Goal: Task Accomplishment & Management: Use online tool/utility

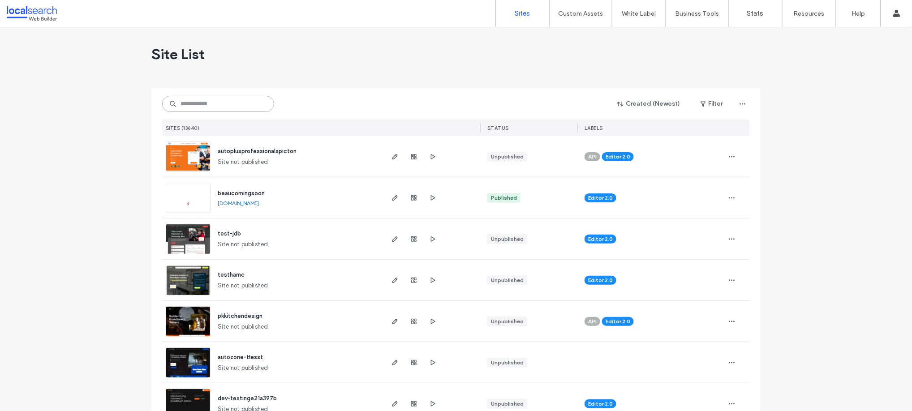
click at [201, 107] on input at bounding box center [218, 104] width 112 height 16
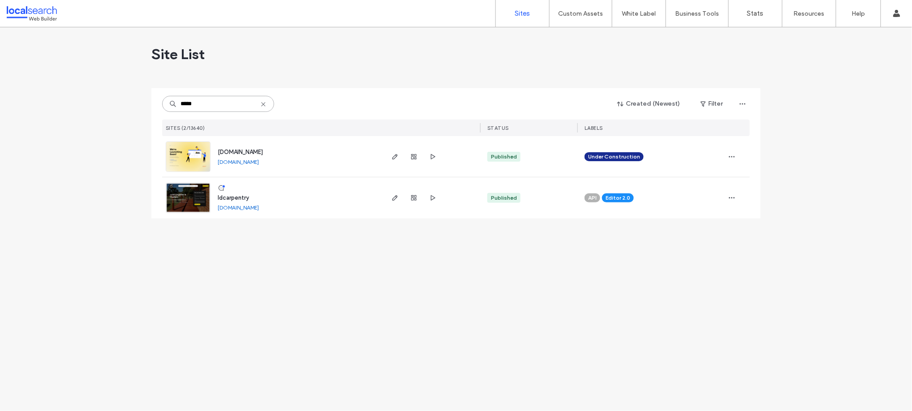
type input "*****"
click at [227, 198] on span "ldcarpentry" at bounding box center [233, 197] width 31 height 7
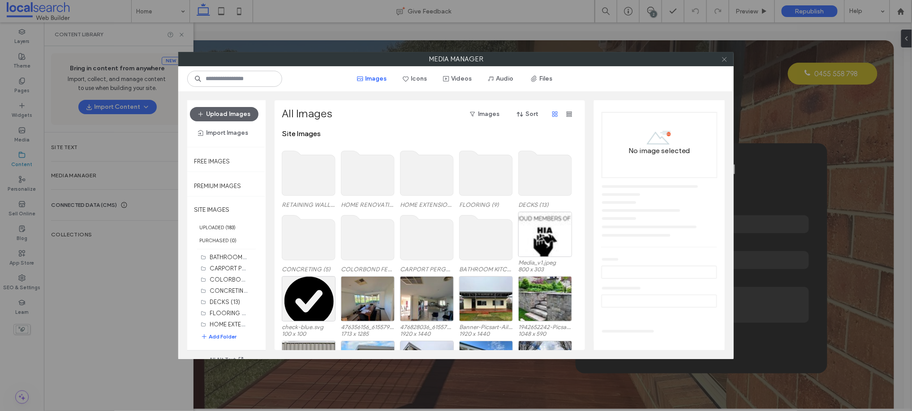
click at [724, 60] on use at bounding box center [724, 59] width 4 height 4
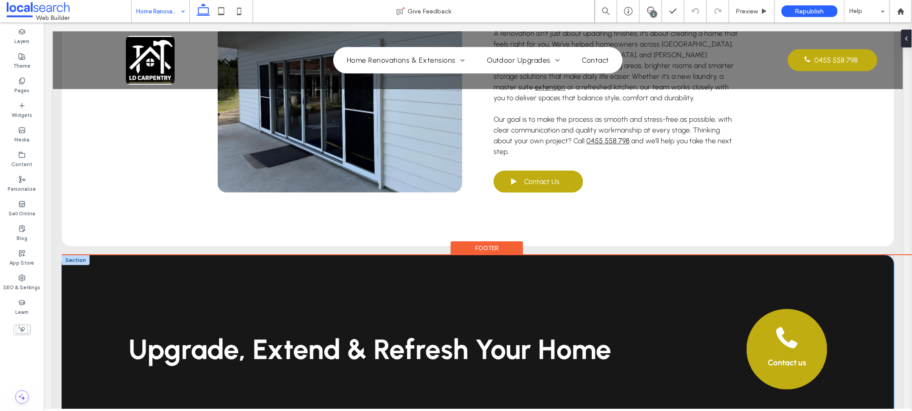
scroll to position [1095, 0]
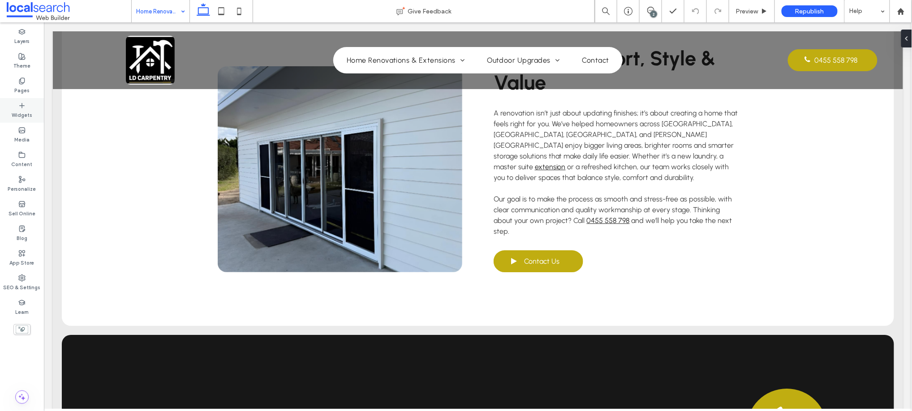
click at [14, 105] on div "Widgets" at bounding box center [22, 110] width 44 height 25
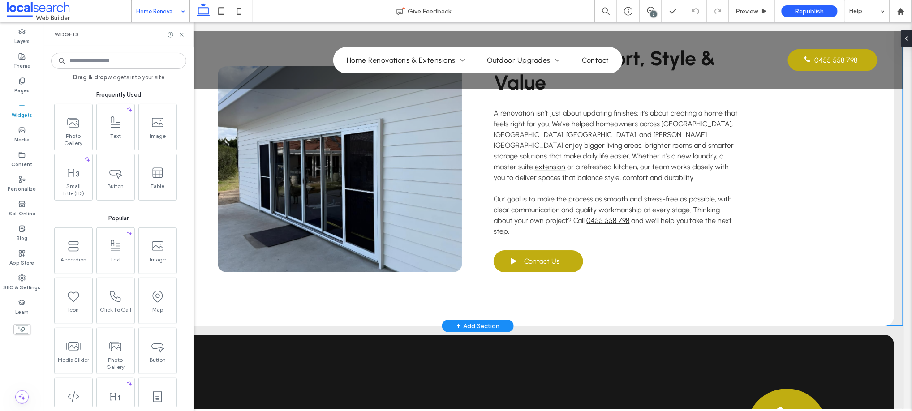
click at [471, 321] on div "+ Add Section" at bounding box center [477, 326] width 43 height 10
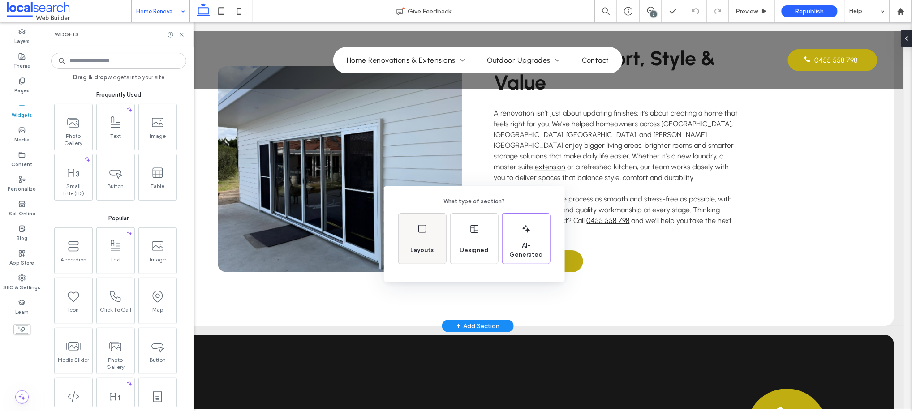
click at [425, 232] on icon at bounding box center [422, 229] width 11 height 11
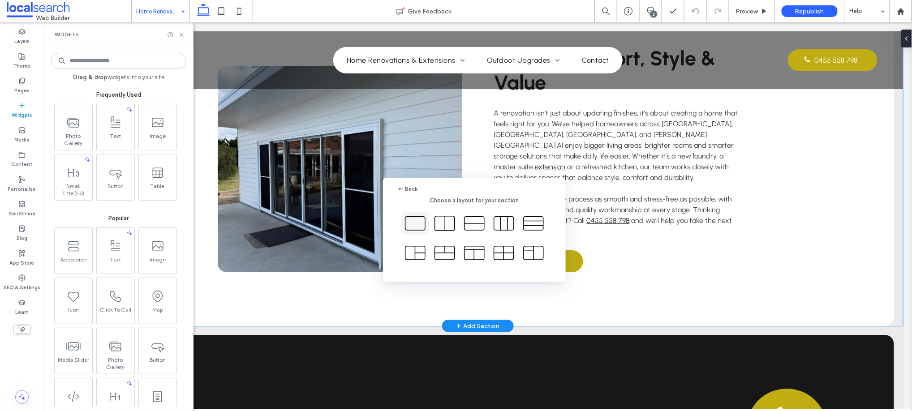
click at [421, 219] on icon at bounding box center [415, 223] width 22 height 22
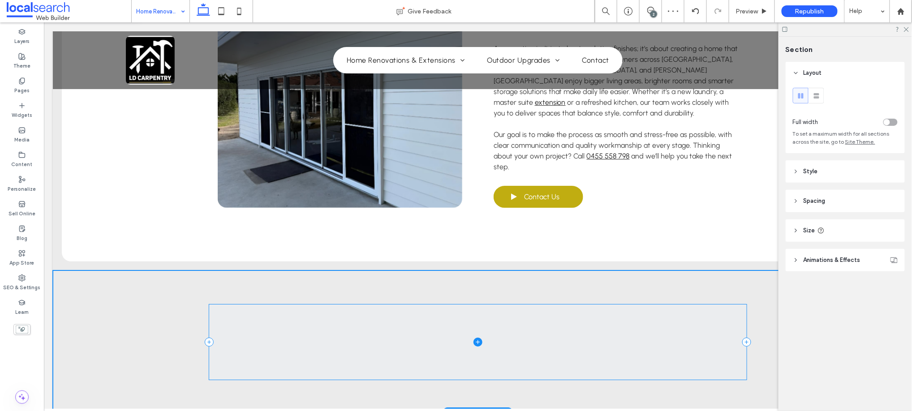
scroll to position [1162, 0]
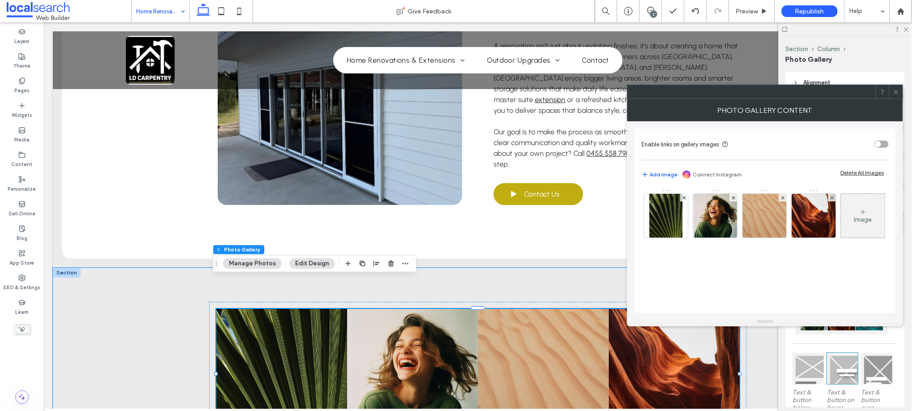
click at [897, 89] on icon at bounding box center [896, 92] width 7 height 7
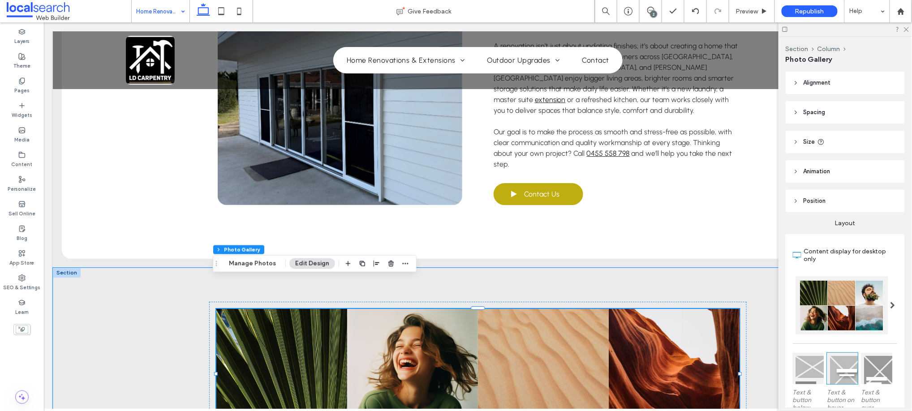
click at [891, 303] on span at bounding box center [893, 305] width 5 height 7
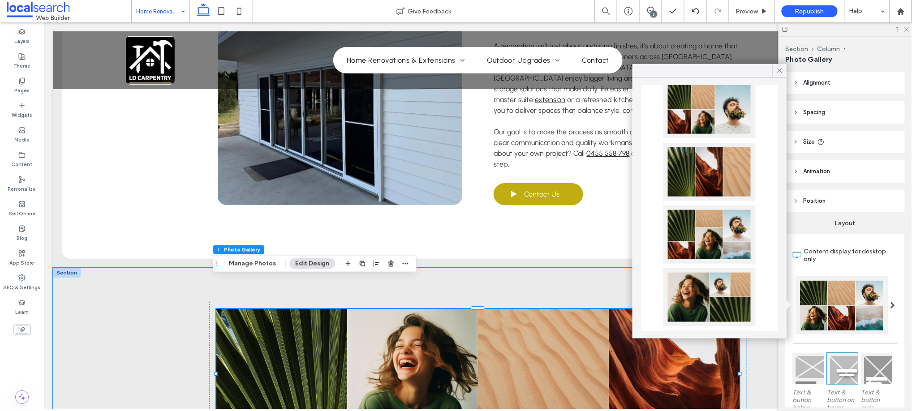
scroll to position [99, 0]
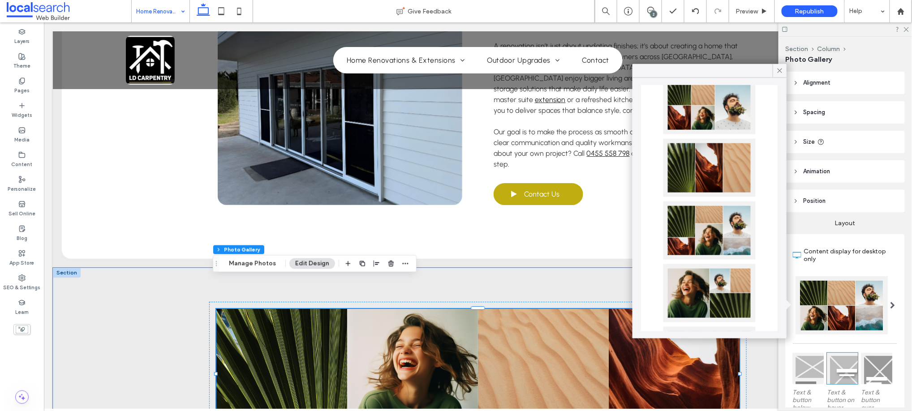
click at [679, 212] on div at bounding box center [709, 231] width 92 height 58
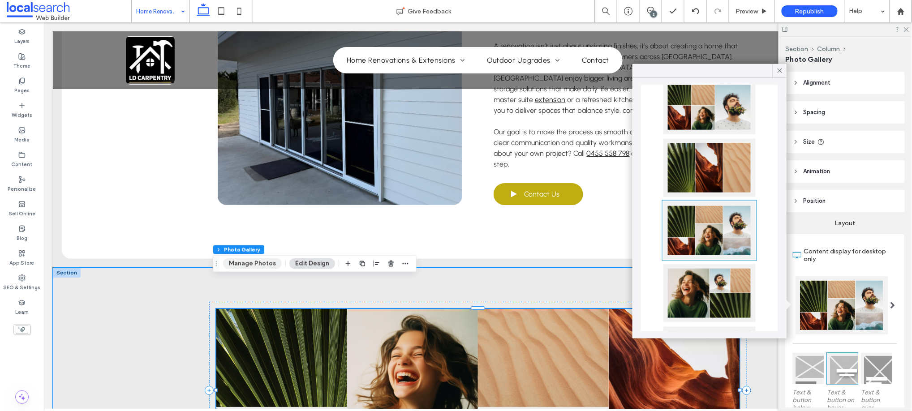
click at [250, 264] on button "Manage Photos" at bounding box center [252, 263] width 59 height 11
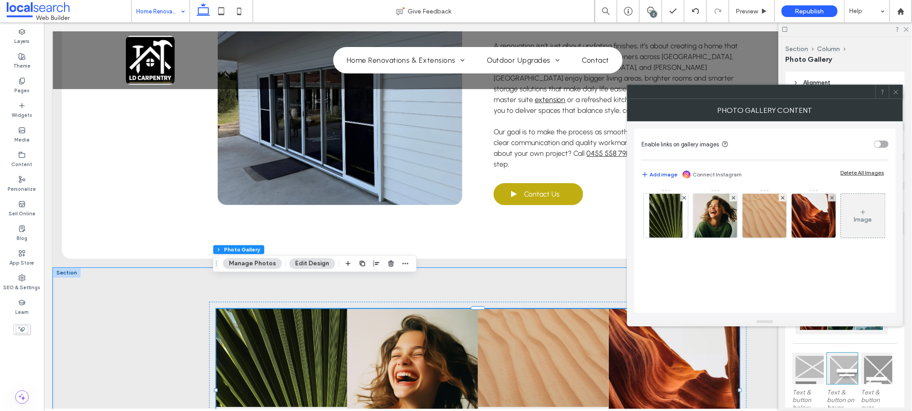
click at [666, 171] on button "Add image" at bounding box center [659, 174] width 36 height 11
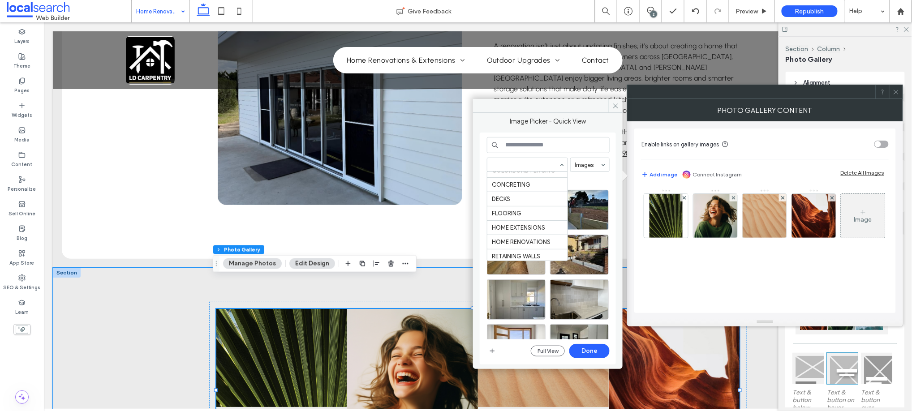
scroll to position [122, 0]
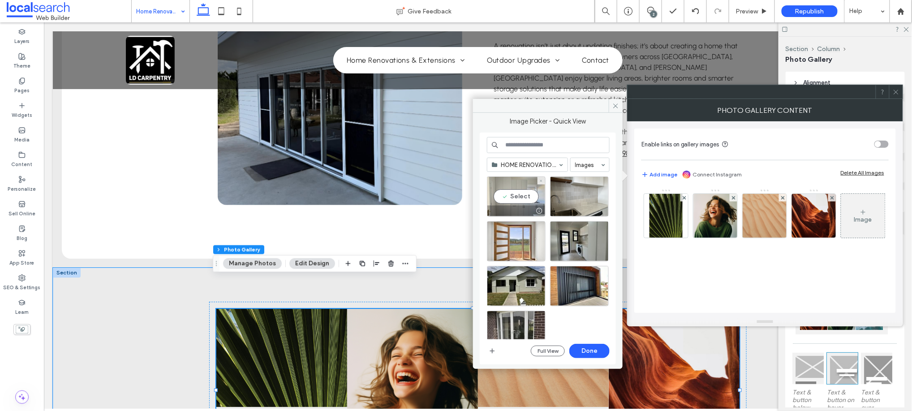
click at [509, 196] on div "Select" at bounding box center [516, 196] width 59 height 40
drag, startPoint x: 563, startPoint y: 202, endPoint x: 568, endPoint y: 218, distance: 16.9
click at [563, 204] on div "Select" at bounding box center [579, 196] width 59 height 40
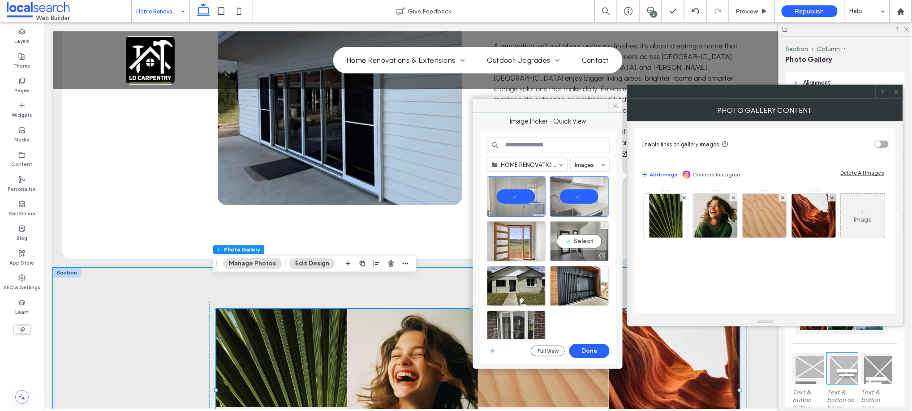
click at [573, 241] on div "Select" at bounding box center [579, 241] width 59 height 40
click at [515, 243] on div "Select" at bounding box center [516, 241] width 59 height 40
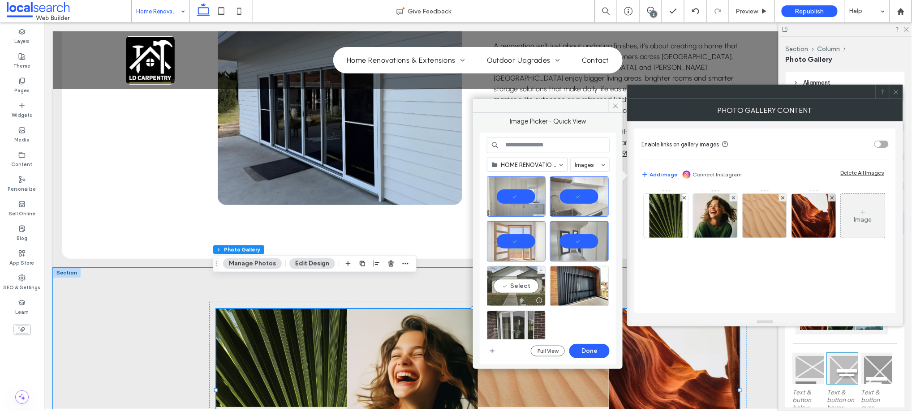
click at [523, 281] on div "Select" at bounding box center [516, 286] width 59 height 40
click at [581, 281] on div "Select" at bounding box center [579, 286] width 59 height 40
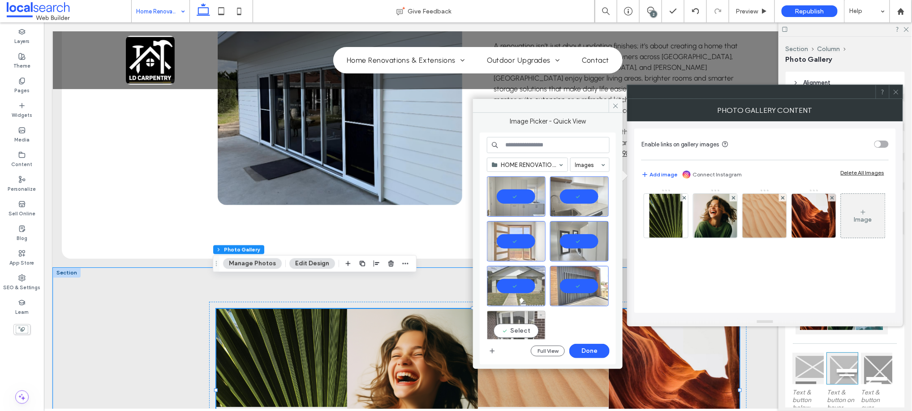
click at [511, 313] on div "Select" at bounding box center [516, 331] width 59 height 40
click at [587, 351] on button "Done" at bounding box center [589, 351] width 40 height 14
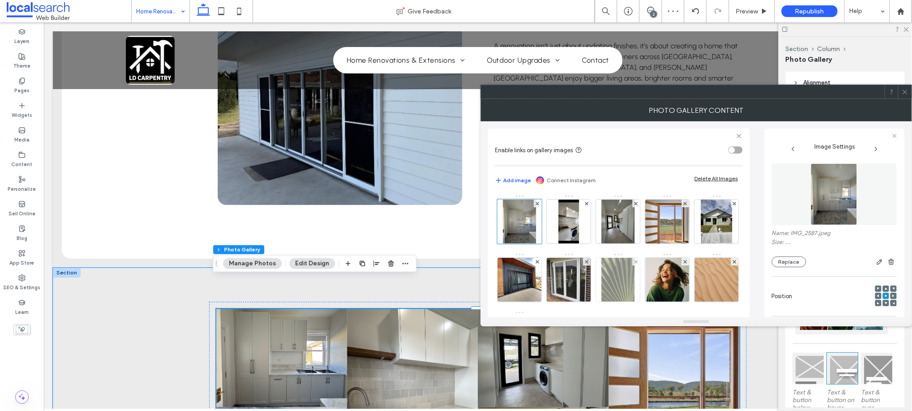
click at [640, 263] on div at bounding box center [636, 262] width 8 height 8
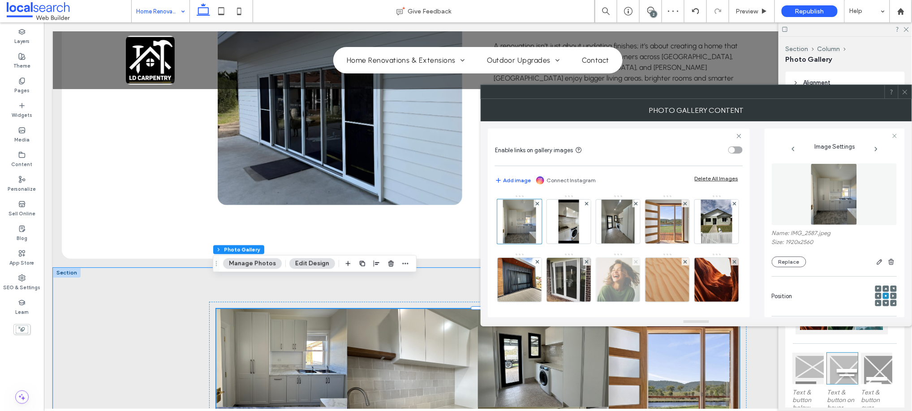
click at [638, 262] on use at bounding box center [636, 262] width 4 height 4
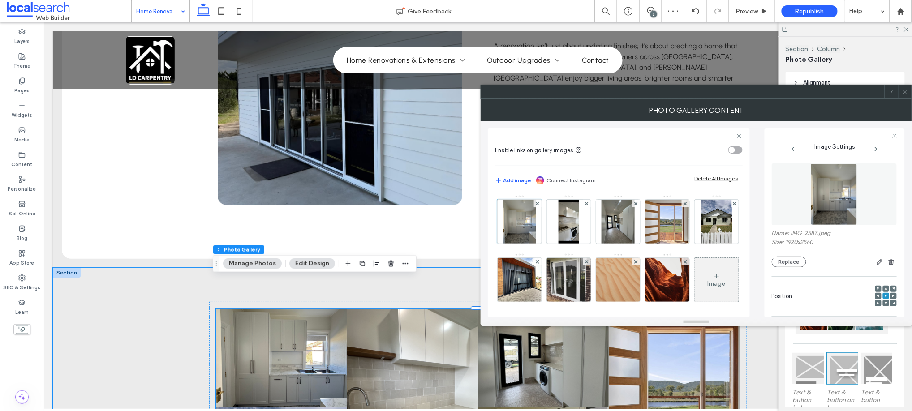
click at [638, 262] on use at bounding box center [636, 262] width 4 height 4
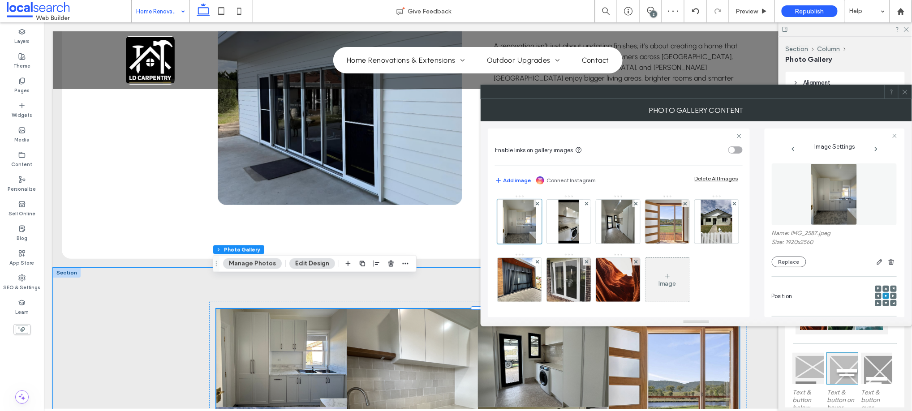
click at [638, 262] on use at bounding box center [636, 262] width 4 height 4
click at [905, 89] on icon at bounding box center [905, 92] width 7 height 7
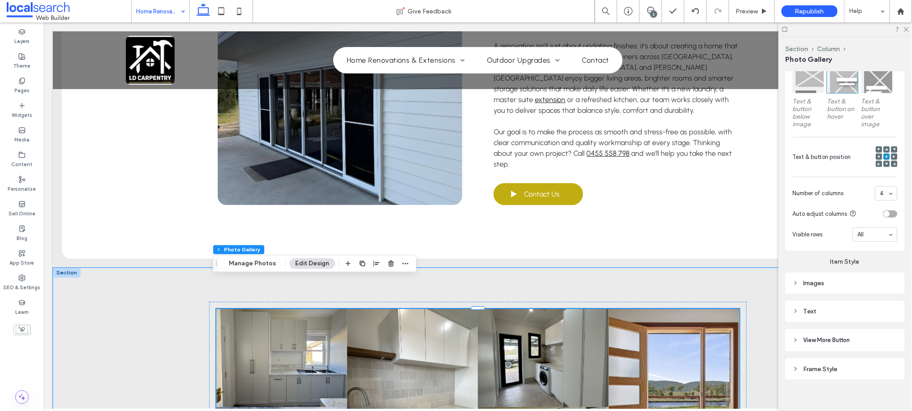
scroll to position [296, 0]
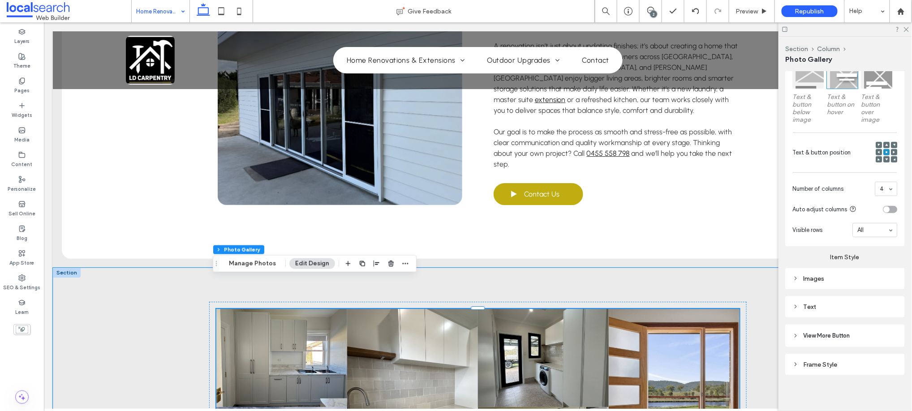
click at [805, 276] on div "Images" at bounding box center [845, 279] width 105 height 8
type input "*"
type input "***"
type input "*"
type input "***"
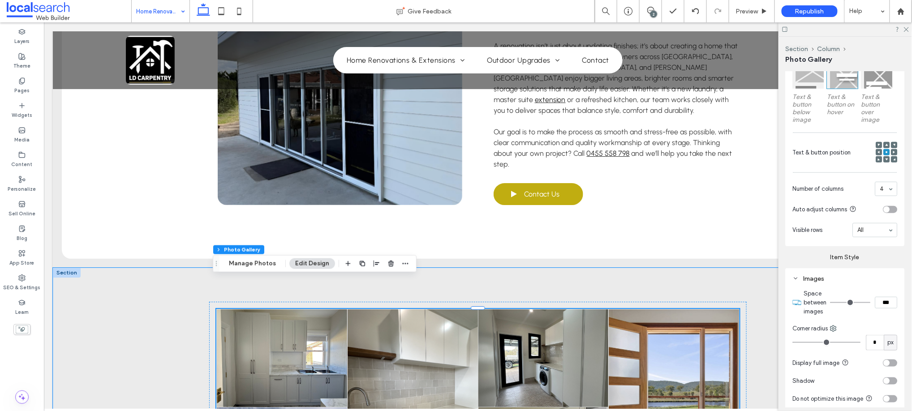
type input "*"
type input "***"
type input "*"
type input "***"
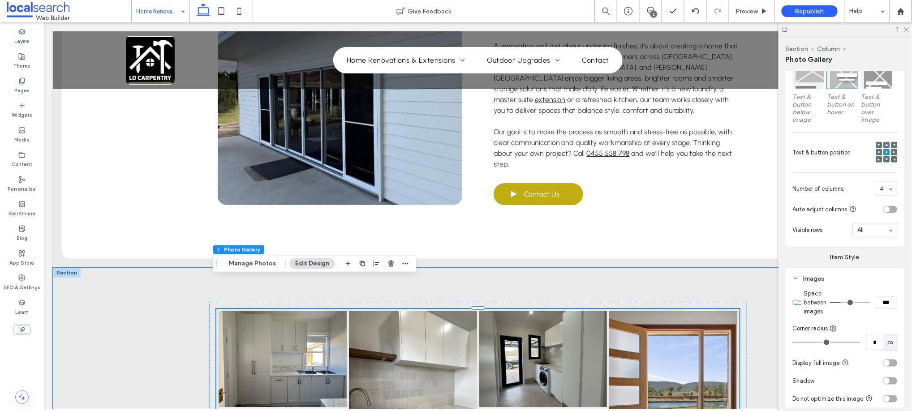
type input "*"
type input "***"
type input "*"
type input "***"
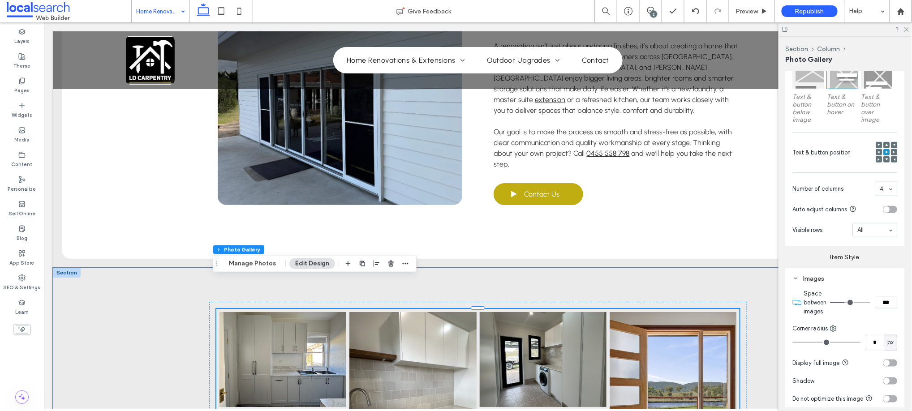
drag, startPoint x: 834, startPoint y: 298, endPoint x: 845, endPoint y: 297, distance: 10.8
type input "*"
click at [845, 302] on input "range" at bounding box center [850, 302] width 40 height 1
click at [60, 267] on div at bounding box center [66, 272] width 28 height 10
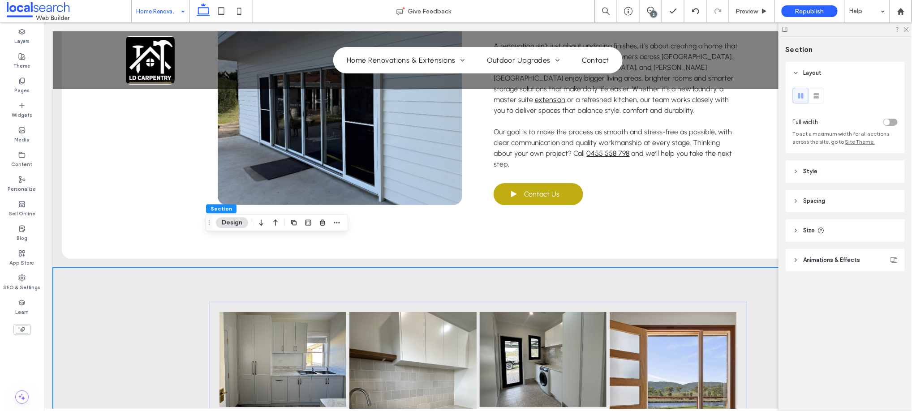
click at [895, 122] on div "toggle" at bounding box center [890, 122] width 14 height 7
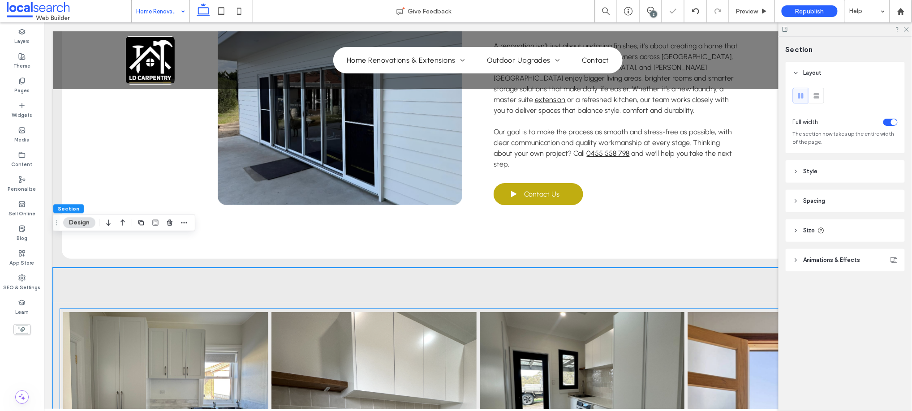
click at [234, 312] on link at bounding box center [165, 389] width 205 height 154
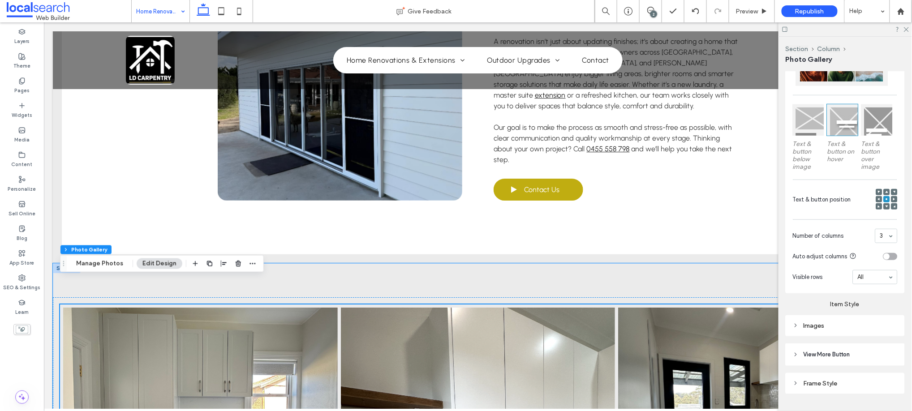
scroll to position [1162, 0]
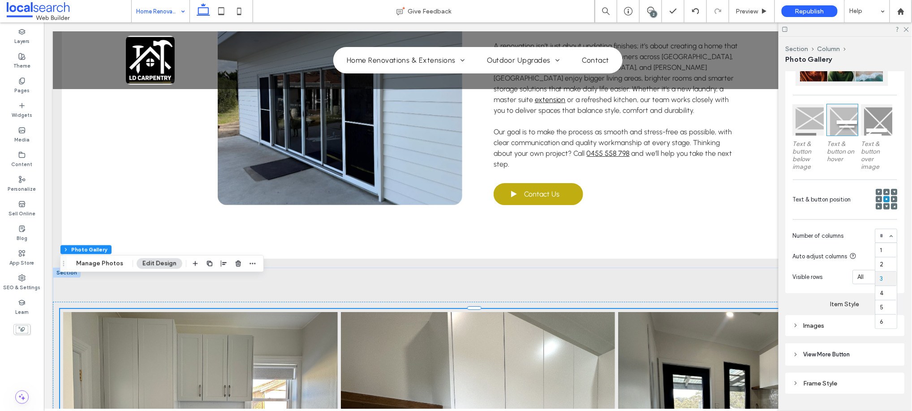
click at [884, 231] on div "1 2 3 4 5 6" at bounding box center [886, 236] width 22 height 14
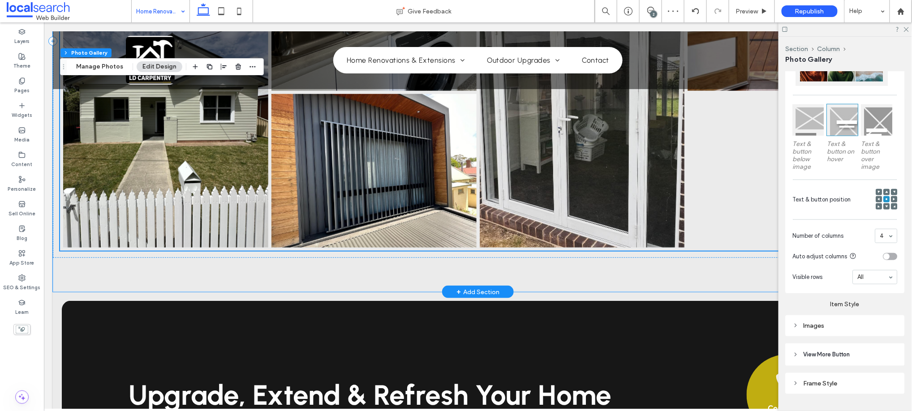
scroll to position [1660, 0]
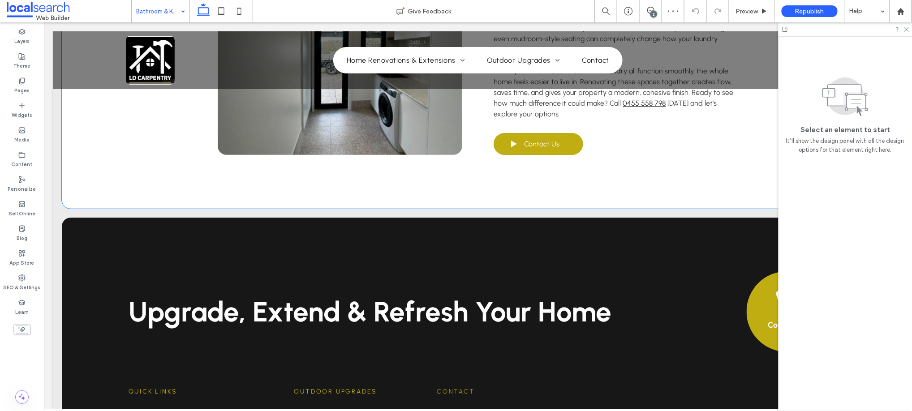
scroll to position [1244, 0]
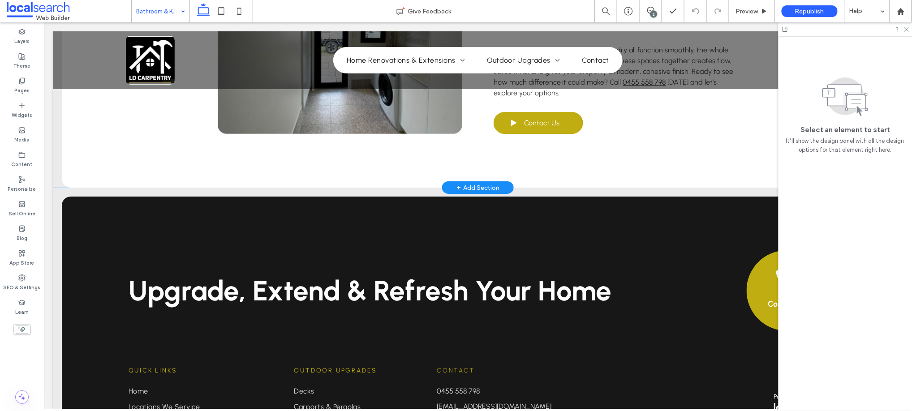
click at [470, 182] on div "+ Add Section" at bounding box center [477, 187] width 43 height 10
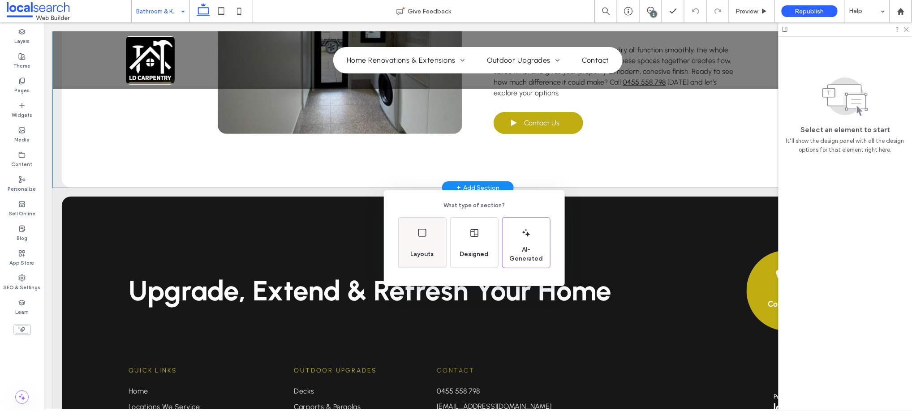
click at [426, 237] on icon at bounding box center [422, 233] width 11 height 11
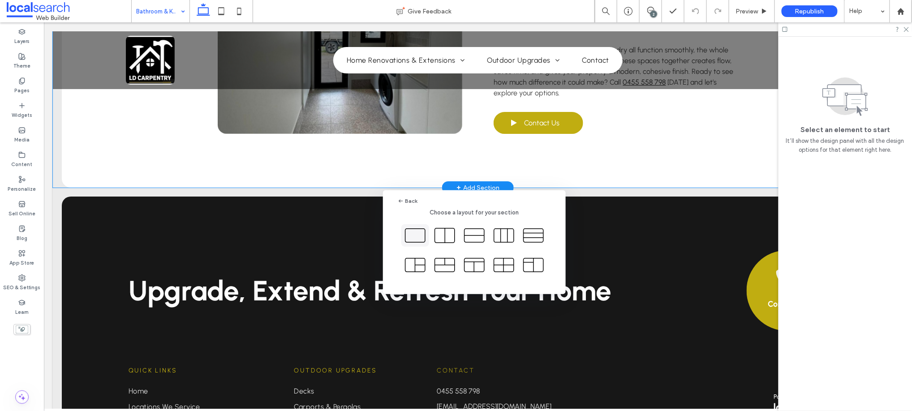
click at [418, 238] on icon at bounding box center [415, 235] width 22 height 22
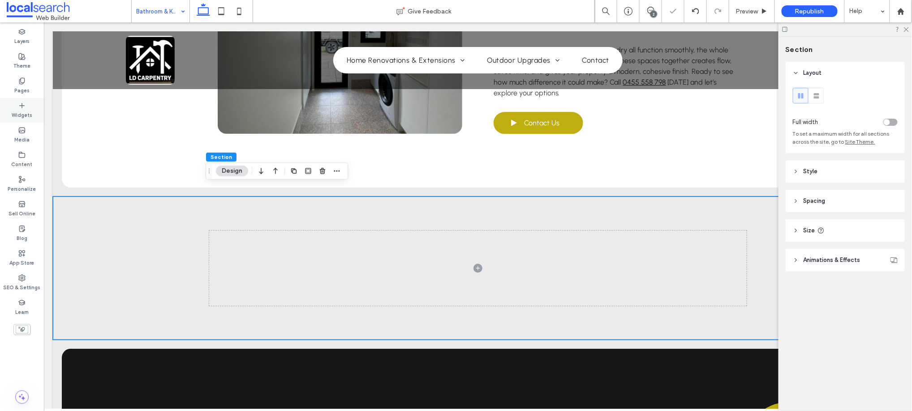
click at [22, 108] on icon at bounding box center [21, 105] width 7 height 7
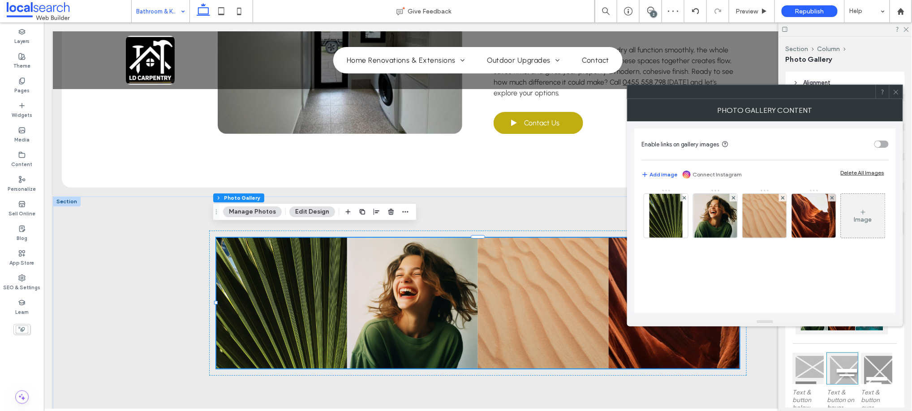
click at [893, 91] on icon at bounding box center [896, 92] width 7 height 7
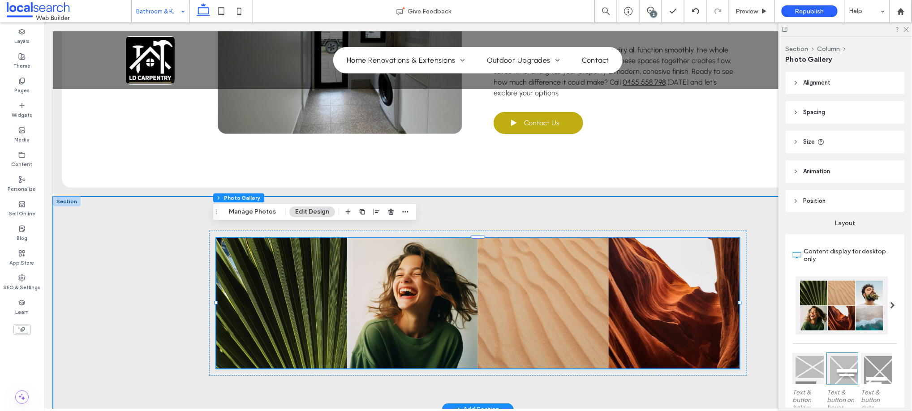
click at [134, 229] on div "Nature's Symphony Breathtaking colors of our planet Button Faces of Humanity Po…" at bounding box center [477, 302] width 850 height 213
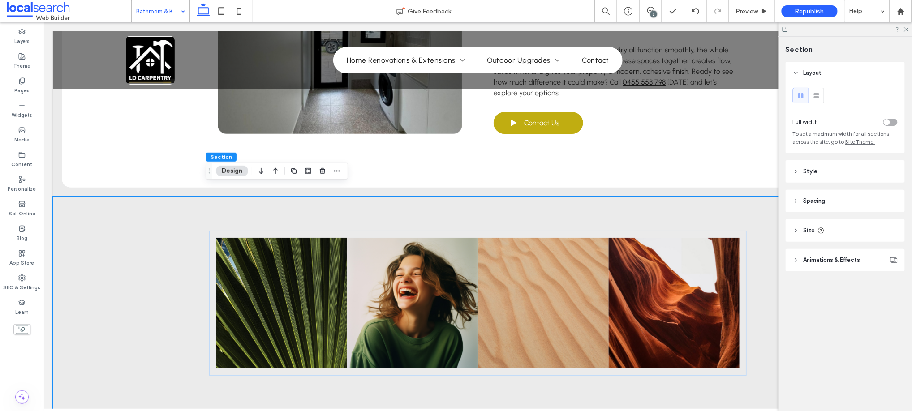
click at [891, 122] on div "toggle" at bounding box center [890, 122] width 14 height 7
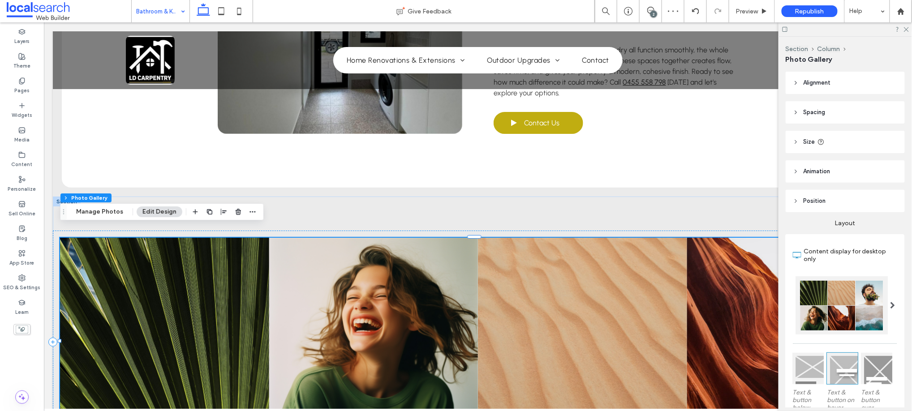
scroll to position [50, 0]
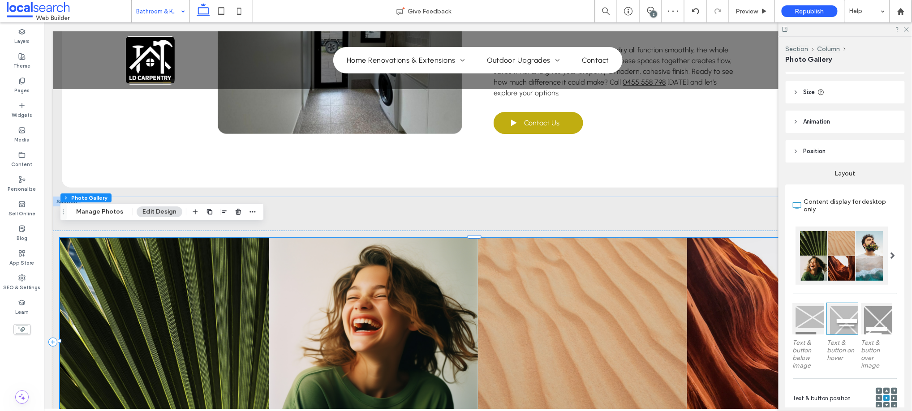
click at [891, 254] on span at bounding box center [893, 255] width 5 height 7
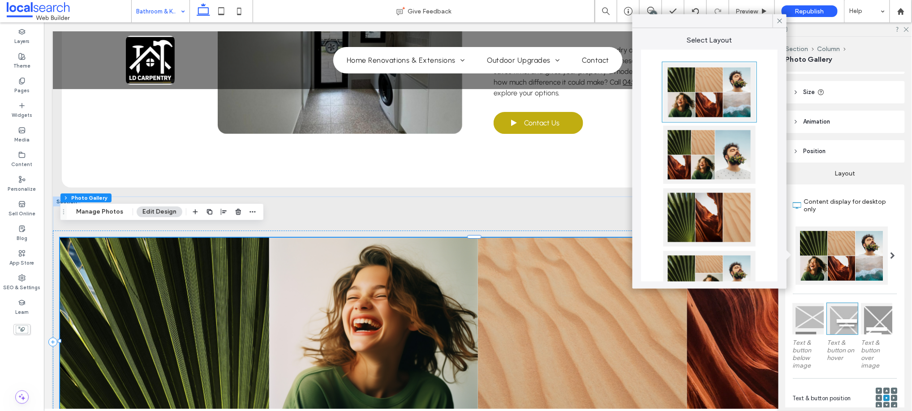
click at [710, 268] on div at bounding box center [709, 280] width 92 height 58
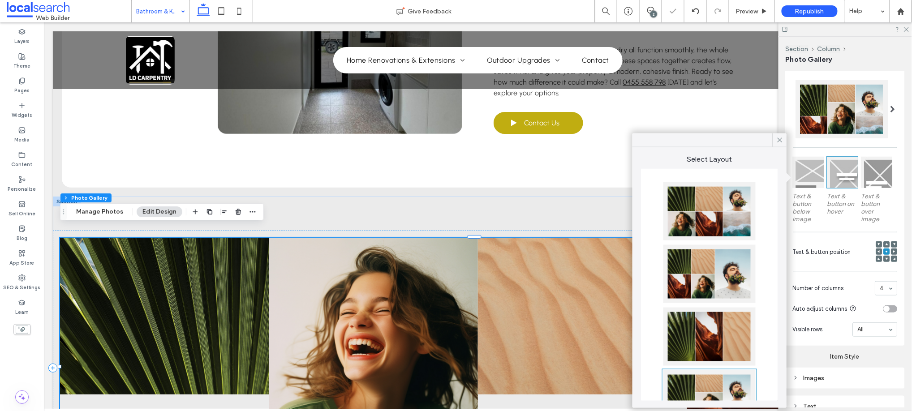
scroll to position [199, 0]
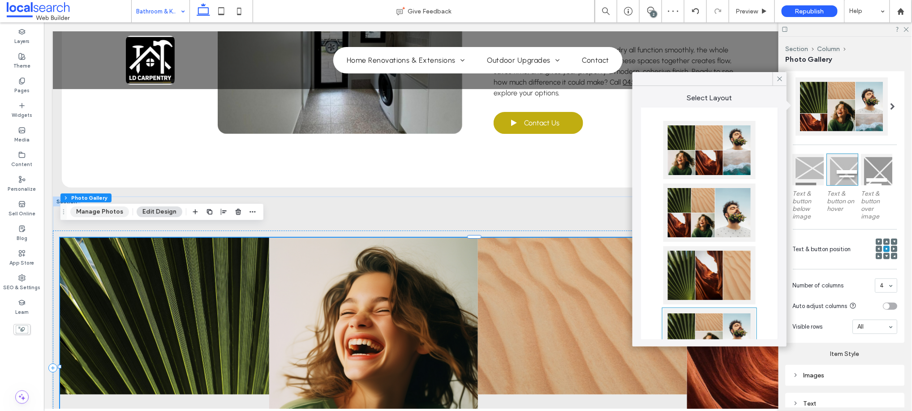
click at [105, 216] on button "Manage Photos" at bounding box center [99, 212] width 59 height 11
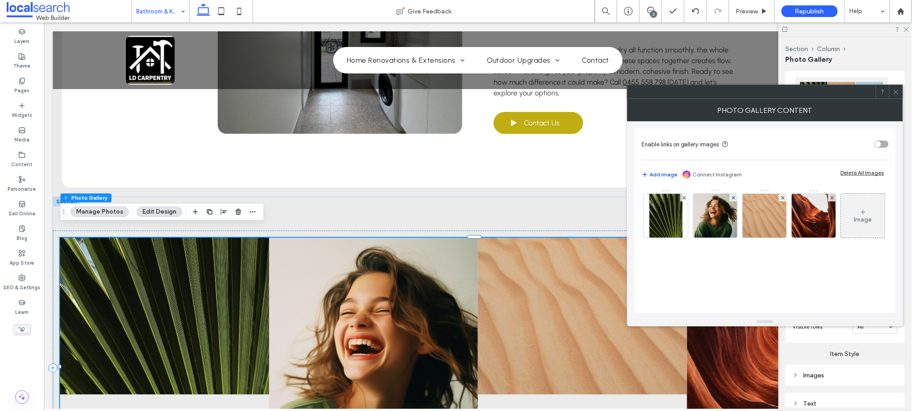
click at [660, 172] on button "Add image" at bounding box center [659, 174] width 36 height 11
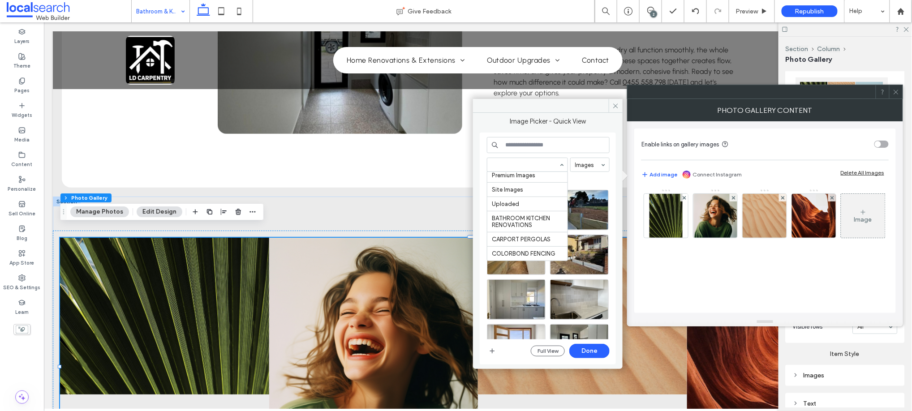
scroll to position [50, 0]
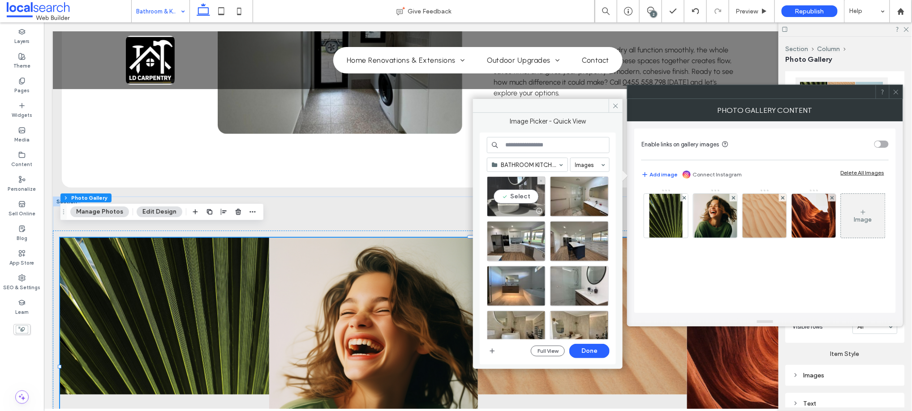
click at [503, 194] on div "Select" at bounding box center [516, 196] width 59 height 40
drag, startPoint x: 574, startPoint y: 194, endPoint x: 576, endPoint y: 208, distance: 14.1
click at [574, 196] on div "Select" at bounding box center [579, 196] width 59 height 40
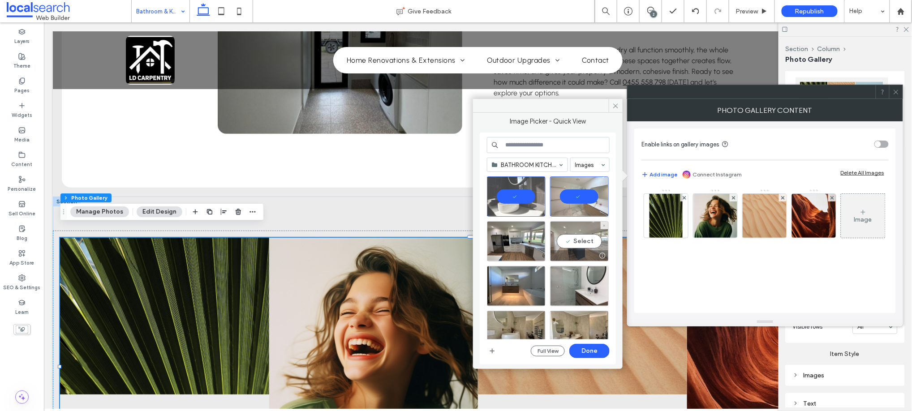
click at [584, 247] on div "Select" at bounding box center [579, 241] width 59 height 40
click at [496, 245] on div "Select" at bounding box center [516, 241] width 59 height 40
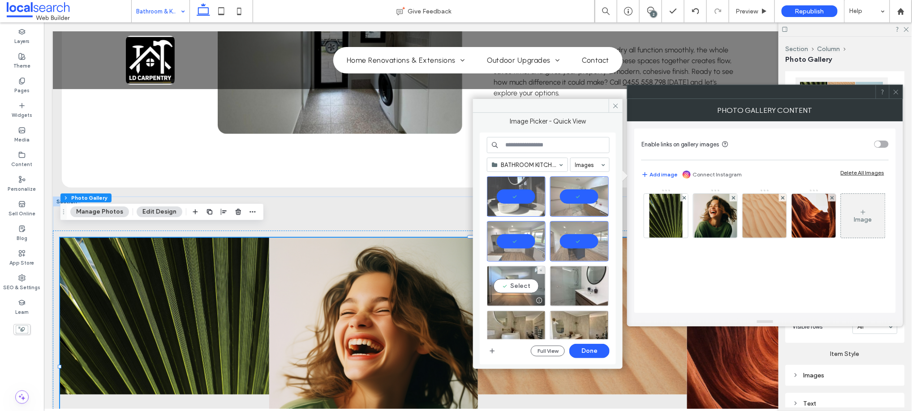
click at [506, 281] on div "Select" at bounding box center [516, 286] width 59 height 40
click at [581, 283] on div "Select" at bounding box center [579, 286] width 59 height 40
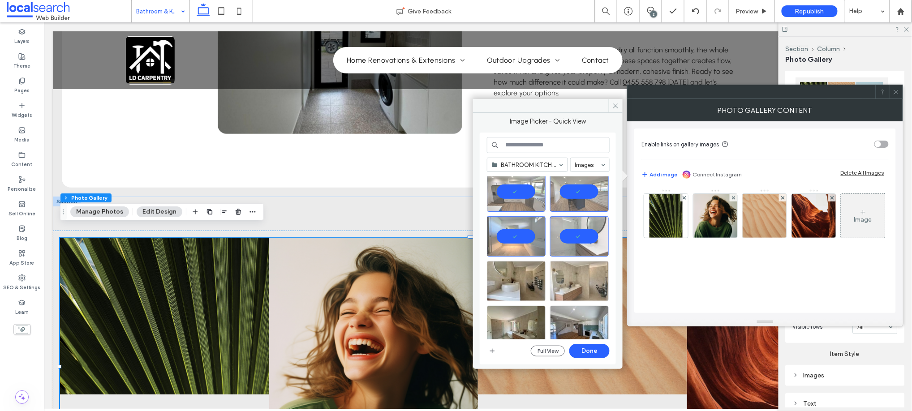
click at [581, 275] on div at bounding box center [579, 281] width 59 height 40
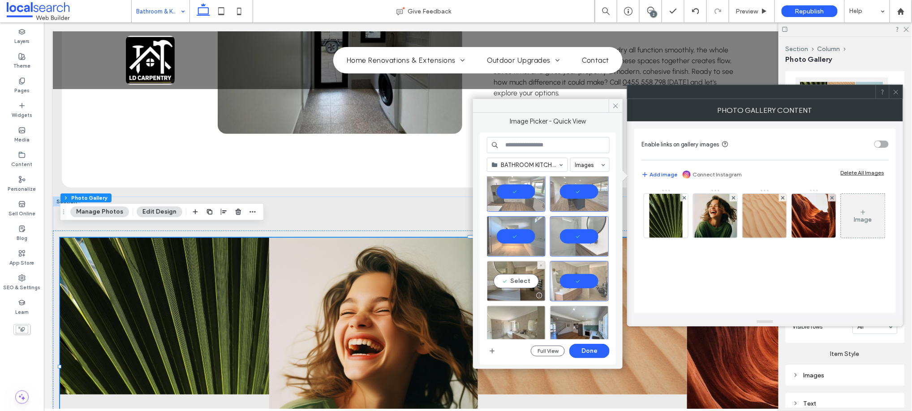
drag, startPoint x: 514, startPoint y: 274, endPoint x: 504, endPoint y: 311, distance: 38.8
click at [513, 275] on div "Select" at bounding box center [516, 281] width 59 height 40
click at [508, 316] on div "Select" at bounding box center [516, 326] width 59 height 40
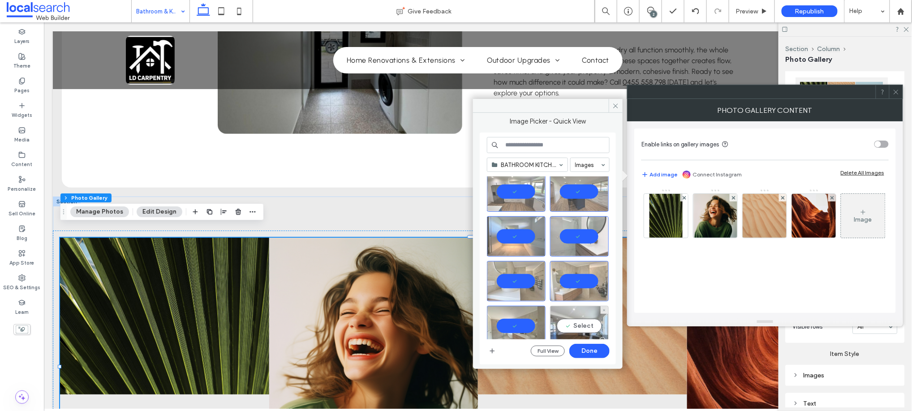
click at [578, 315] on div "Select" at bounding box center [579, 326] width 59 height 40
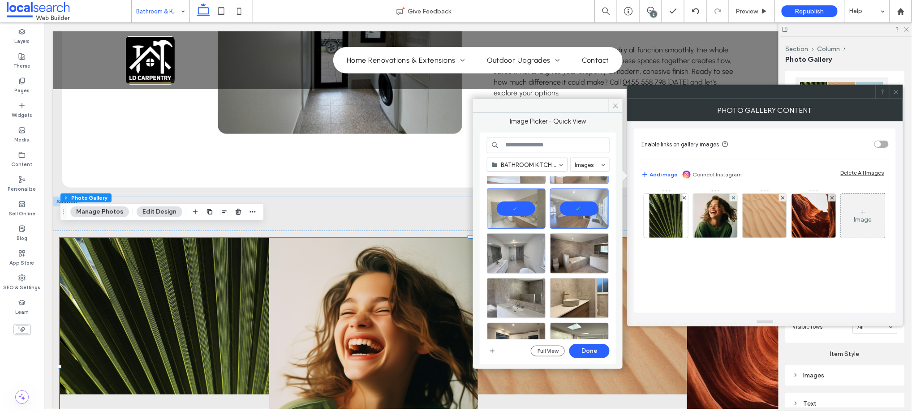
scroll to position [199, 0]
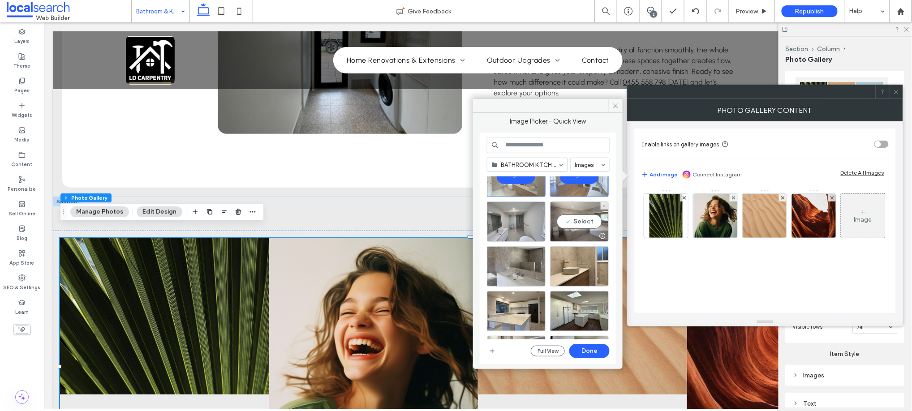
click at [584, 223] on div "Select" at bounding box center [579, 222] width 59 height 40
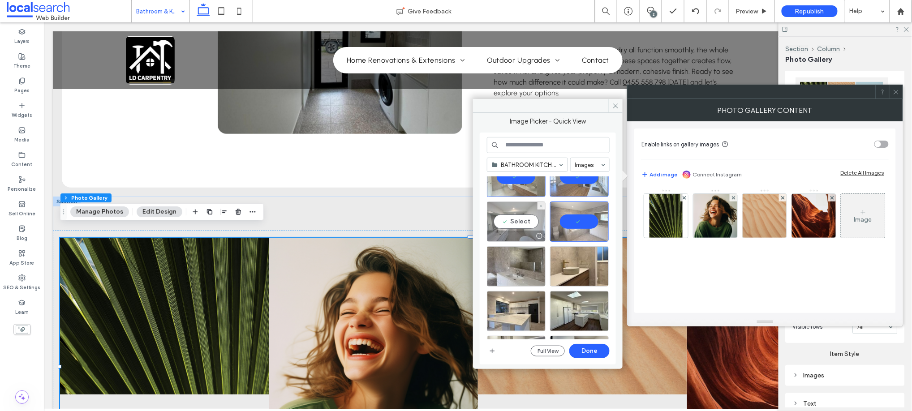
click at [522, 227] on div "Select" at bounding box center [516, 222] width 59 height 40
click at [513, 265] on div "Select" at bounding box center [516, 266] width 59 height 40
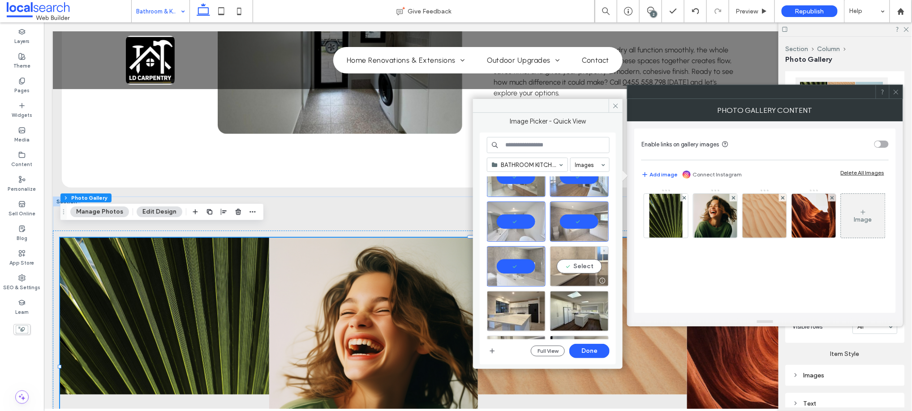
click at [594, 263] on div "Select" at bounding box center [579, 266] width 59 height 40
click at [588, 305] on div "Select" at bounding box center [579, 311] width 59 height 40
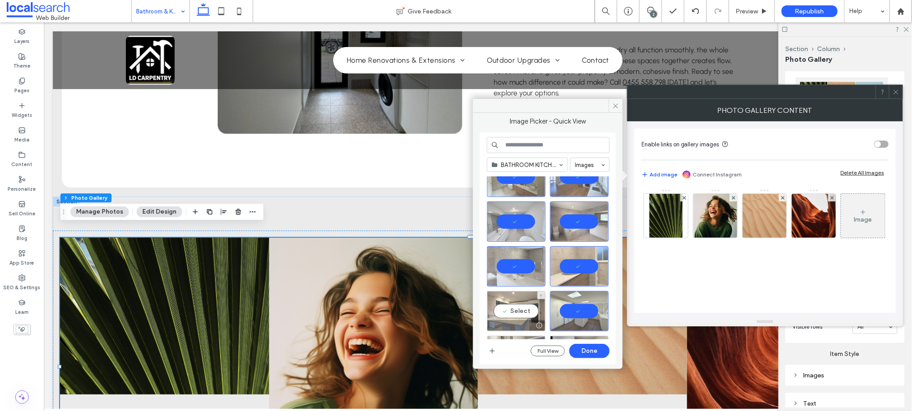
click at [510, 315] on div "Select" at bounding box center [516, 311] width 59 height 40
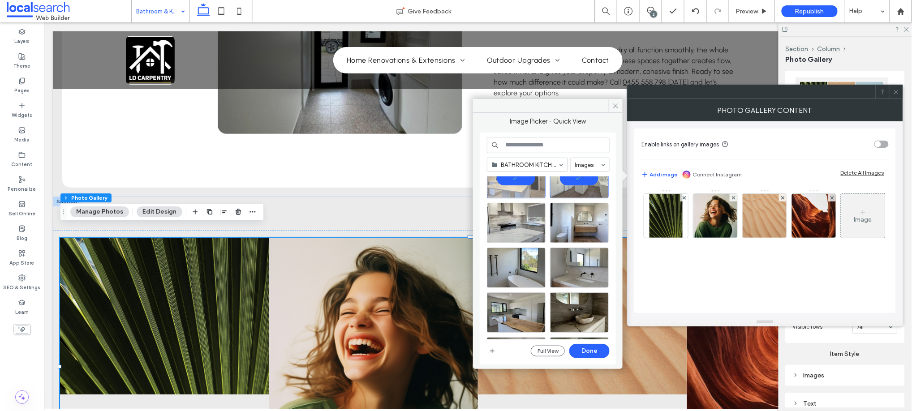
scroll to position [348, 0]
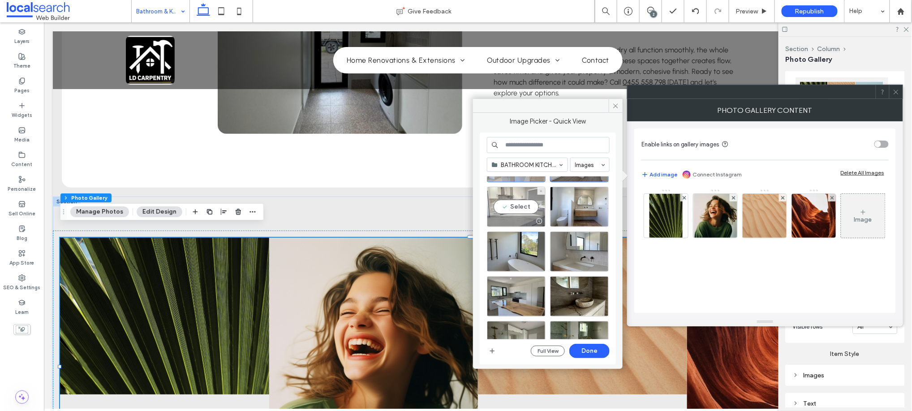
click at [512, 208] on div "Select" at bounding box center [516, 207] width 59 height 40
click at [576, 207] on div "Select" at bounding box center [579, 207] width 59 height 40
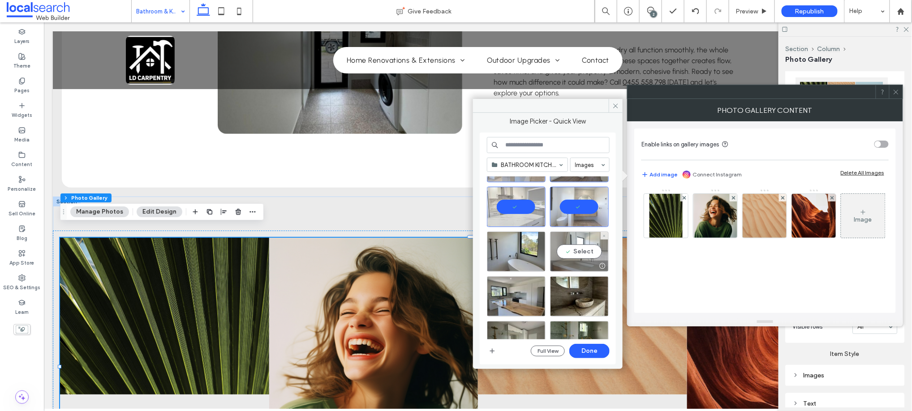
click at [583, 254] on div "Select" at bounding box center [579, 252] width 59 height 40
click at [503, 254] on div "Select" at bounding box center [516, 252] width 59 height 40
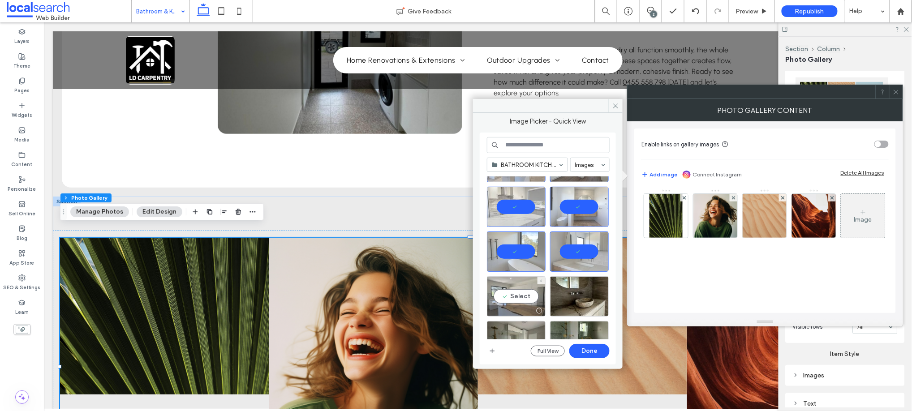
click at [511, 296] on div "Select" at bounding box center [516, 296] width 59 height 40
click at [580, 294] on div "Select" at bounding box center [579, 296] width 59 height 40
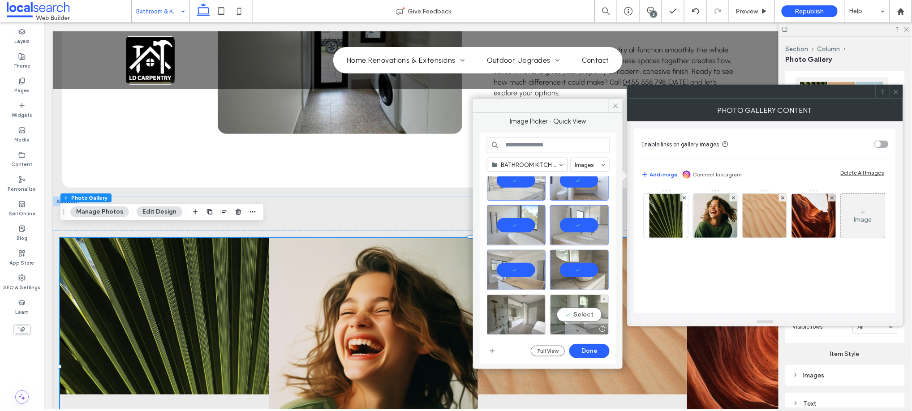
click at [579, 312] on div "Select" at bounding box center [579, 315] width 59 height 40
click at [515, 309] on div "Select" at bounding box center [516, 315] width 59 height 40
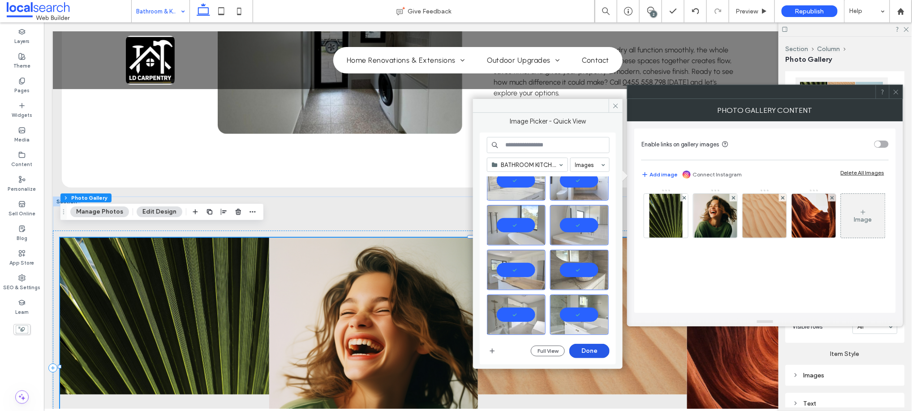
click at [594, 348] on button "Done" at bounding box center [589, 351] width 40 height 14
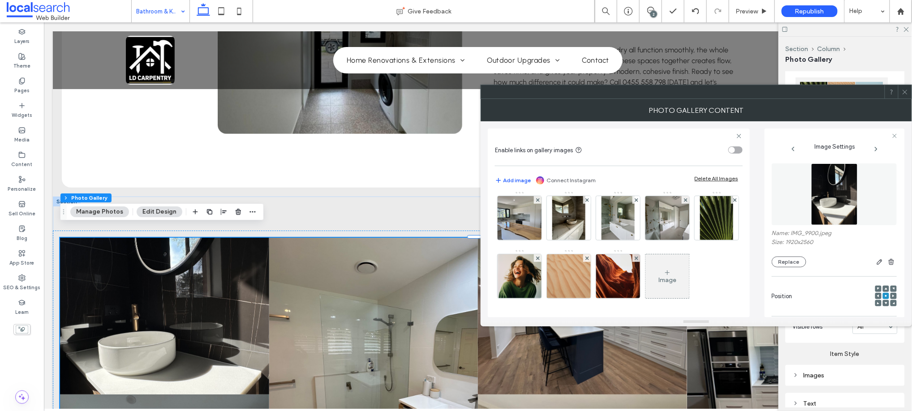
scroll to position [348, 0]
click at [733, 202] on use at bounding box center [735, 200] width 4 height 4
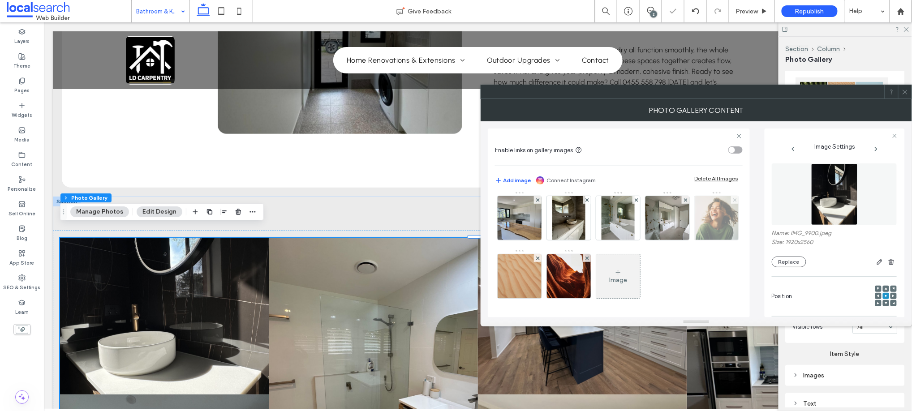
click at [733, 202] on icon at bounding box center [735, 200] width 4 height 4
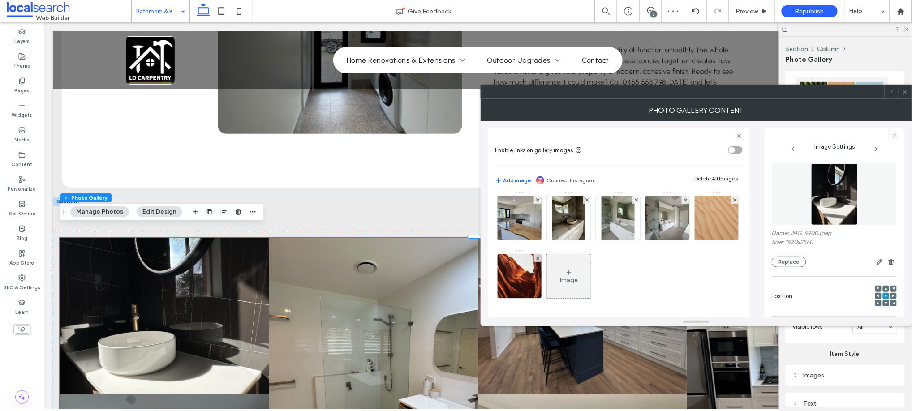
click at [733, 202] on icon at bounding box center [735, 200] width 4 height 4
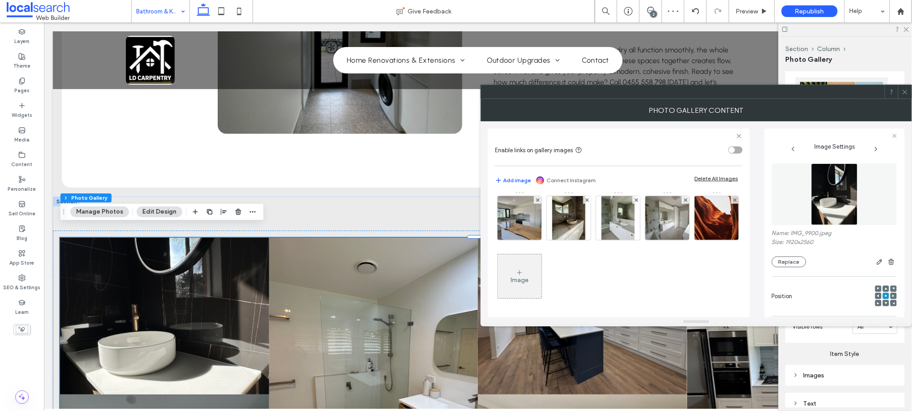
click at [733, 202] on icon at bounding box center [735, 200] width 4 height 4
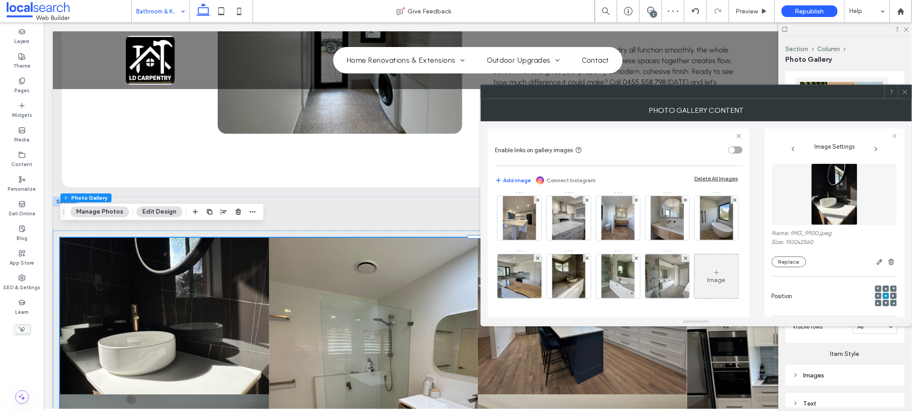
click at [903, 86] on span at bounding box center [905, 91] width 7 height 13
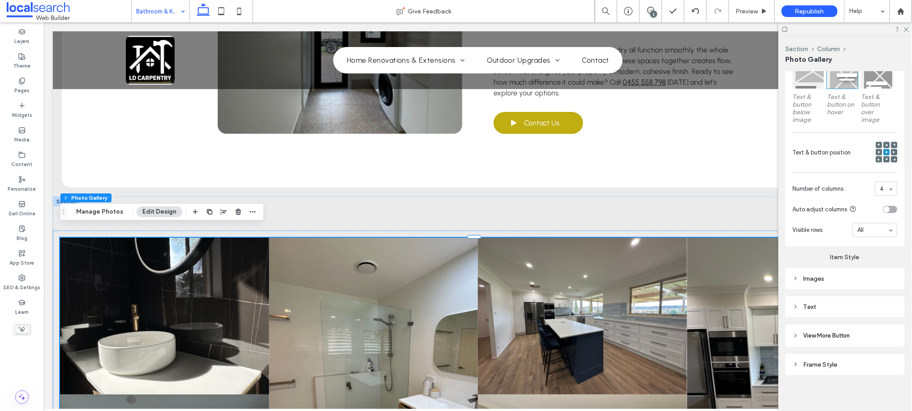
click at [804, 276] on div "Images" at bounding box center [845, 279] width 105 height 8
type input "*"
type input "***"
type input "*"
type input "***"
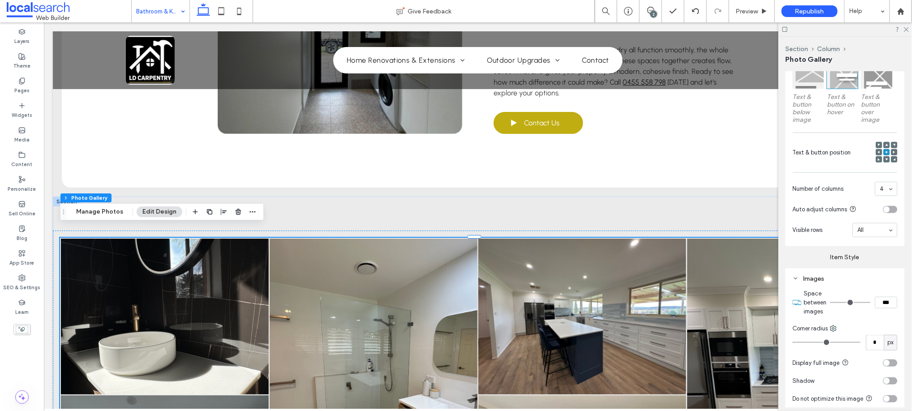
type input "*"
type input "***"
type input "*"
type input "***"
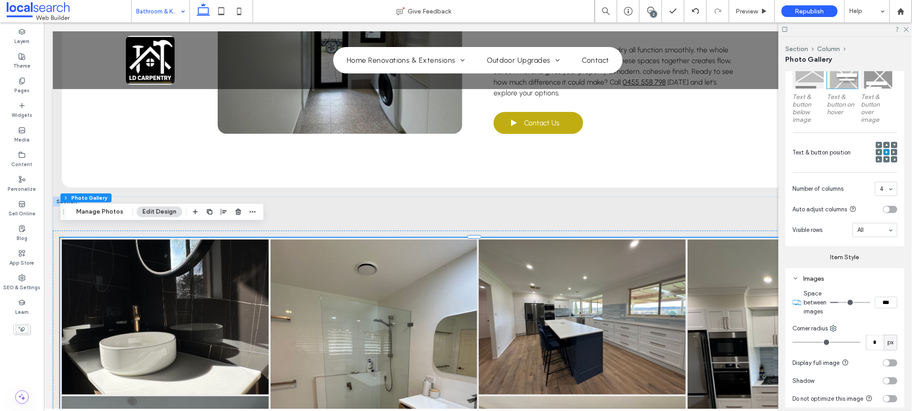
type input "*"
type input "***"
type input "*"
type input "***"
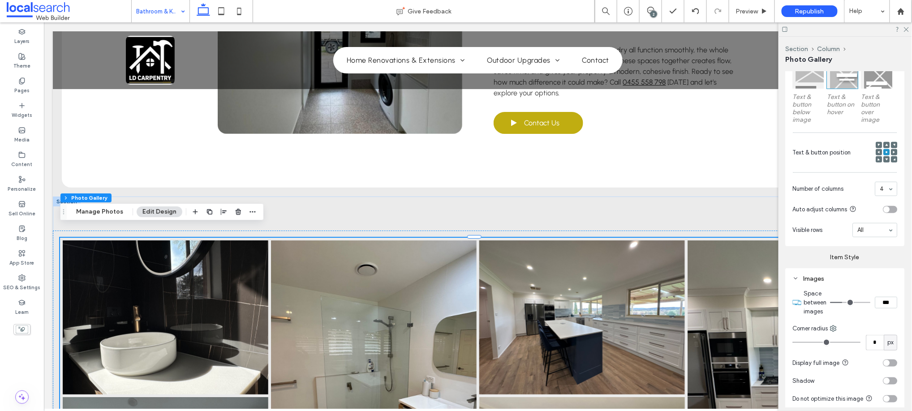
type input "*"
type input "***"
type input "*"
type input "***"
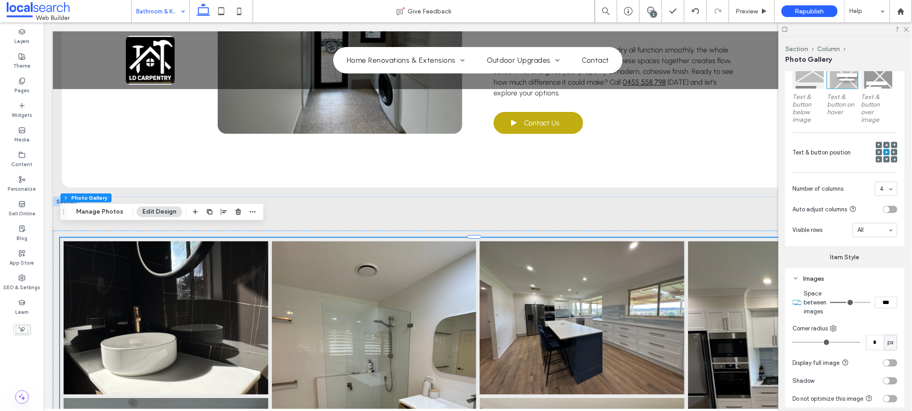
type input "*"
type input "***"
drag, startPoint x: 834, startPoint y: 297, endPoint x: 845, endPoint y: 298, distance: 10.8
type input "*"
click at [845, 302] on input "range" at bounding box center [850, 302] width 40 height 1
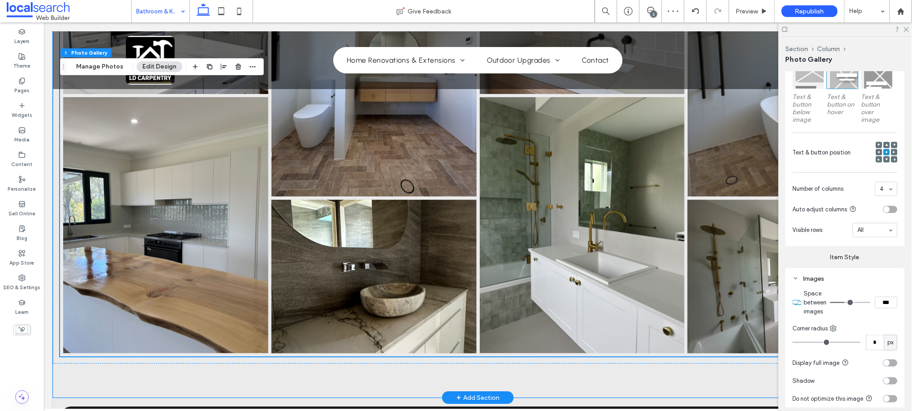
scroll to position [2389, 0]
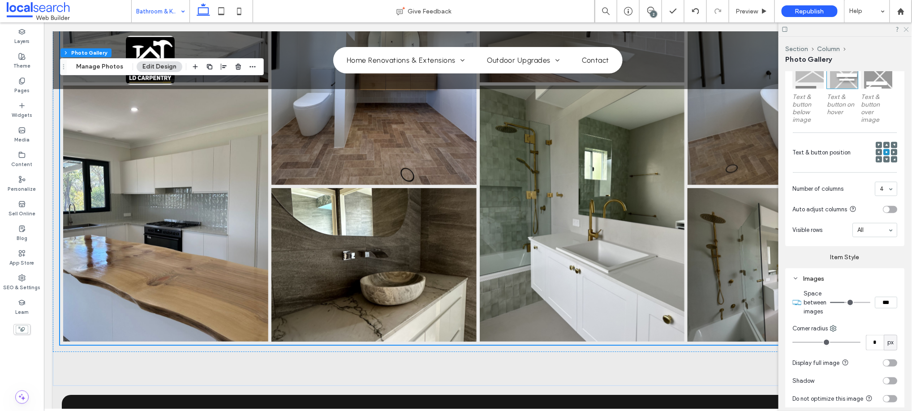
click at [905, 28] on icon at bounding box center [906, 29] width 6 height 6
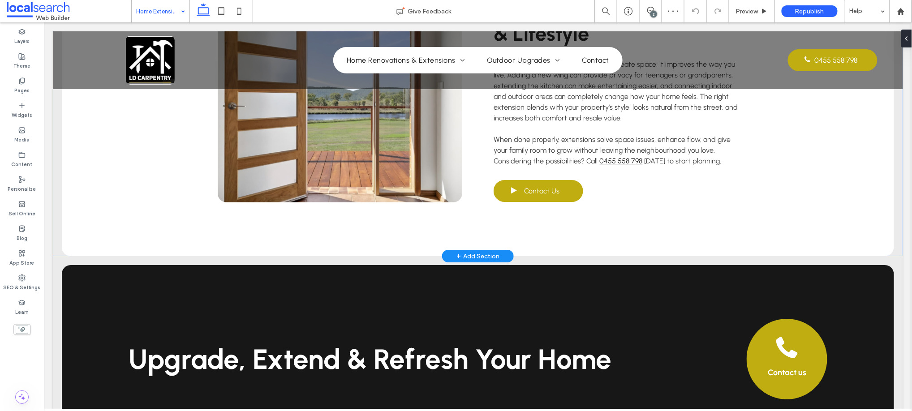
click at [479, 251] on div "+ Add Section" at bounding box center [477, 256] width 43 height 10
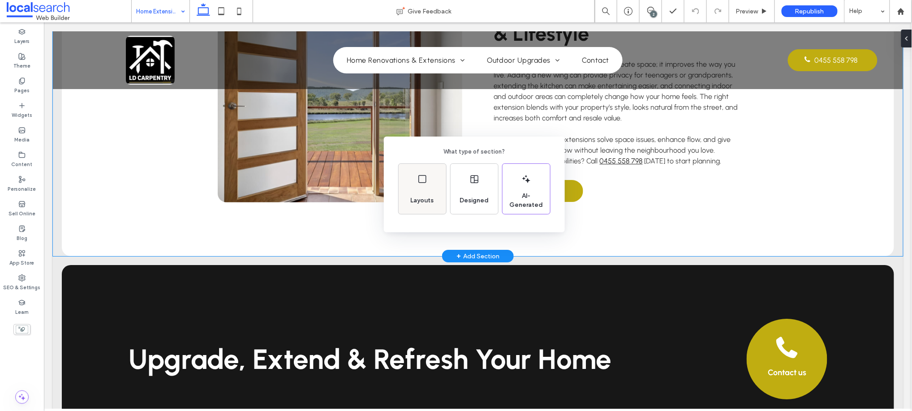
click at [424, 186] on div "Layouts" at bounding box center [422, 189] width 47 height 50
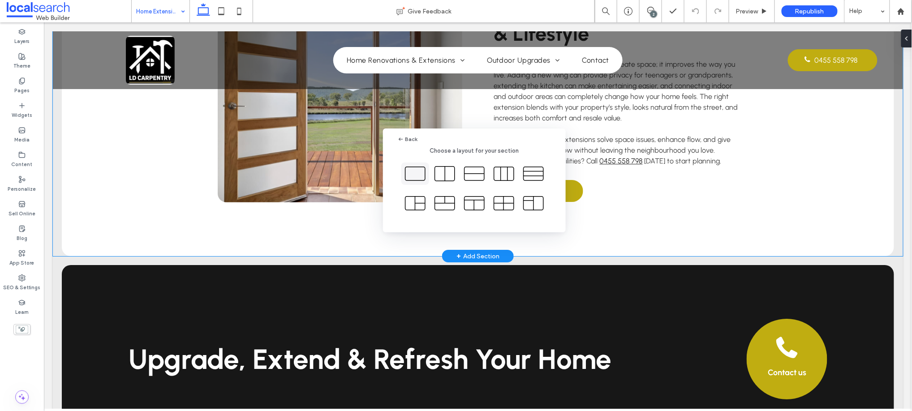
click at [412, 172] on icon at bounding box center [415, 174] width 22 height 22
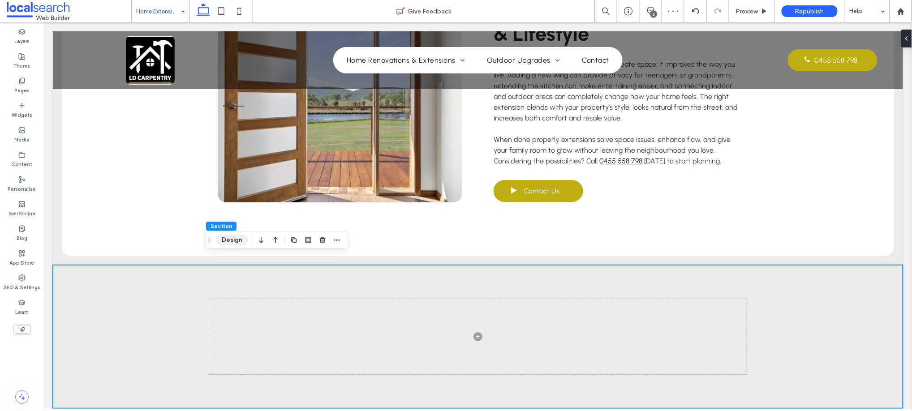
click at [227, 236] on button "Design" at bounding box center [232, 240] width 32 height 11
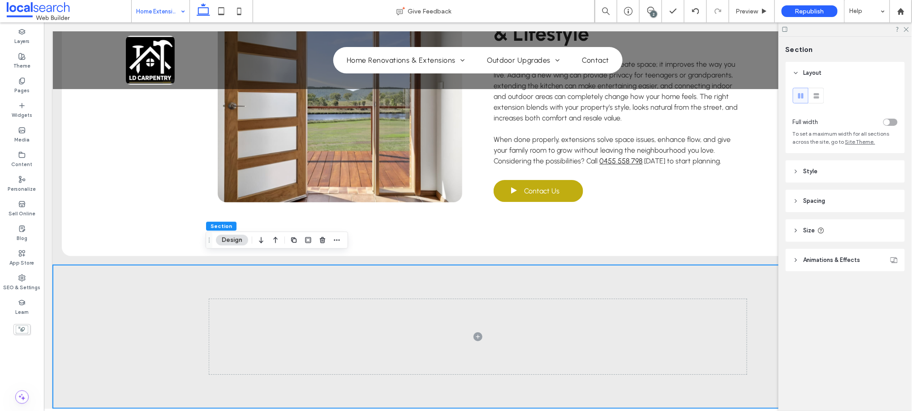
click at [889, 122] on div "toggle" at bounding box center [887, 122] width 6 height 6
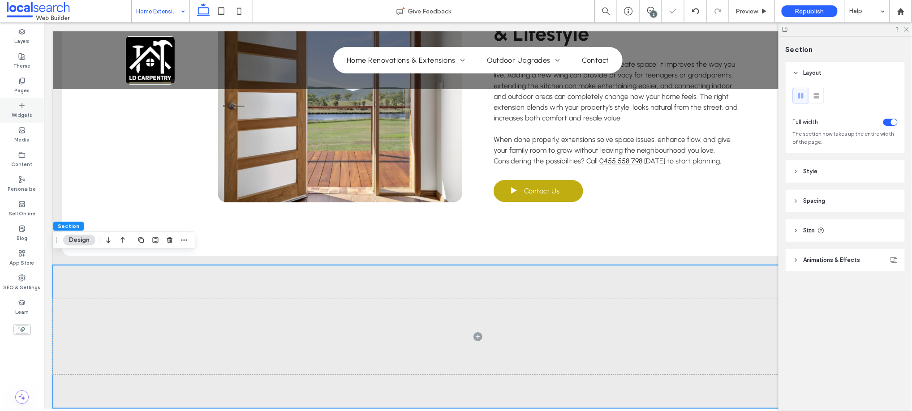
click at [19, 102] on icon at bounding box center [21, 105] width 7 height 7
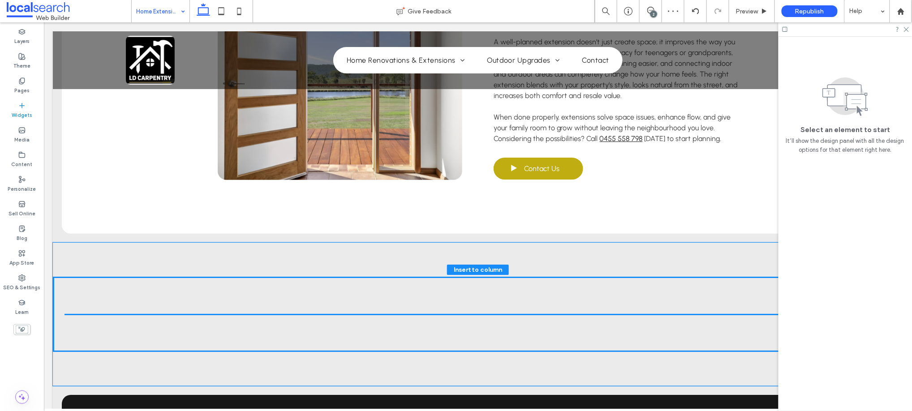
scroll to position [1182, 0]
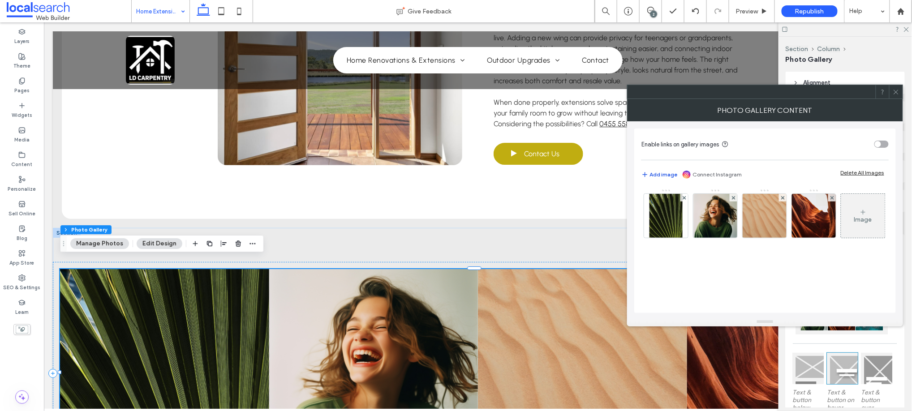
click at [670, 174] on button "Add image" at bounding box center [659, 174] width 36 height 11
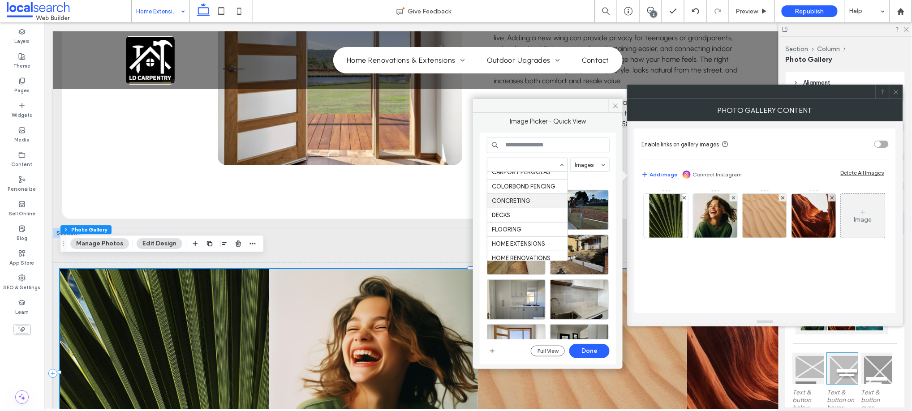
scroll to position [122, 0]
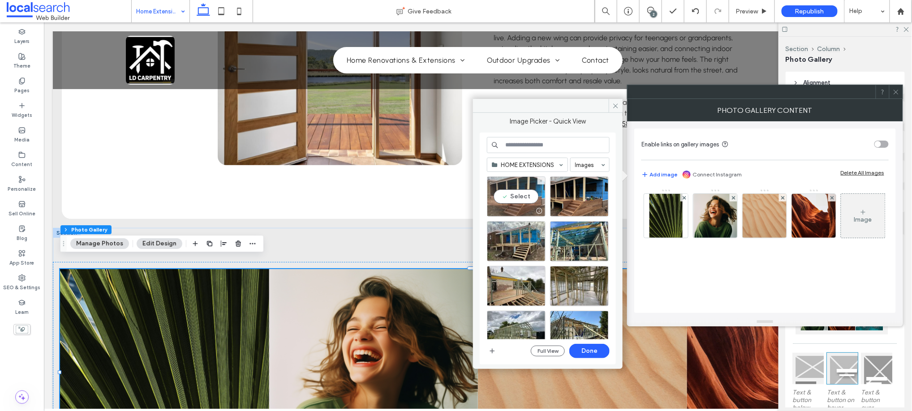
click at [503, 202] on div "Select" at bounding box center [516, 196] width 59 height 40
click at [584, 200] on div "Select" at bounding box center [579, 196] width 59 height 40
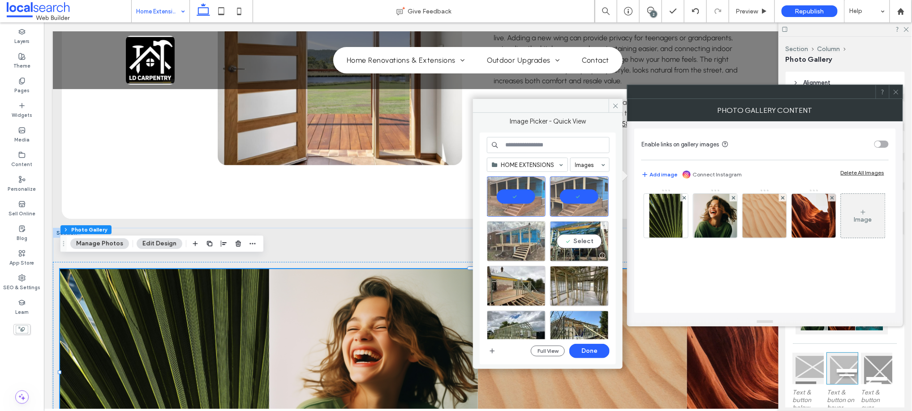
drag, startPoint x: 581, startPoint y: 250, endPoint x: 532, endPoint y: 247, distance: 49.8
click at [581, 251] on div at bounding box center [580, 255] width 58 height 11
click at [514, 245] on div "Select" at bounding box center [516, 241] width 59 height 40
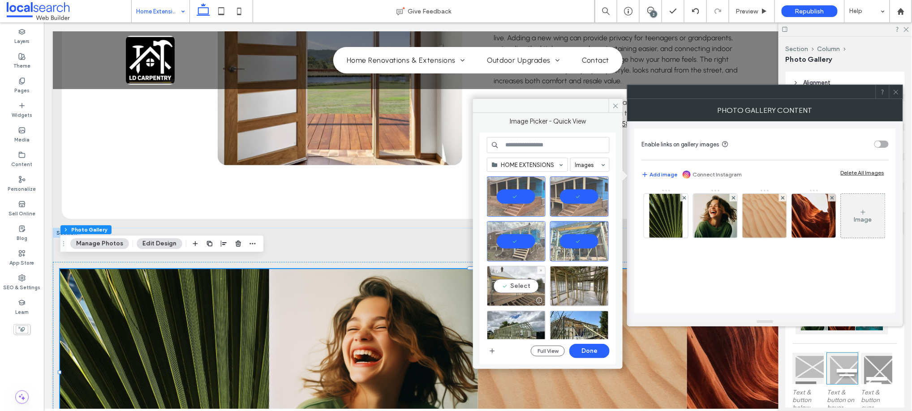
click at [518, 280] on div "Select" at bounding box center [516, 286] width 59 height 40
click at [570, 279] on div "Select" at bounding box center [579, 286] width 59 height 40
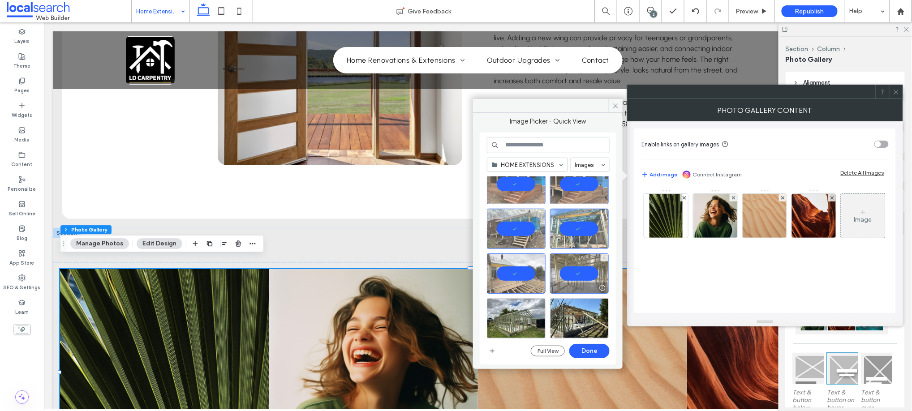
scroll to position [16, 0]
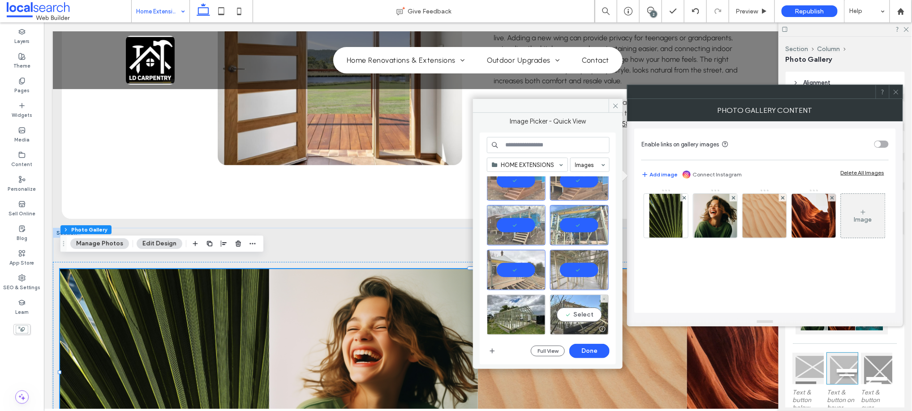
click at [576, 312] on div "Select" at bounding box center [579, 315] width 59 height 40
click at [516, 311] on div "Select" at bounding box center [516, 315] width 59 height 40
click at [587, 350] on button "Done" at bounding box center [589, 351] width 40 height 14
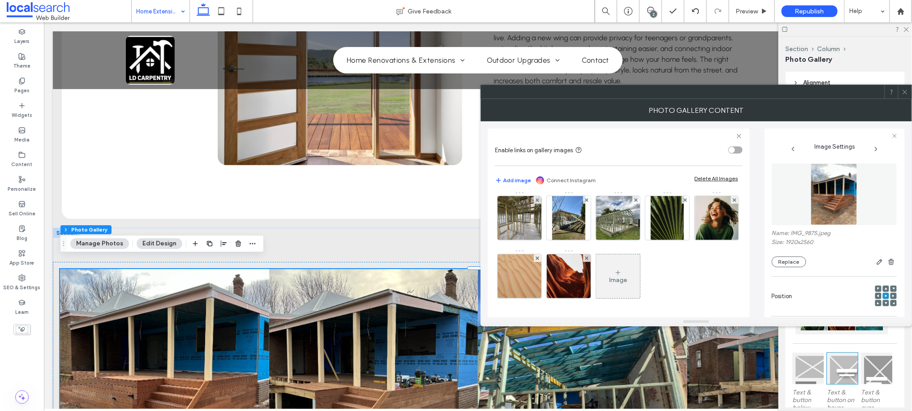
scroll to position [120, 0]
click at [682, 199] on div at bounding box center [686, 200] width 8 height 8
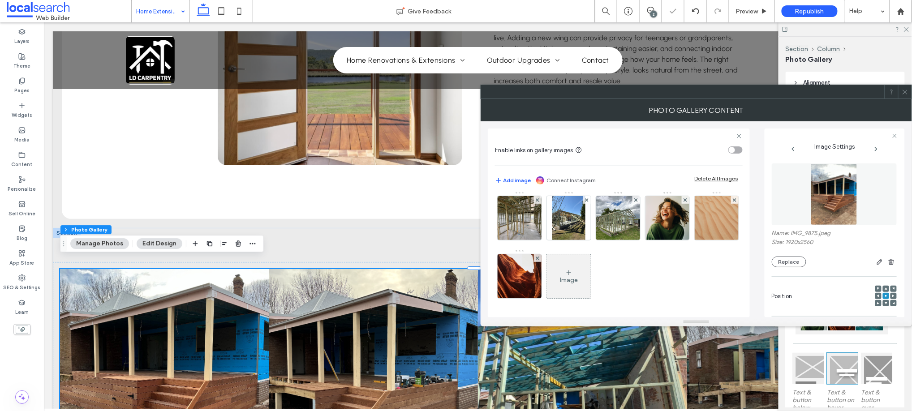
scroll to position [62, 0]
click at [684, 202] on icon at bounding box center [686, 200] width 4 height 4
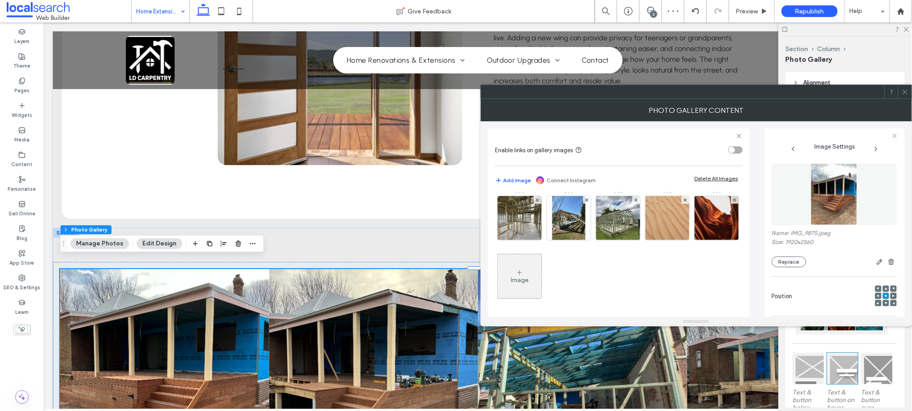
click at [684, 202] on icon at bounding box center [686, 200] width 4 height 4
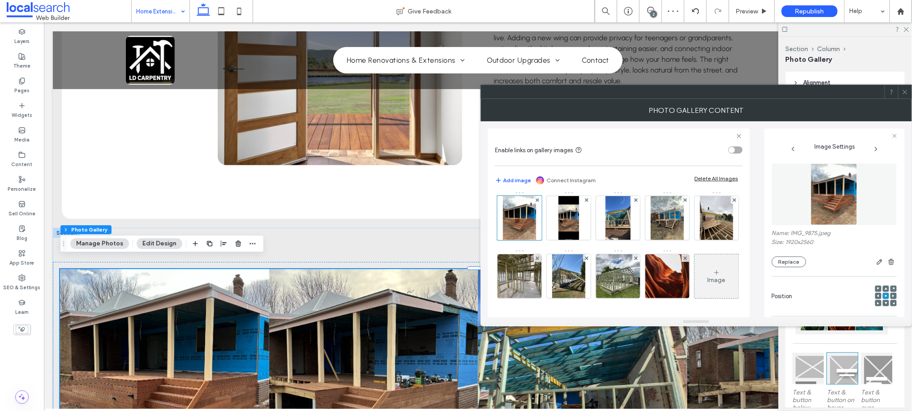
click at [684, 259] on icon at bounding box center [686, 259] width 4 height 4
click at [906, 96] on span at bounding box center [905, 91] width 7 height 13
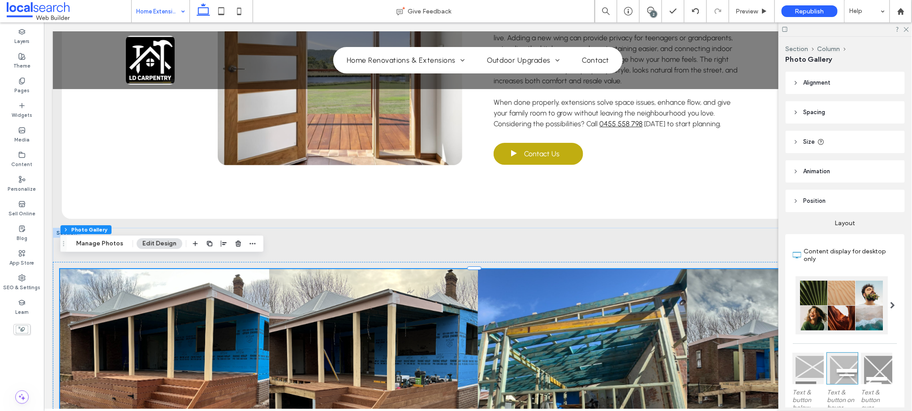
click at [891, 303] on span at bounding box center [893, 305] width 5 height 7
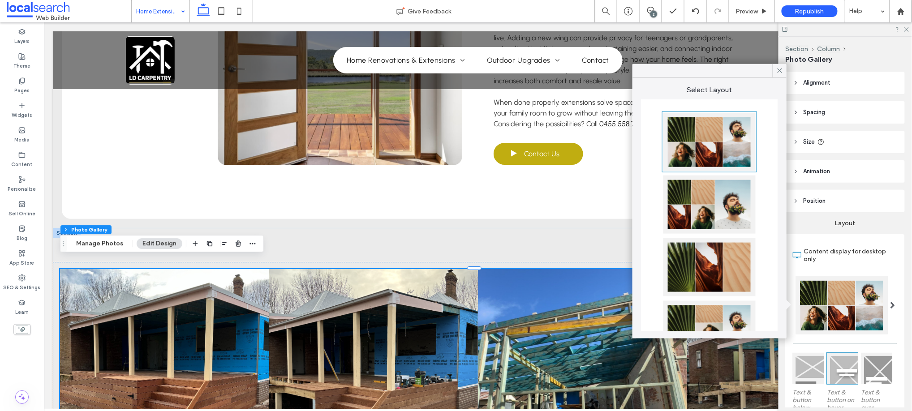
click at [705, 314] on div at bounding box center [709, 330] width 92 height 58
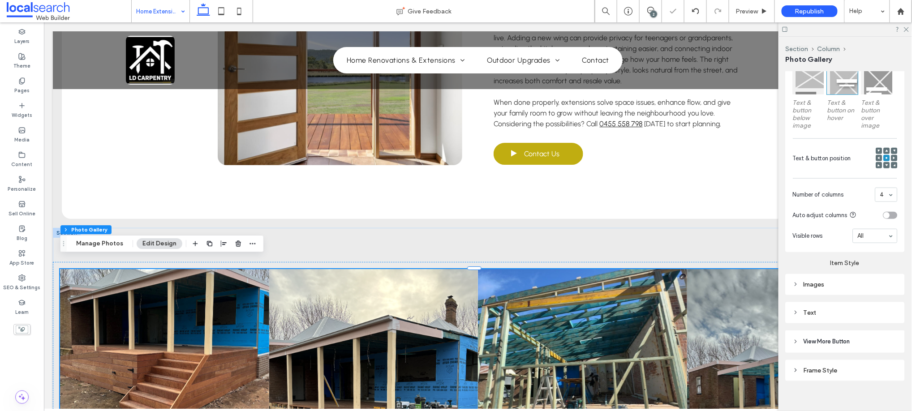
scroll to position [296, 0]
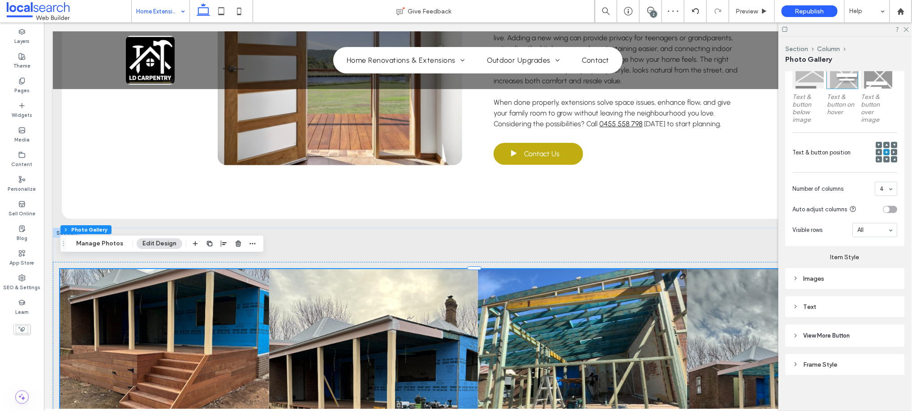
click at [809, 276] on div "Images" at bounding box center [845, 279] width 105 height 8
type input "*"
type input "***"
type input "*"
type input "***"
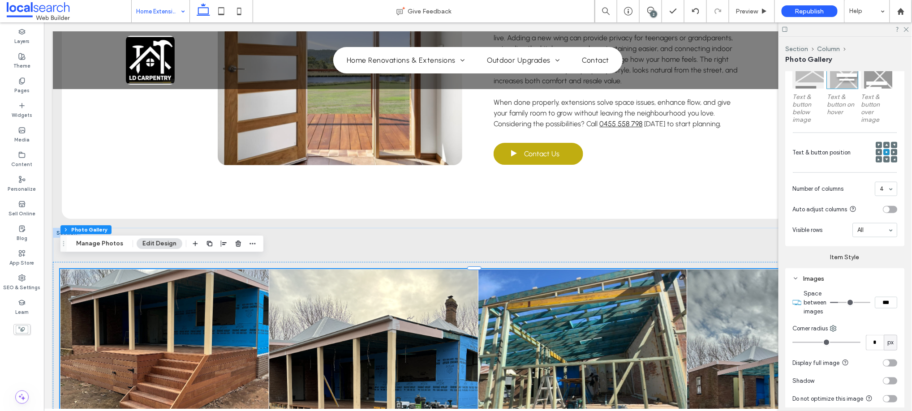
type input "*"
type input "***"
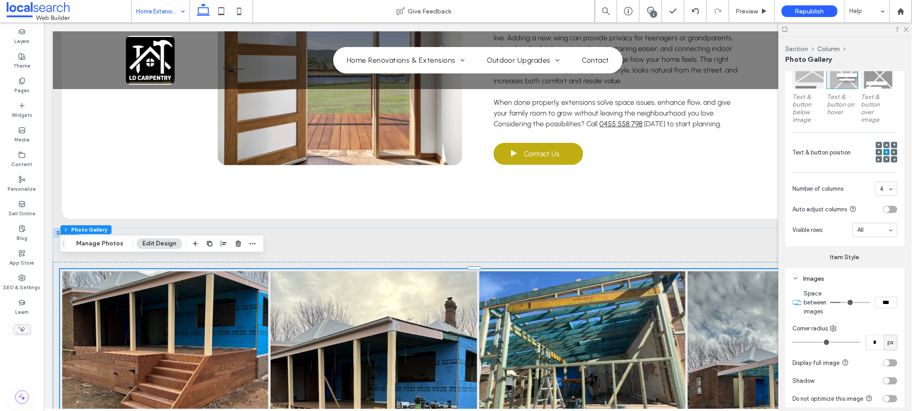
type input "*"
type input "***"
drag, startPoint x: 835, startPoint y: 299, endPoint x: 843, endPoint y: 298, distance: 8.6
type input "*"
click at [843, 302] on input "range" at bounding box center [850, 302] width 40 height 1
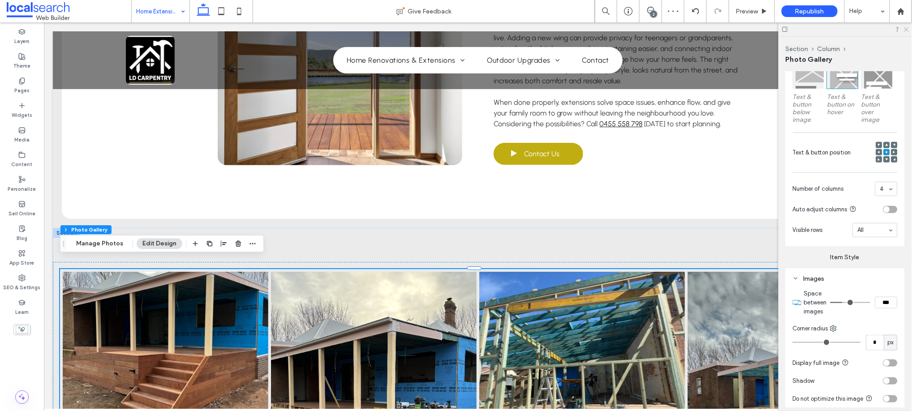
click at [908, 28] on use at bounding box center [906, 29] width 5 height 5
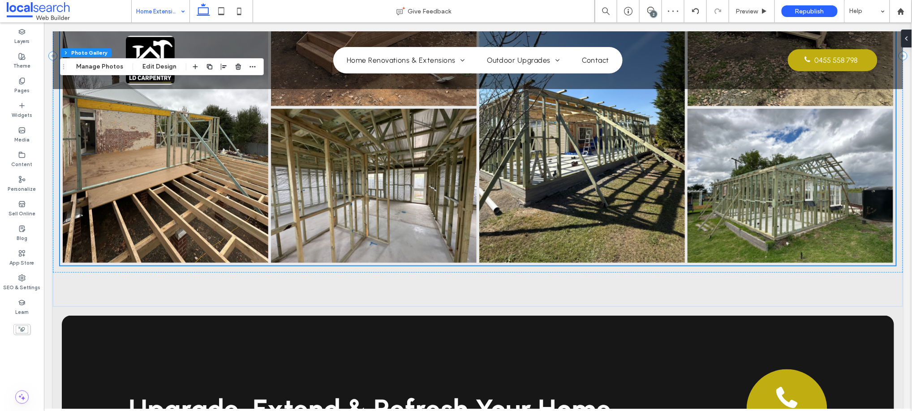
scroll to position [1630, 0]
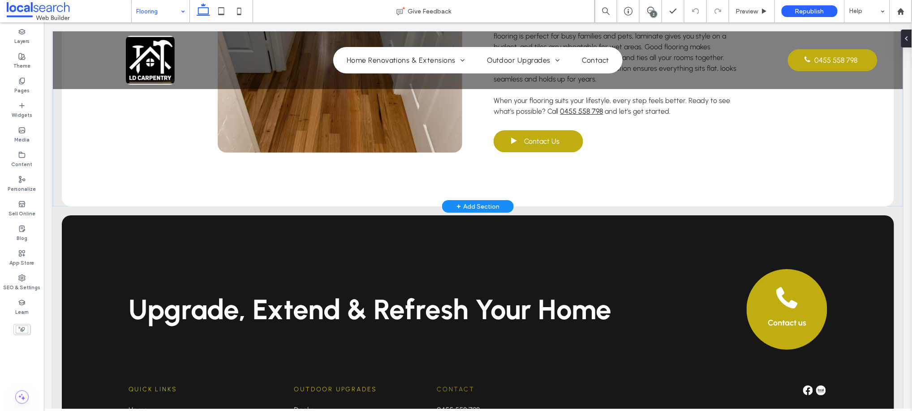
click at [471, 205] on div "+ Add Section" at bounding box center [477, 206] width 43 height 10
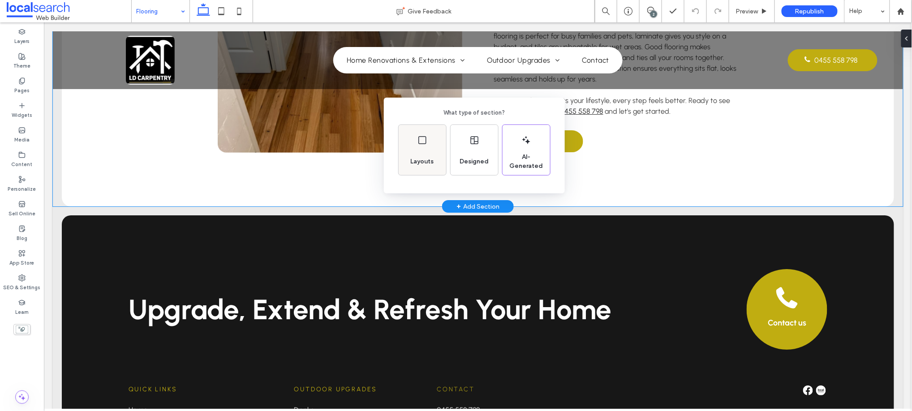
click at [426, 151] on div "Layouts" at bounding box center [422, 150] width 47 height 50
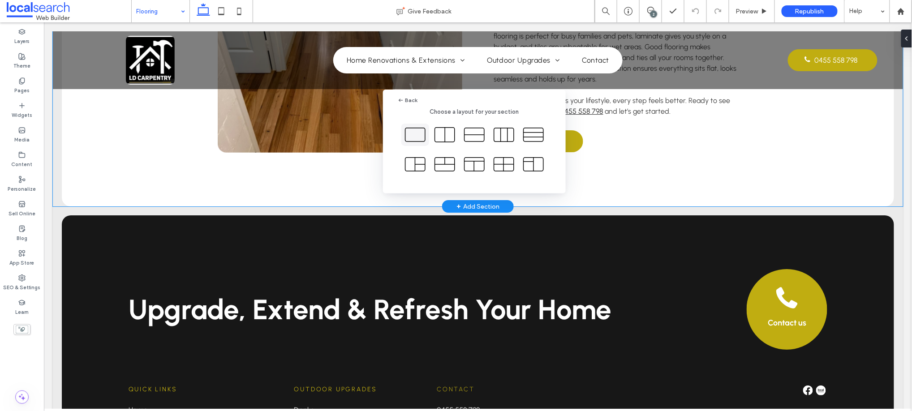
click at [414, 132] on icon at bounding box center [415, 135] width 22 height 22
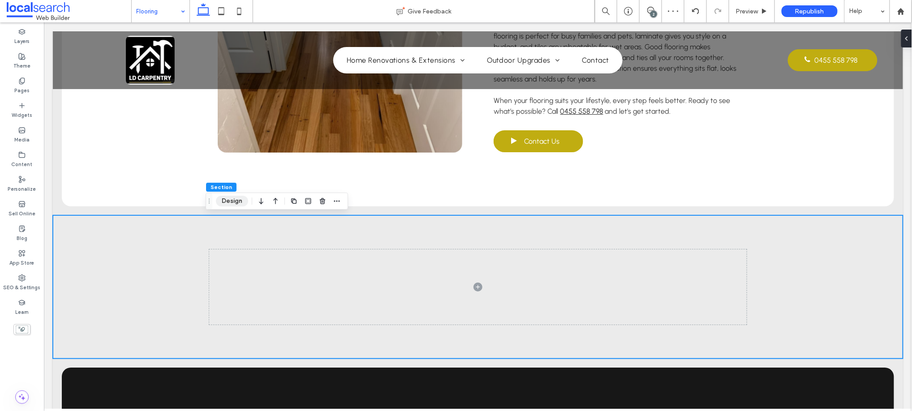
click at [226, 200] on button "Design" at bounding box center [232, 201] width 32 height 11
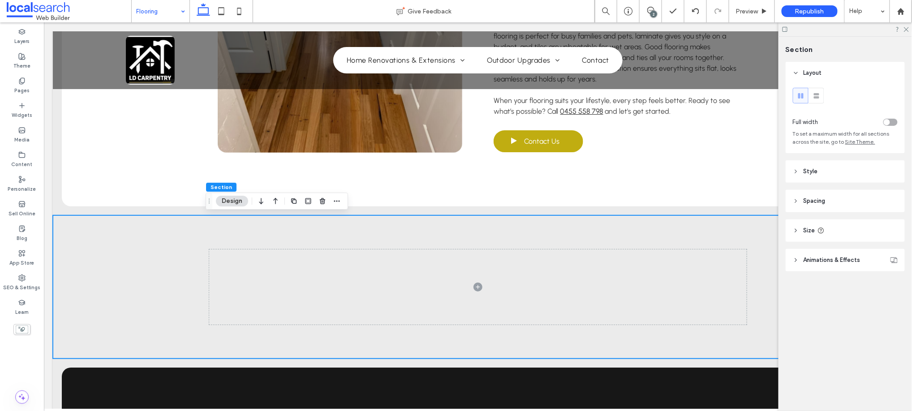
click at [890, 119] on div "toggle" at bounding box center [890, 122] width 14 height 7
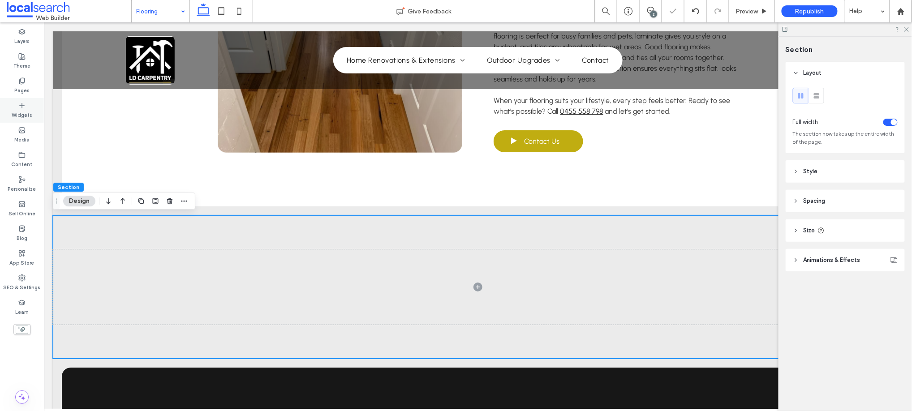
click at [22, 106] on icon at bounding box center [21, 105] width 7 height 7
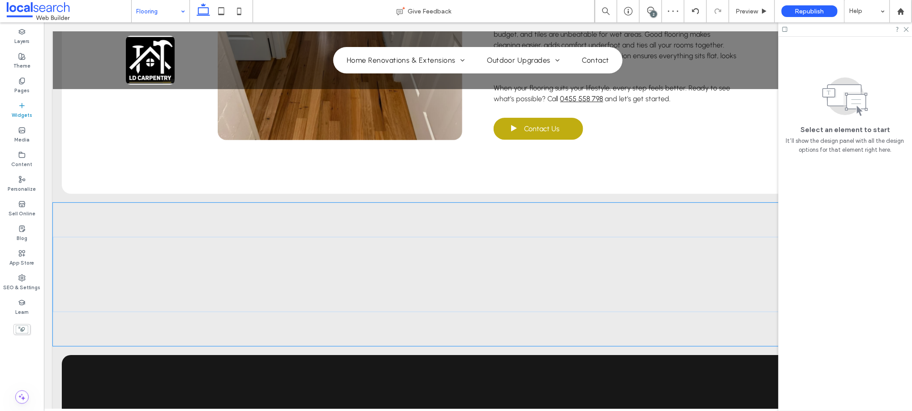
scroll to position [1212, 0]
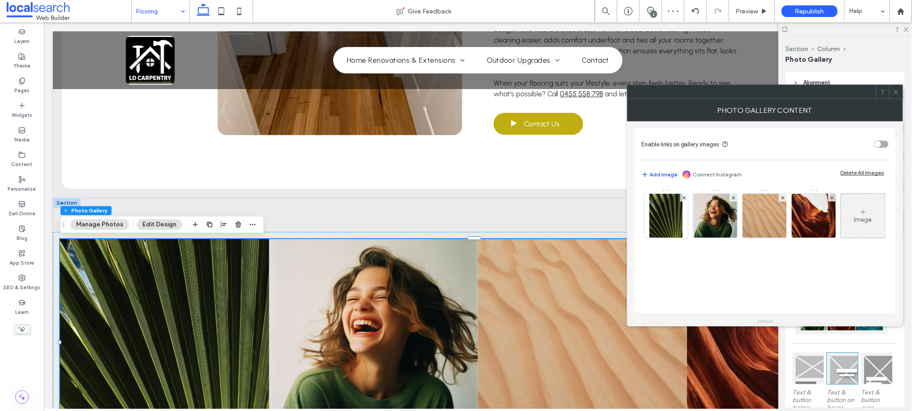
click at [661, 173] on button "Add image" at bounding box center [659, 174] width 36 height 11
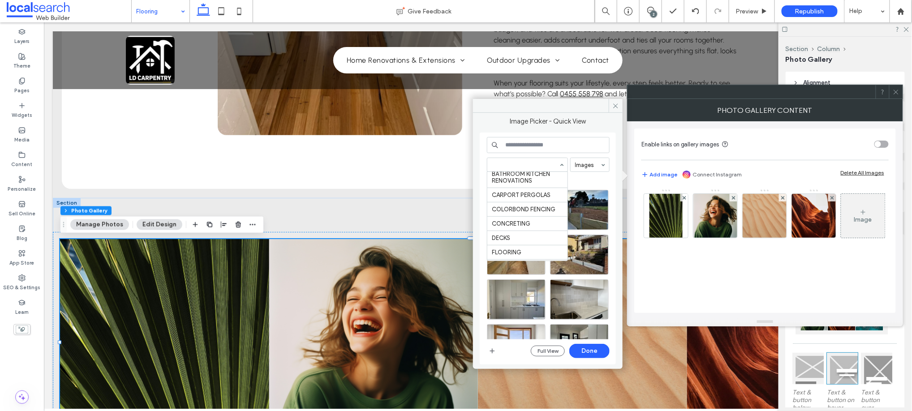
scroll to position [99, 0]
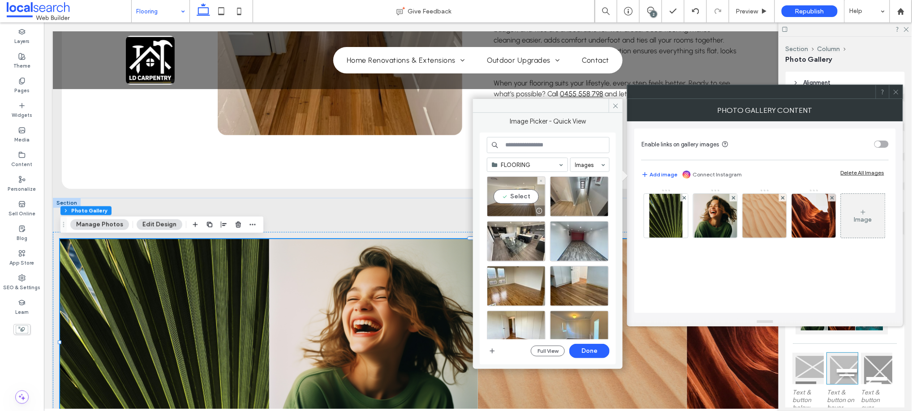
click at [516, 197] on div "Select" at bounding box center [516, 196] width 59 height 40
click at [575, 198] on div "Select" at bounding box center [579, 196] width 59 height 40
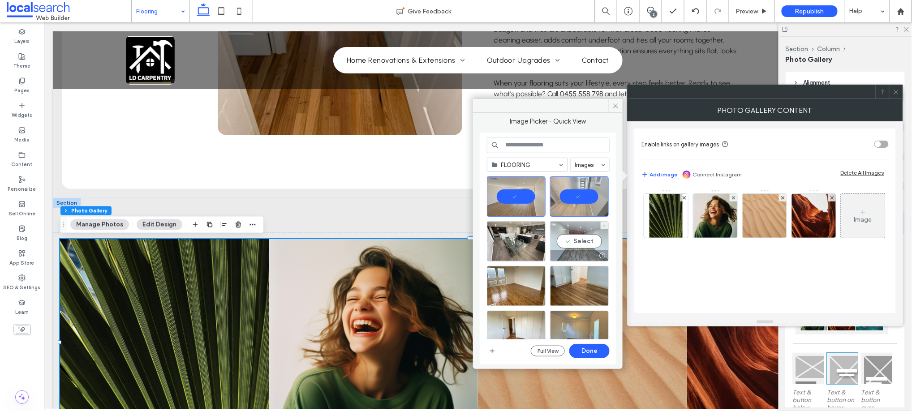
click at [574, 248] on div "Select" at bounding box center [579, 241] width 59 height 40
click at [521, 247] on div "Select" at bounding box center [516, 241] width 59 height 40
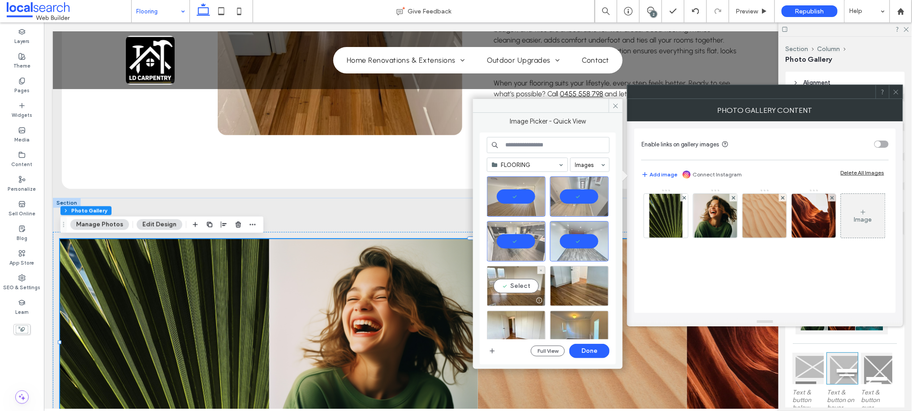
click at [509, 290] on div "Select" at bounding box center [516, 286] width 59 height 40
click at [593, 284] on div "Select" at bounding box center [579, 286] width 59 height 40
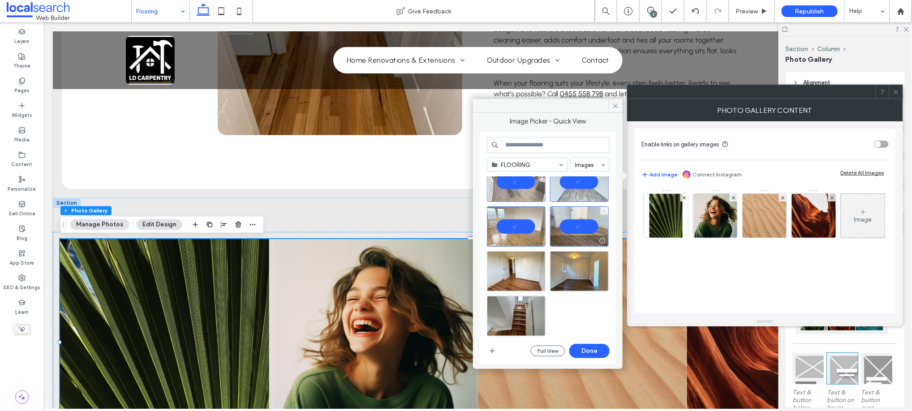
scroll to position [61, 0]
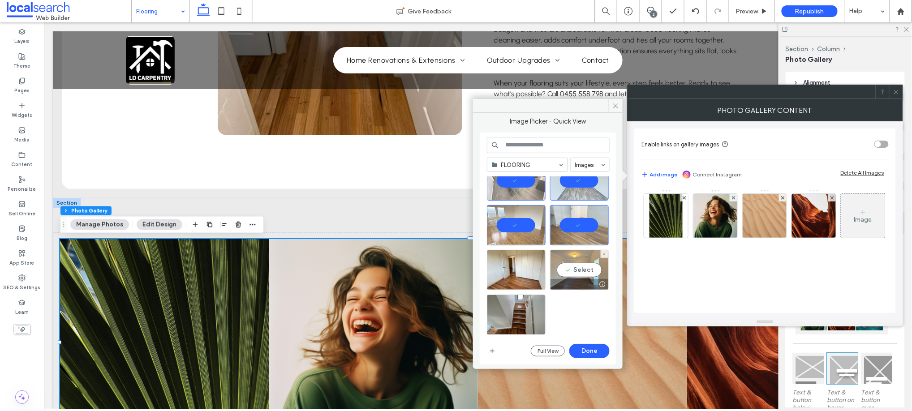
click at [588, 262] on div "Select" at bounding box center [579, 270] width 59 height 40
click at [512, 267] on div "Select" at bounding box center [516, 270] width 59 height 40
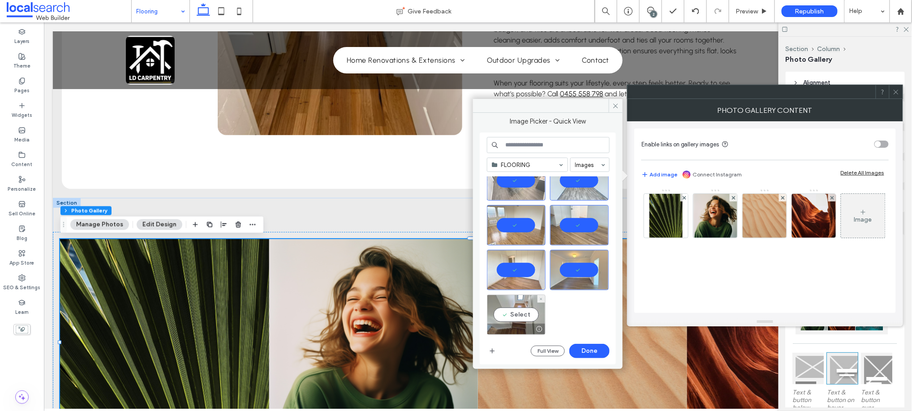
click at [511, 317] on div "Select" at bounding box center [516, 315] width 59 height 40
click at [587, 344] on button "Done" at bounding box center [589, 351] width 40 height 14
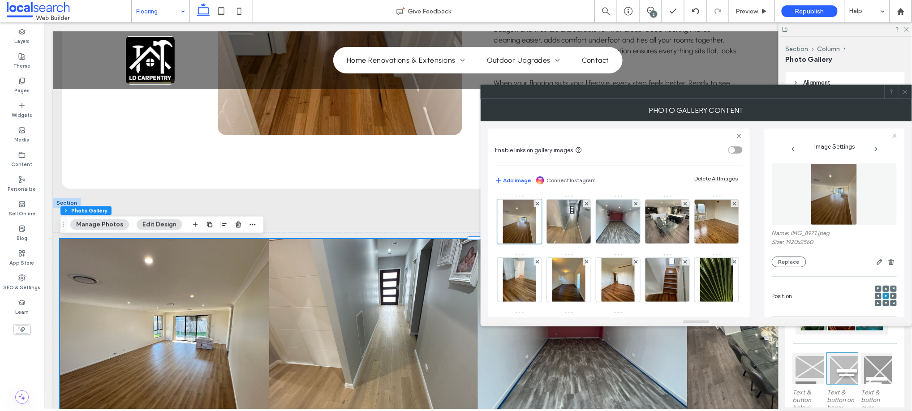
click at [156, 224] on button "Edit Design" at bounding box center [160, 224] width 46 height 11
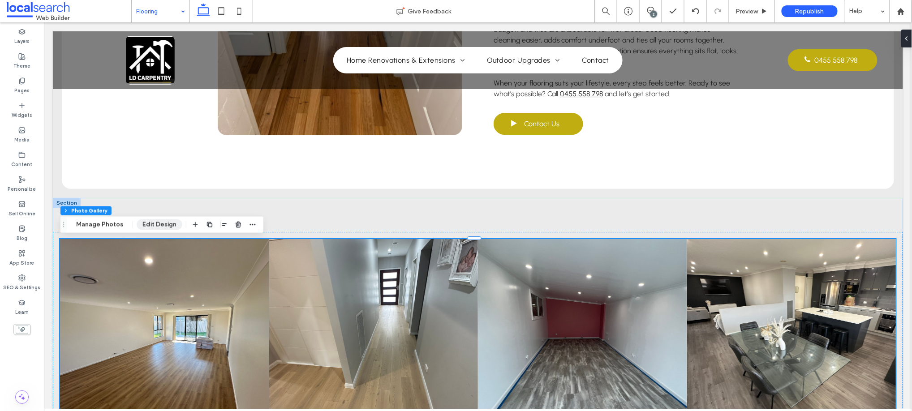
click at [156, 224] on button "Edit Design" at bounding box center [160, 224] width 46 height 11
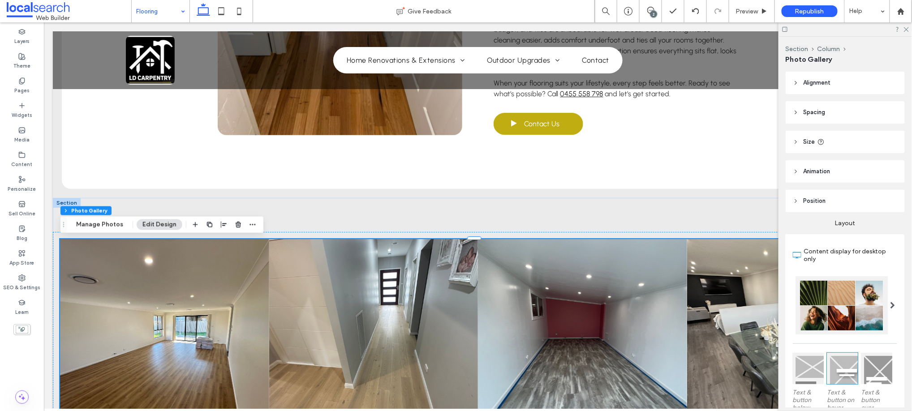
click at [892, 305] on div at bounding box center [893, 305] width 18 height 58
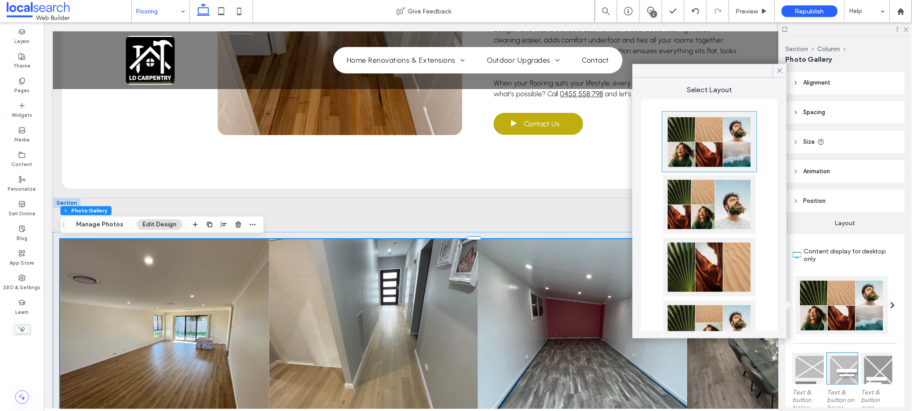
click at [717, 314] on div at bounding box center [709, 330] width 92 height 58
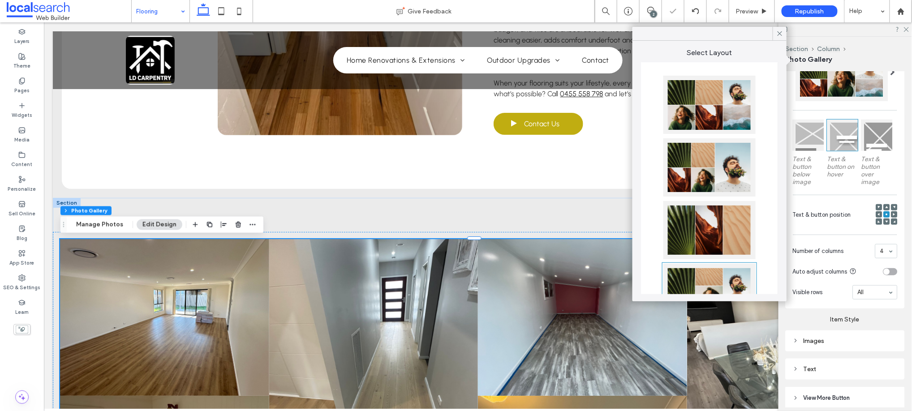
scroll to position [249, 0]
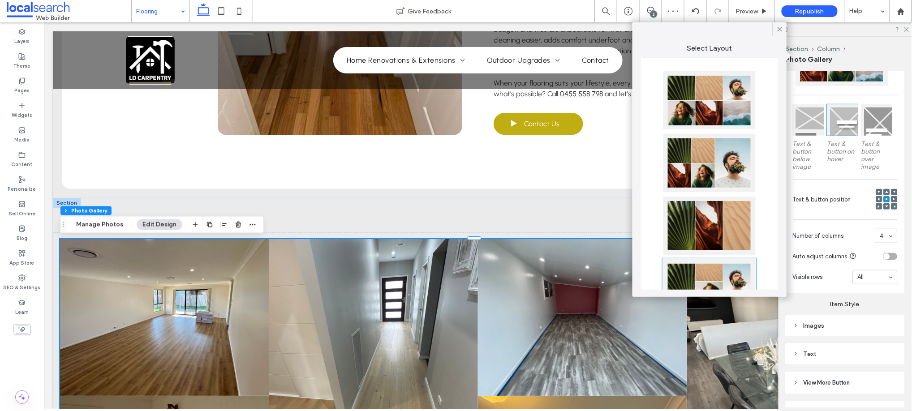
click at [816, 320] on div "Images" at bounding box center [845, 326] width 105 height 12
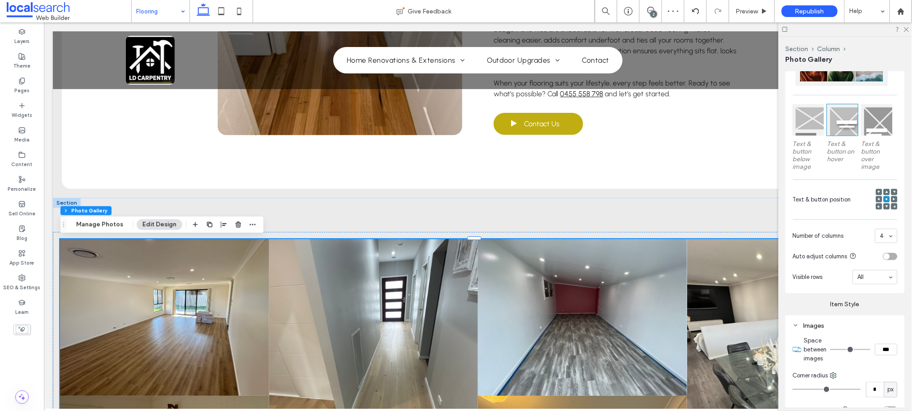
type input "*"
type input "***"
type input "*"
type input "***"
type input "*"
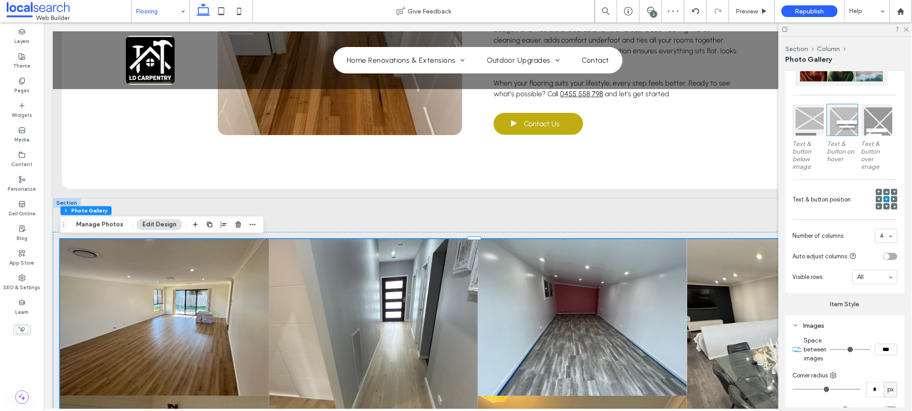
type input "***"
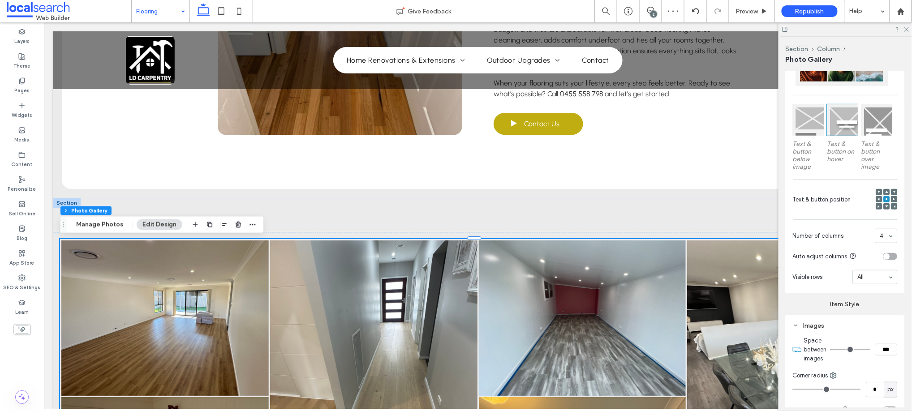
type input "**"
type input "****"
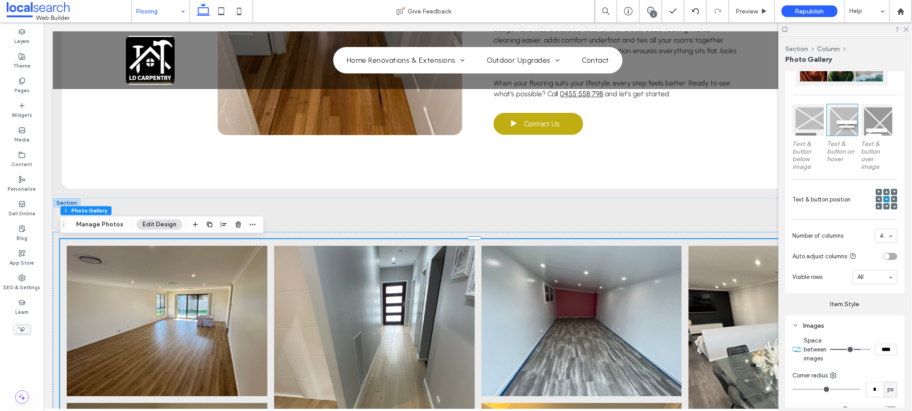
type input "**"
type input "****"
type input "**"
type input "****"
type input "**"
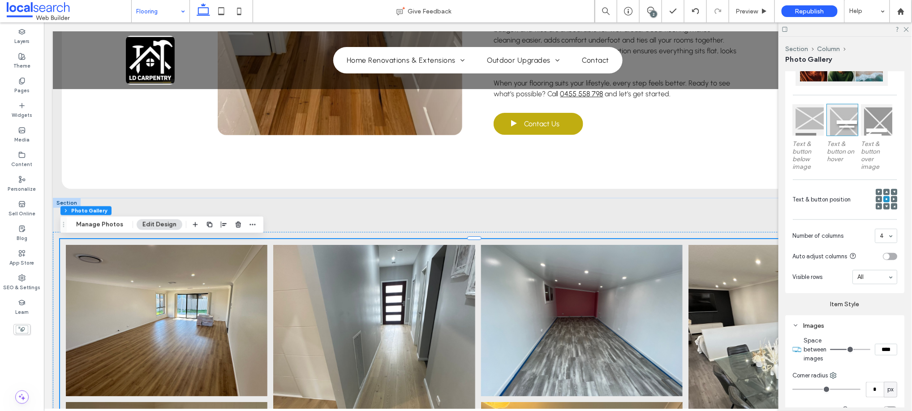
type input "****"
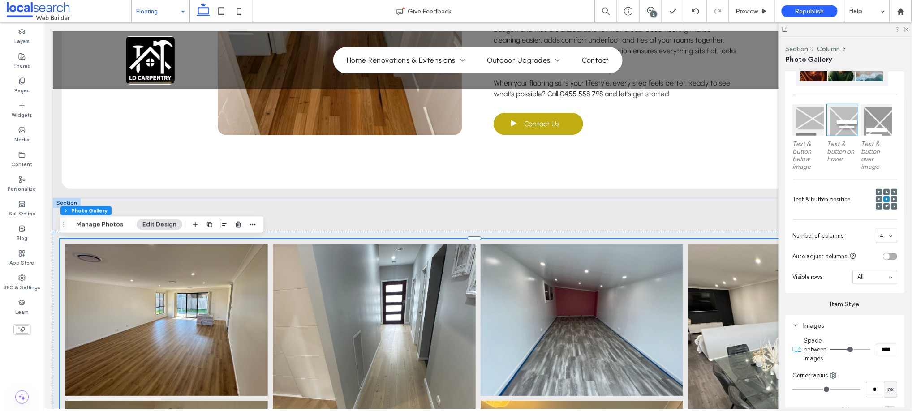
type input "**"
type input "****"
type input "*"
type input "***"
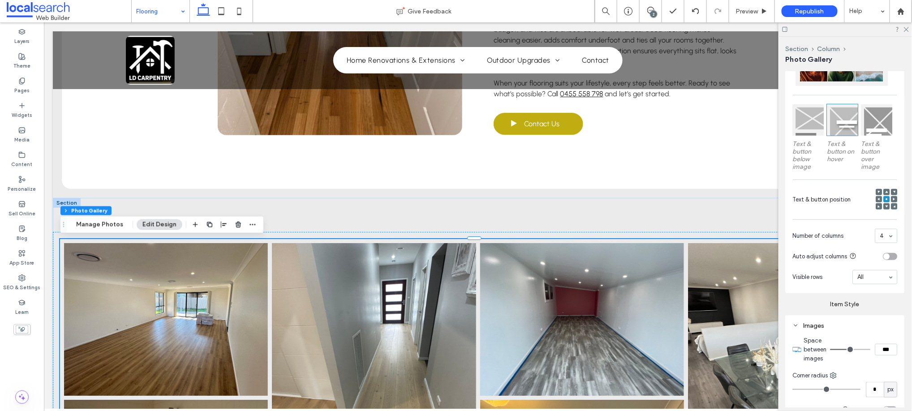
type input "*"
type input "***"
type input "*"
type input "***"
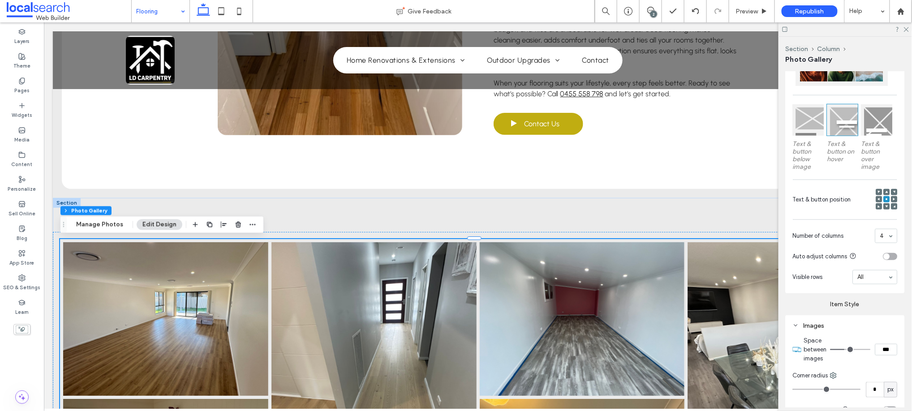
drag, startPoint x: 836, startPoint y: 346, endPoint x: 844, endPoint y: 346, distance: 7.6
type input "*"
click at [844, 349] on input "range" at bounding box center [850, 349] width 40 height 1
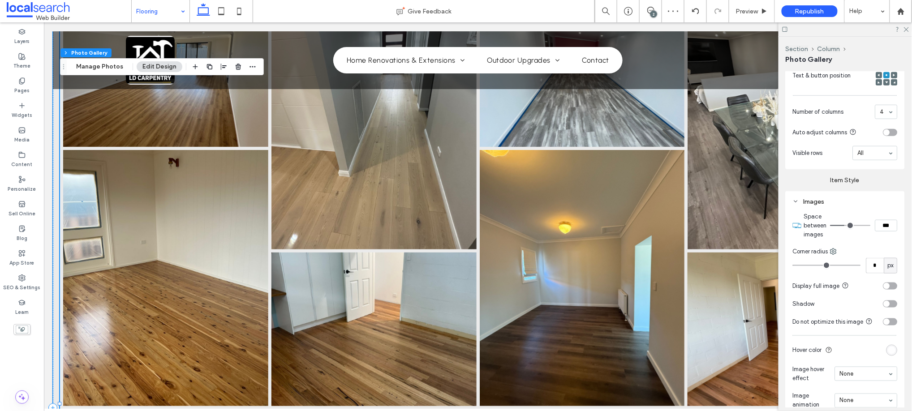
scroll to position [448, 0]
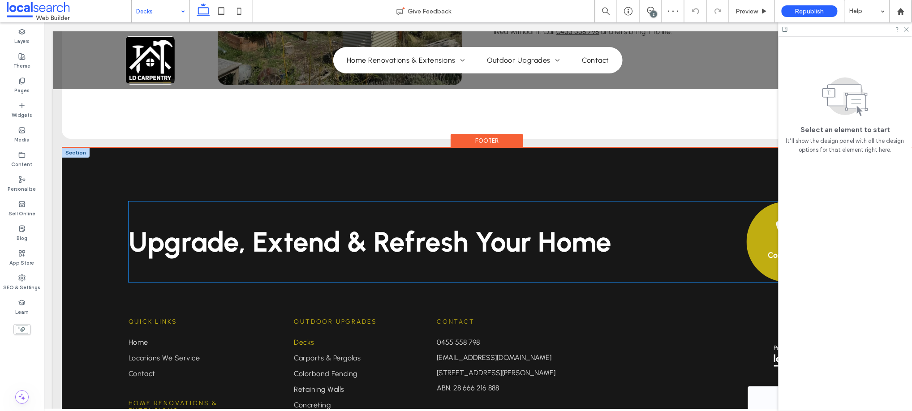
scroll to position [1194, 0]
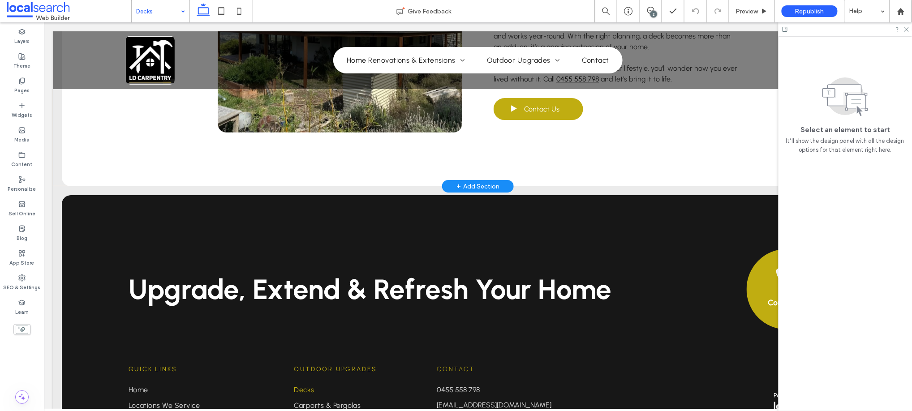
click at [471, 181] on div "+ Add Section" at bounding box center [478, 186] width 72 height 13
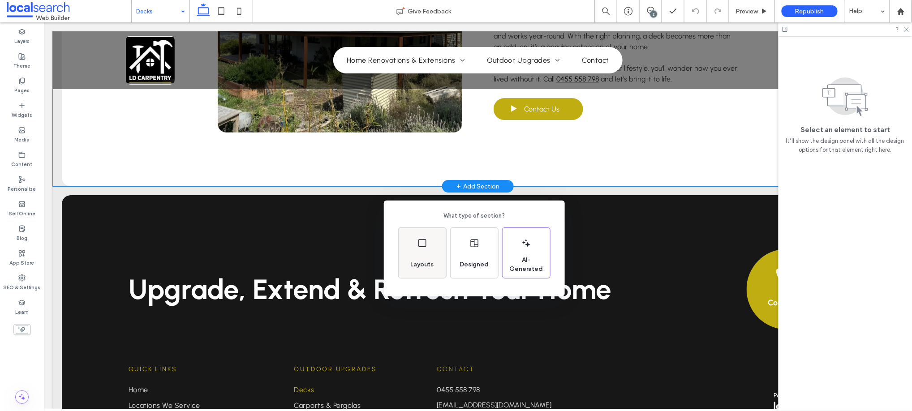
click at [414, 252] on div "Layouts" at bounding box center [422, 253] width 47 height 50
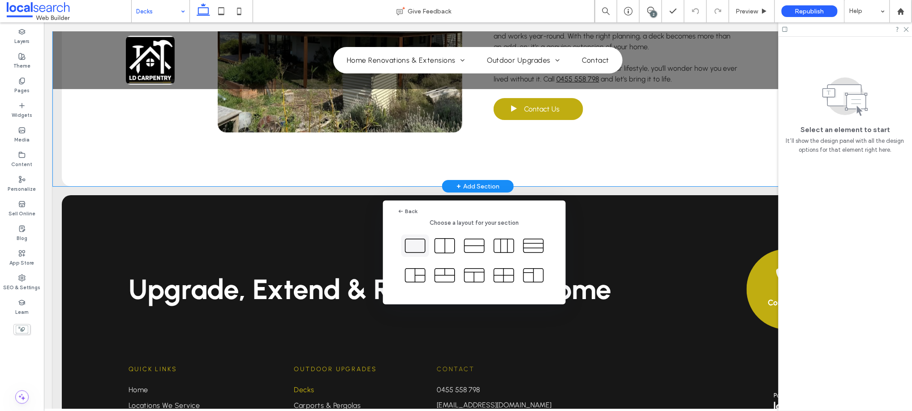
click at [420, 244] on icon at bounding box center [415, 246] width 22 height 22
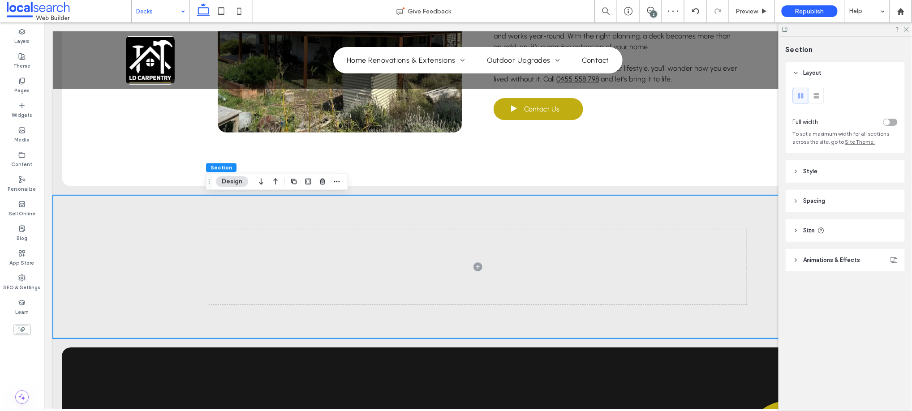
click at [896, 121] on div "toggle" at bounding box center [890, 122] width 14 height 7
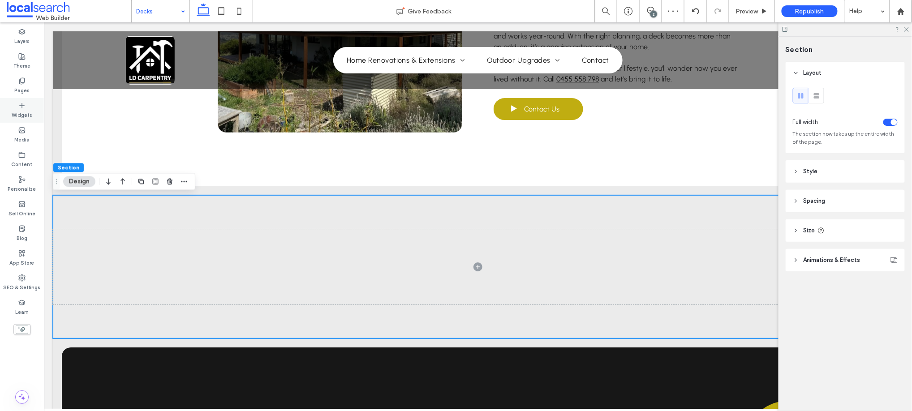
click at [6, 108] on div "Widgets" at bounding box center [22, 110] width 44 height 25
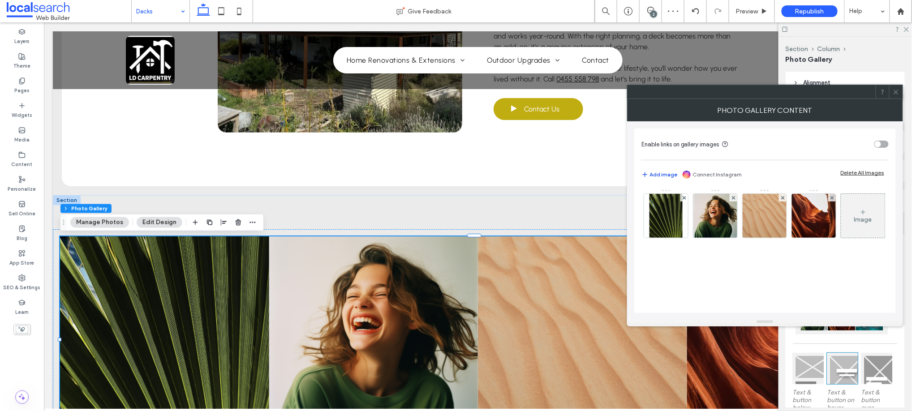
click at [663, 170] on button "Add image" at bounding box center [659, 174] width 36 height 11
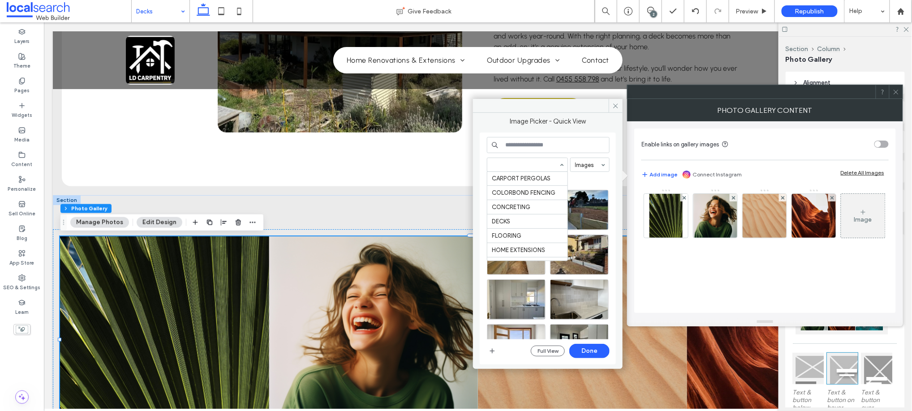
scroll to position [99, 0]
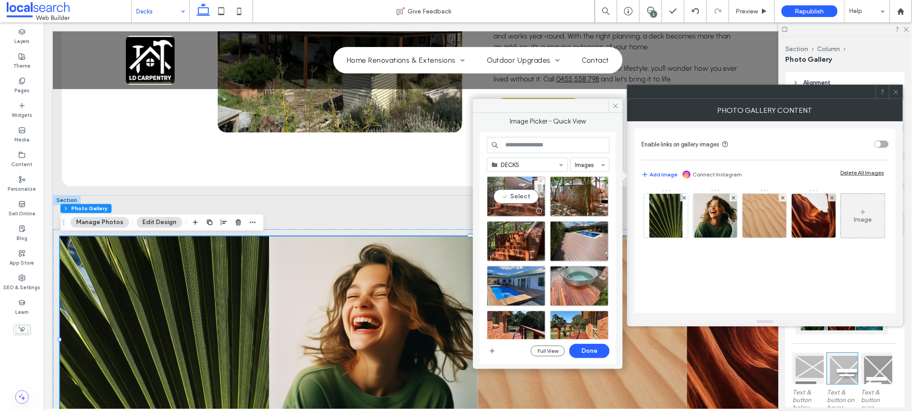
click at [512, 193] on div "Select" at bounding box center [516, 196] width 59 height 40
click at [577, 198] on div "Select" at bounding box center [579, 196] width 59 height 40
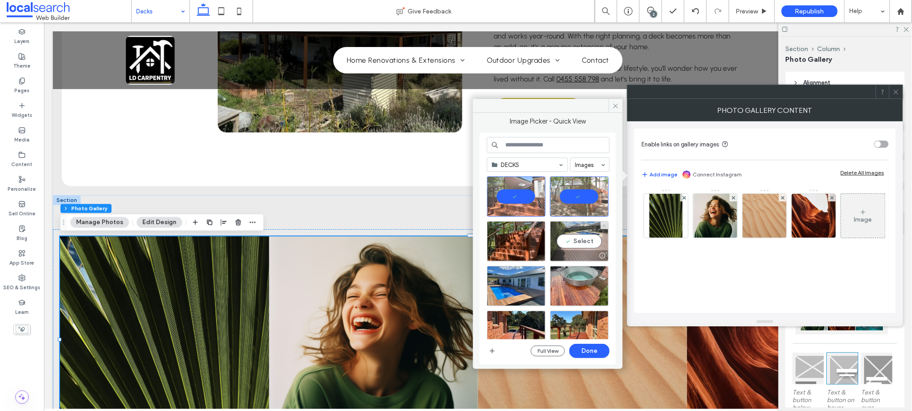
click at [585, 249] on div "Select" at bounding box center [579, 241] width 59 height 40
click at [522, 247] on div "Select" at bounding box center [516, 241] width 59 height 40
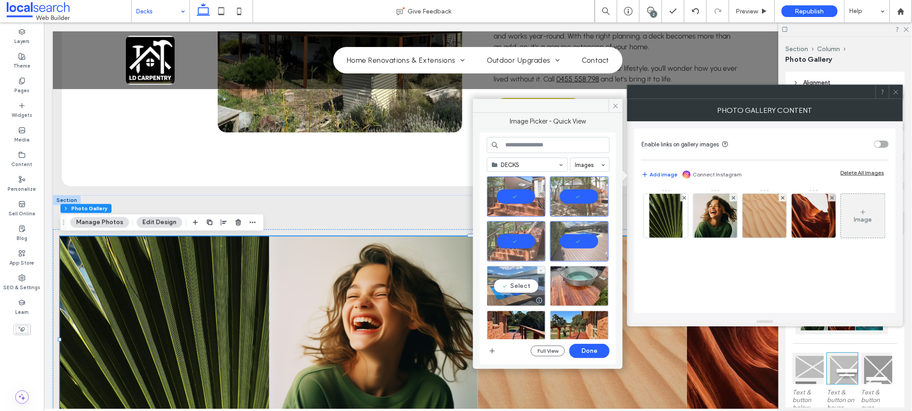
click at [544, 281] on div "Select" at bounding box center [516, 286] width 59 height 40
click at [574, 280] on div "Select" at bounding box center [579, 286] width 59 height 40
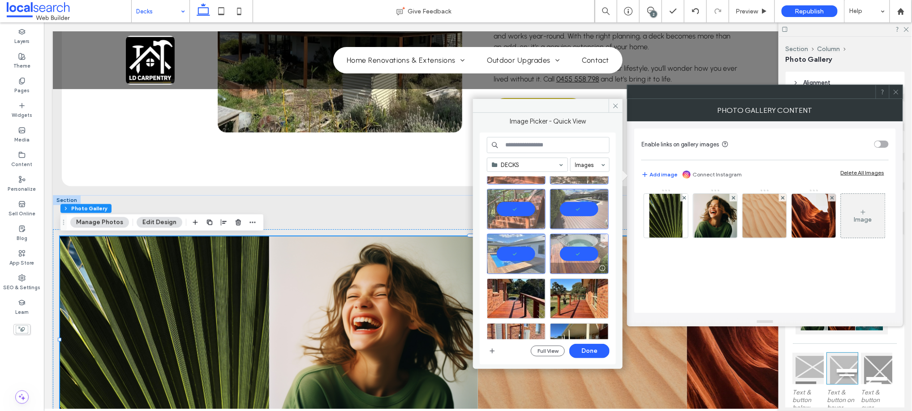
scroll to position [50, 0]
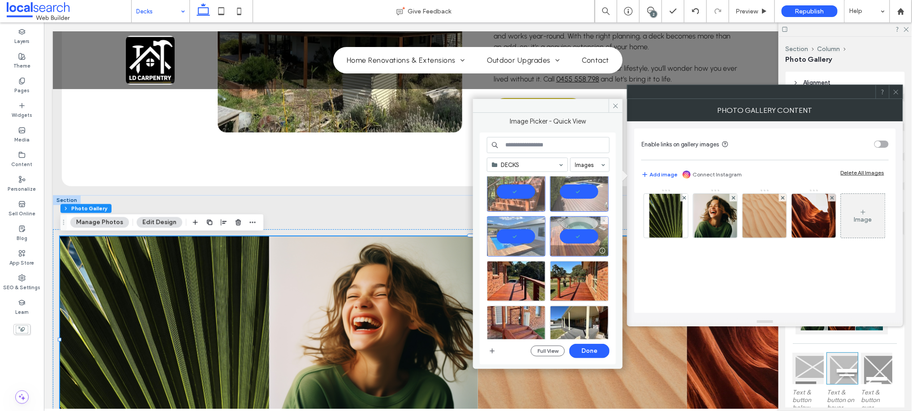
click at [574, 280] on div at bounding box center [579, 281] width 59 height 40
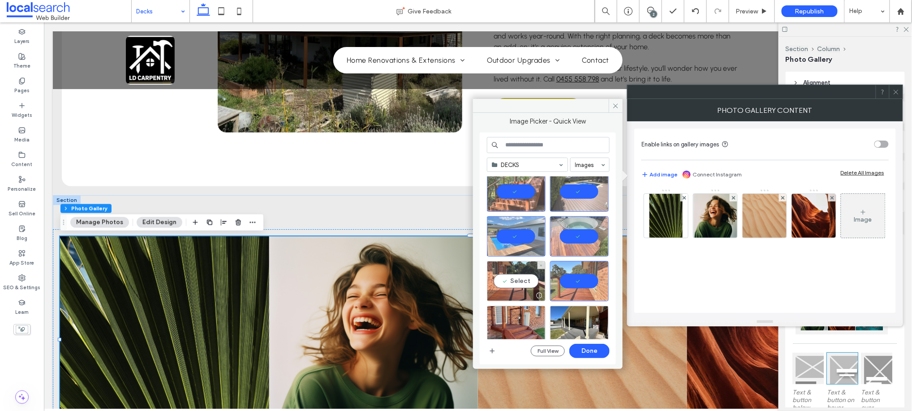
click at [519, 284] on div "Select" at bounding box center [516, 281] width 59 height 40
click at [509, 320] on div "Select" at bounding box center [516, 326] width 59 height 40
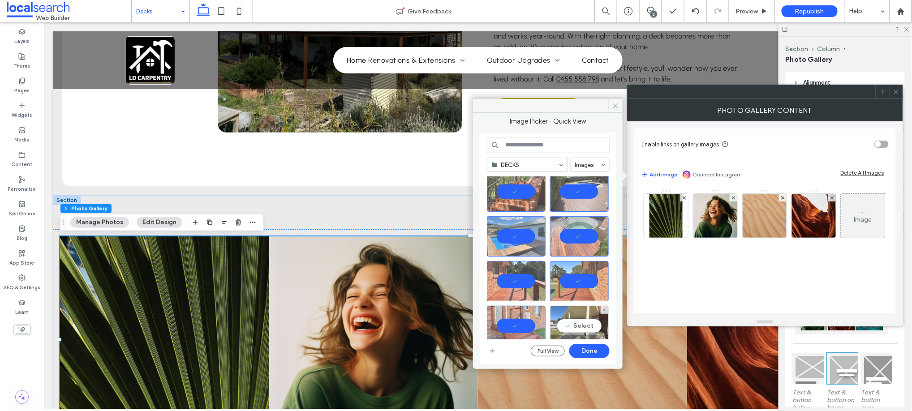
click at [556, 319] on div "Select" at bounding box center [579, 326] width 59 height 40
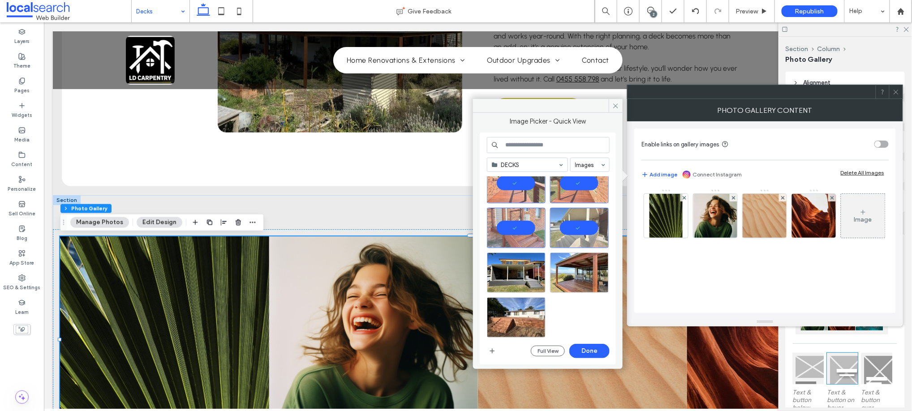
scroll to position [151, 0]
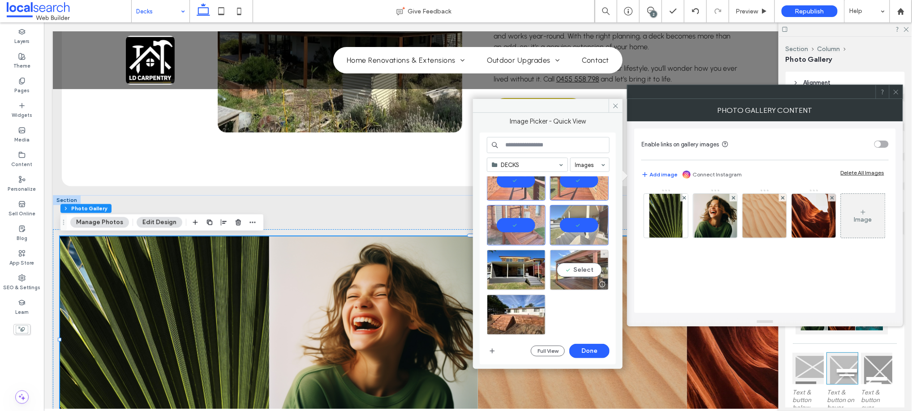
click at [589, 272] on div "Select" at bounding box center [579, 270] width 59 height 40
click at [517, 269] on div "Select" at bounding box center [516, 270] width 59 height 40
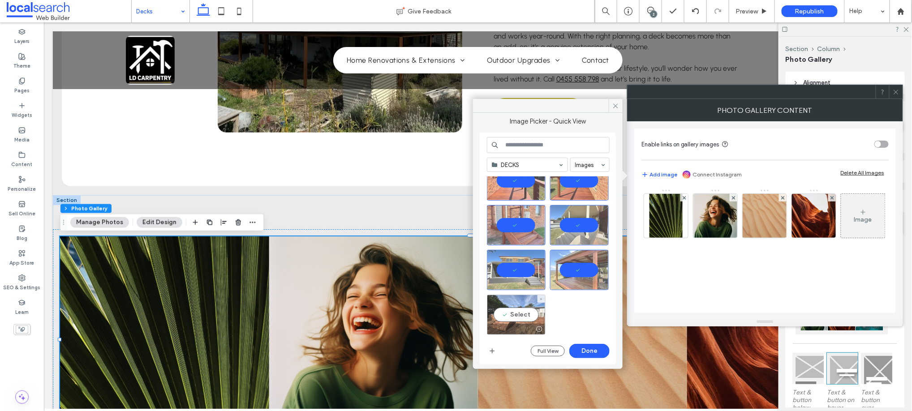
click at [513, 305] on div "Select" at bounding box center [516, 315] width 59 height 40
click at [583, 350] on button "Done" at bounding box center [589, 351] width 40 height 14
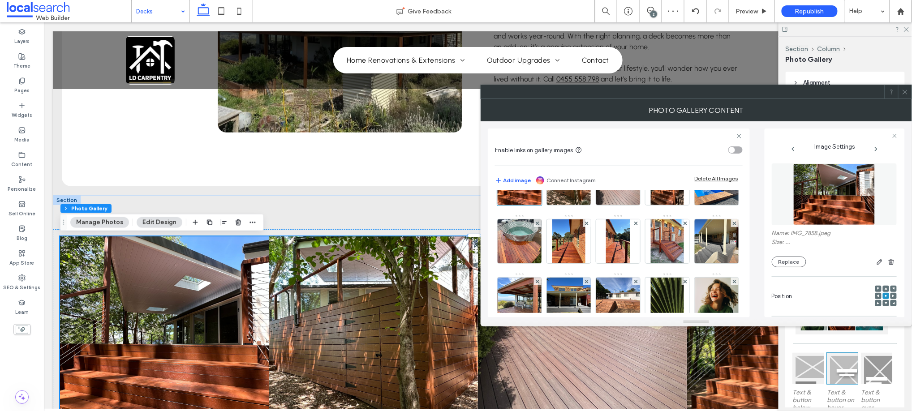
scroll to position [149, 0]
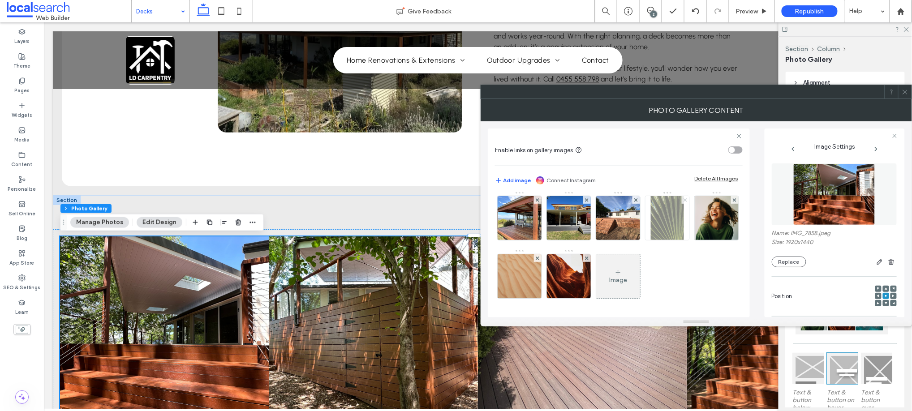
click at [684, 204] on span at bounding box center [686, 200] width 4 height 8
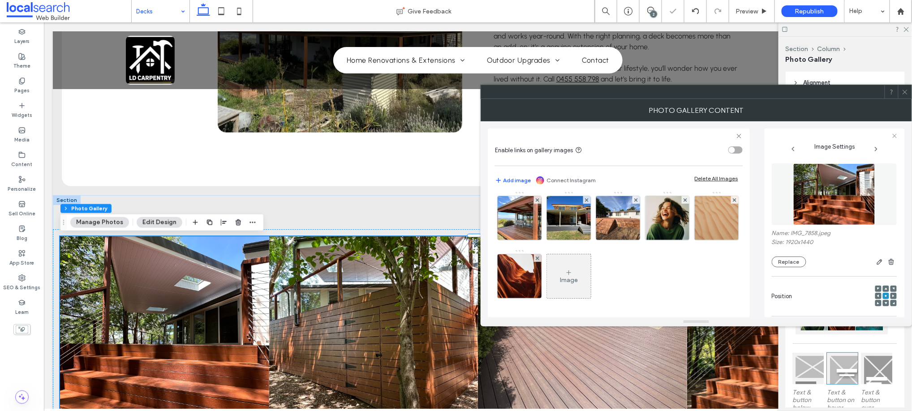
click at [684, 204] on span at bounding box center [686, 200] width 4 height 8
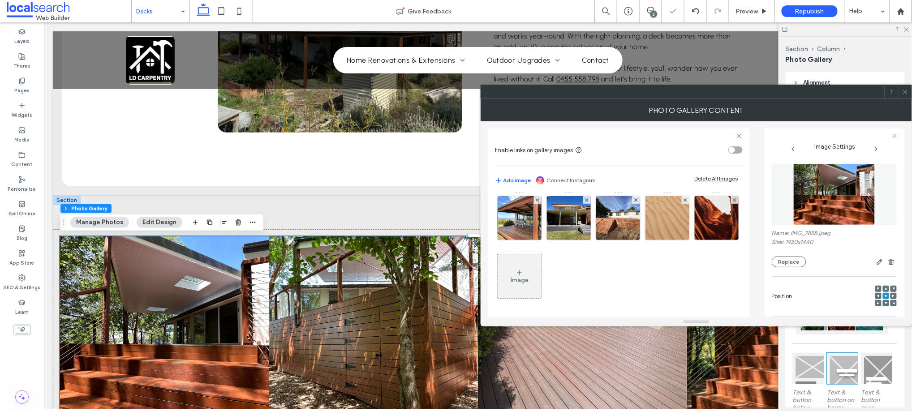
scroll to position [121, 0]
click at [688, 182] on img at bounding box center [717, 160] width 59 height 44
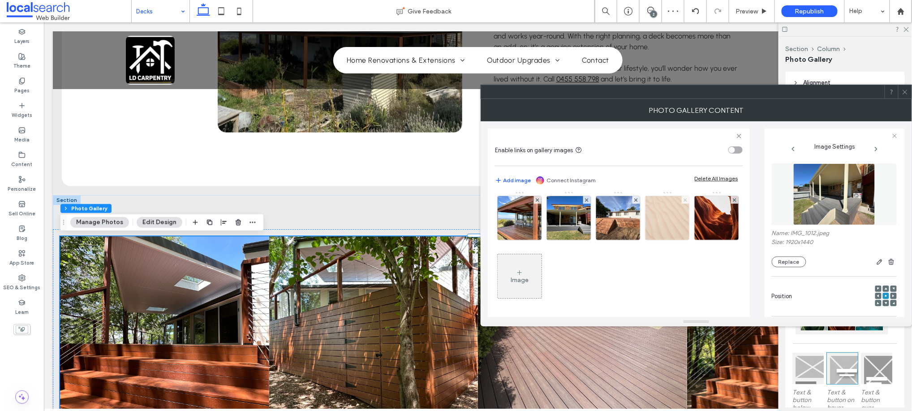
click at [684, 202] on icon at bounding box center [686, 200] width 4 height 4
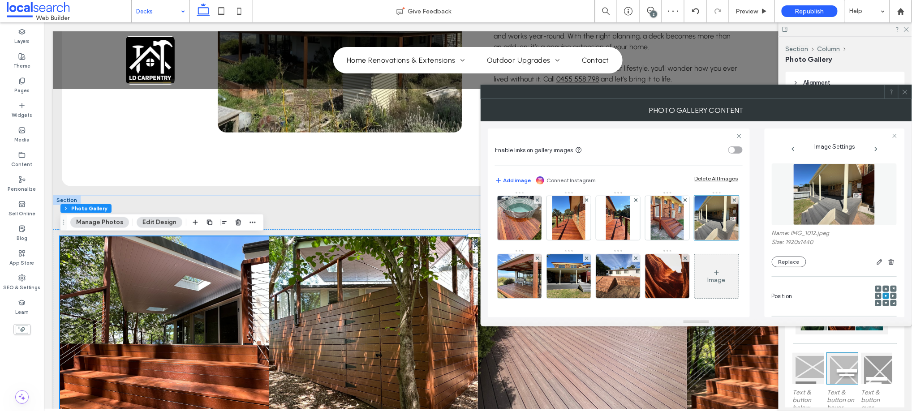
click at [684, 258] on icon at bounding box center [686, 259] width 4 height 4
click at [906, 94] on icon at bounding box center [905, 92] width 7 height 7
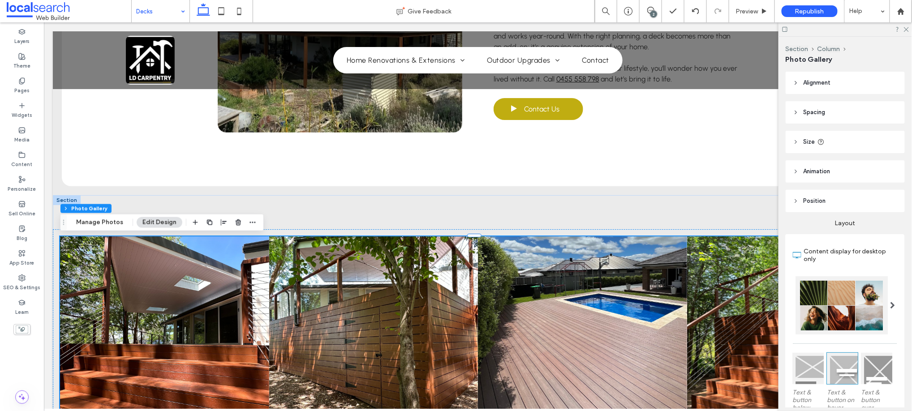
click at [891, 302] on span at bounding box center [893, 305] width 5 height 7
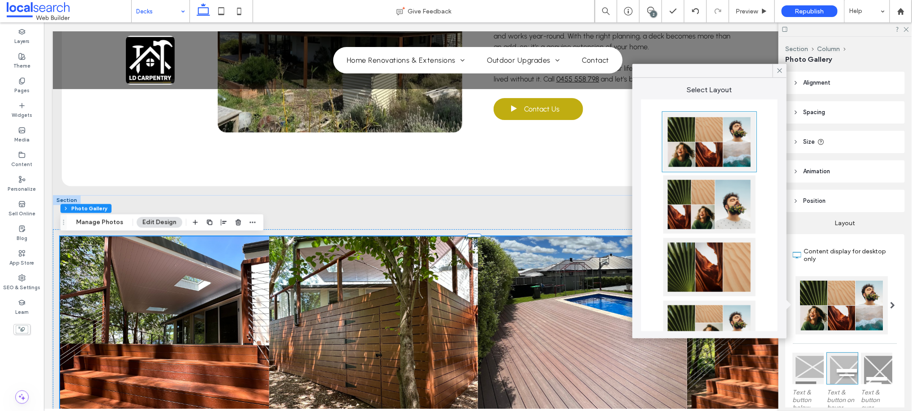
click at [713, 310] on div at bounding box center [709, 330] width 92 height 58
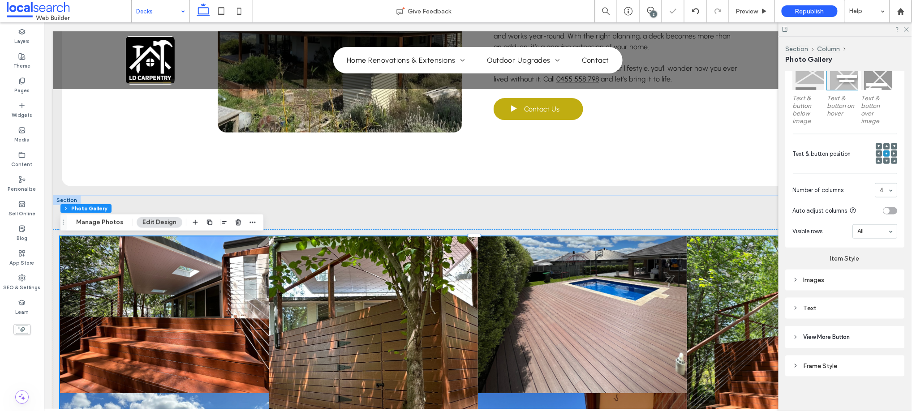
scroll to position [296, 0]
click at [831, 276] on div "Images" at bounding box center [845, 279] width 105 height 8
drag, startPoint x: 879, startPoint y: 299, endPoint x: 875, endPoint y: 303, distance: 6.3
click at [875, 303] on input "***" at bounding box center [886, 303] width 22 height 12
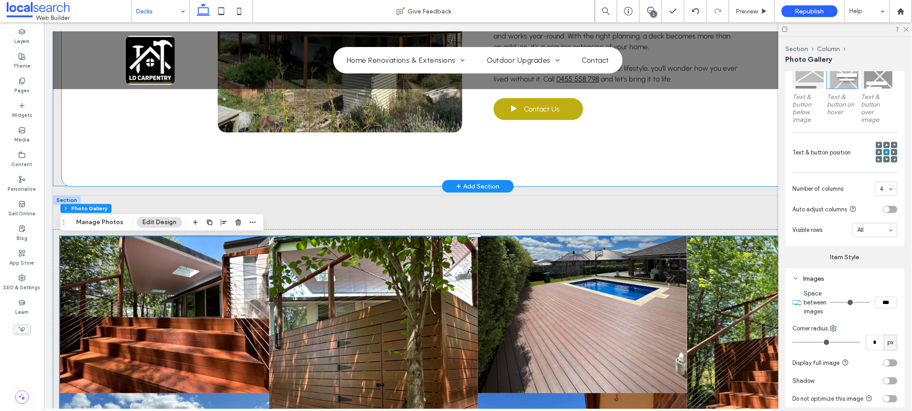
type input "***"
type input "*"
click at [668, 159] on div "Built for the Way You Live Every deck should reflect how you and your family us…" at bounding box center [478, 29] width 538 height 314
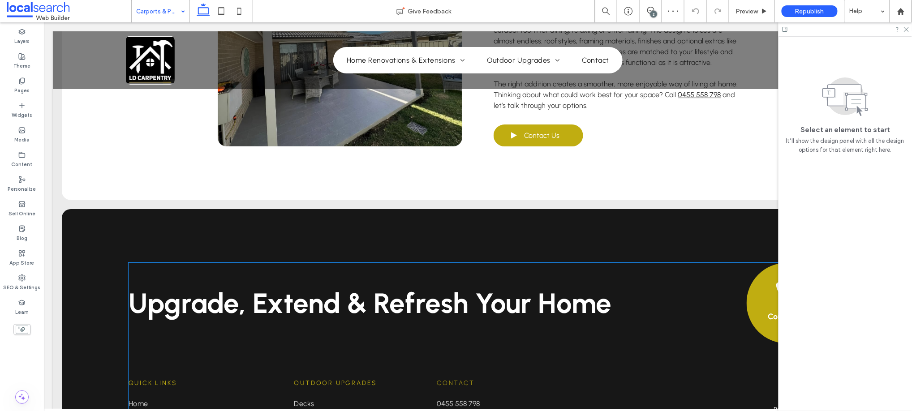
scroll to position [1194, 0]
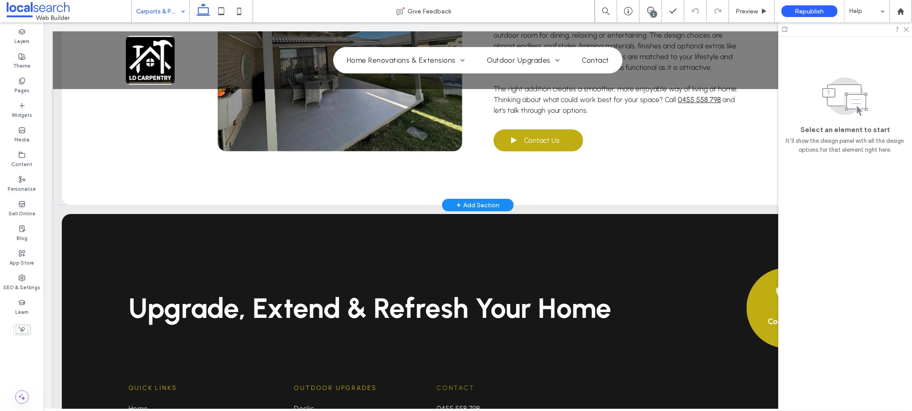
click at [484, 200] on div "+ Add Section" at bounding box center [477, 205] width 43 height 10
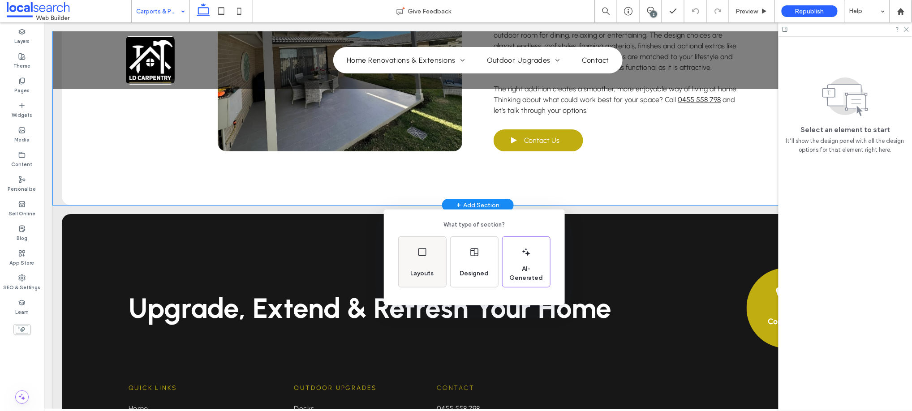
click at [425, 271] on span "Layouts" at bounding box center [422, 273] width 30 height 9
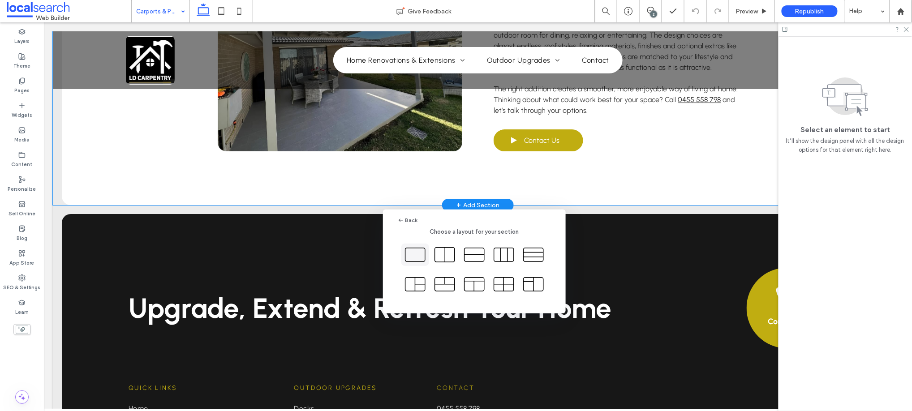
click at [415, 254] on icon at bounding box center [415, 255] width 22 height 22
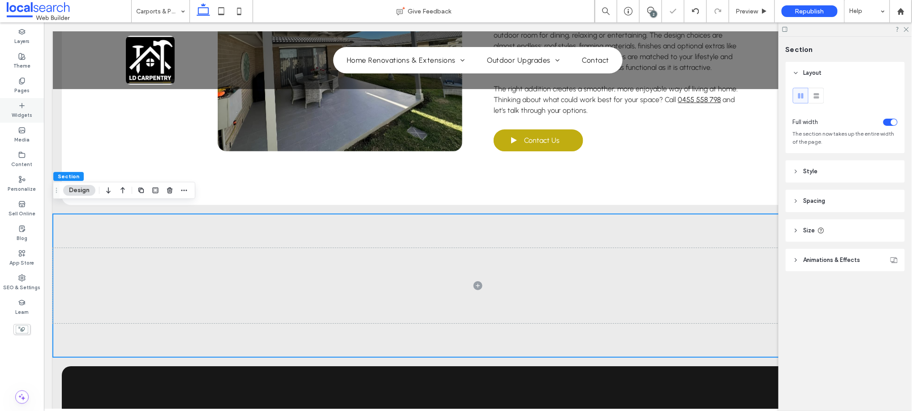
click at [14, 106] on div "Widgets" at bounding box center [22, 110] width 44 height 25
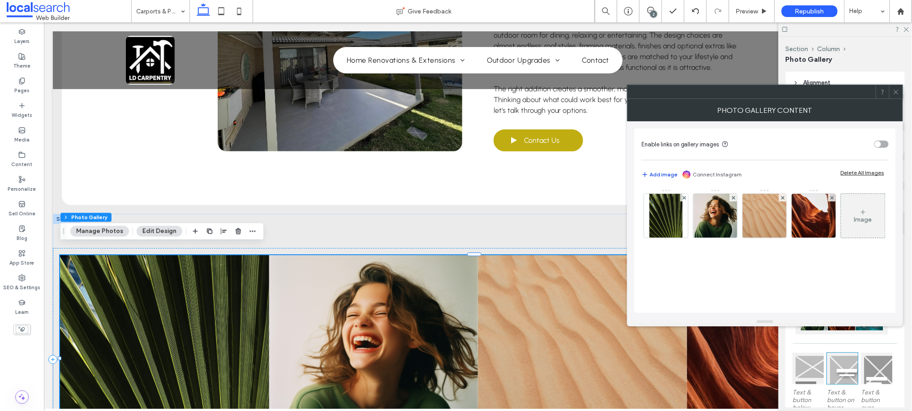
click at [661, 171] on button "Add image" at bounding box center [659, 174] width 36 height 11
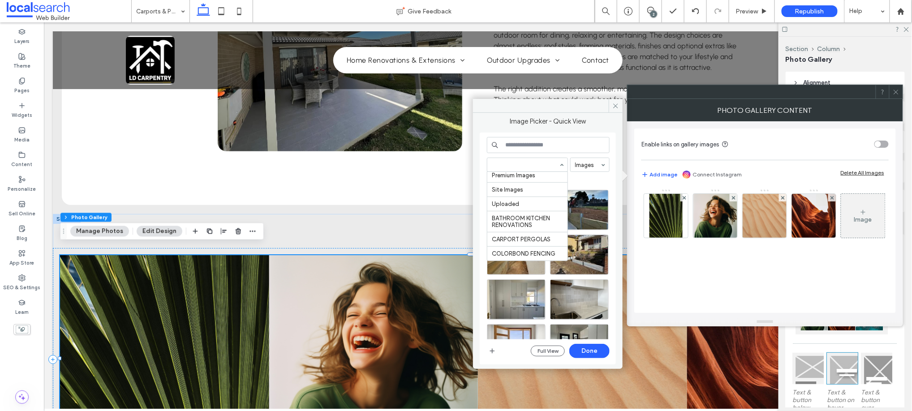
scroll to position [50, 0]
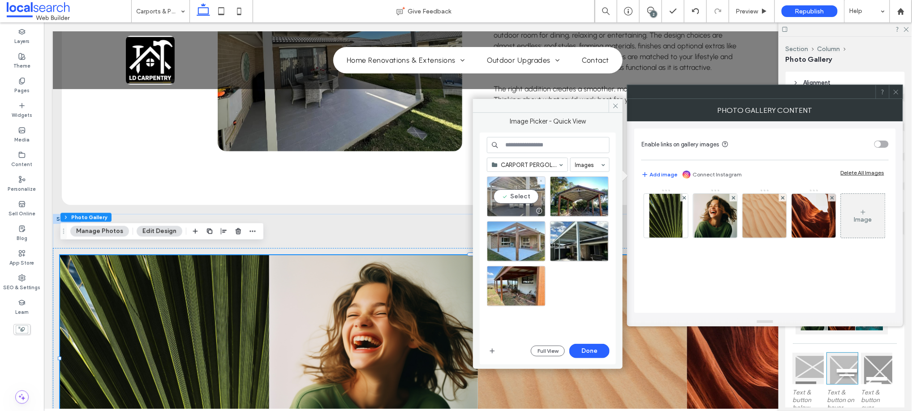
click at [508, 198] on div "Select" at bounding box center [516, 196] width 59 height 40
click at [551, 200] on div "Select" at bounding box center [579, 196] width 59 height 40
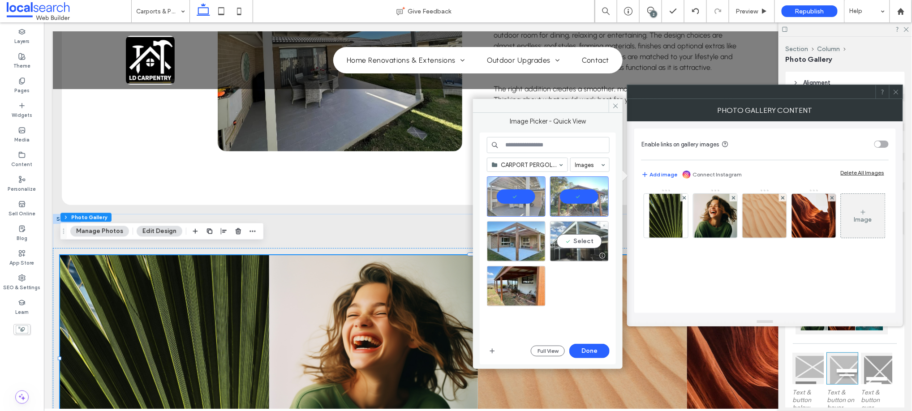
click at [564, 248] on div "Select" at bounding box center [579, 241] width 59 height 40
click at [525, 244] on div "Select" at bounding box center [516, 241] width 59 height 40
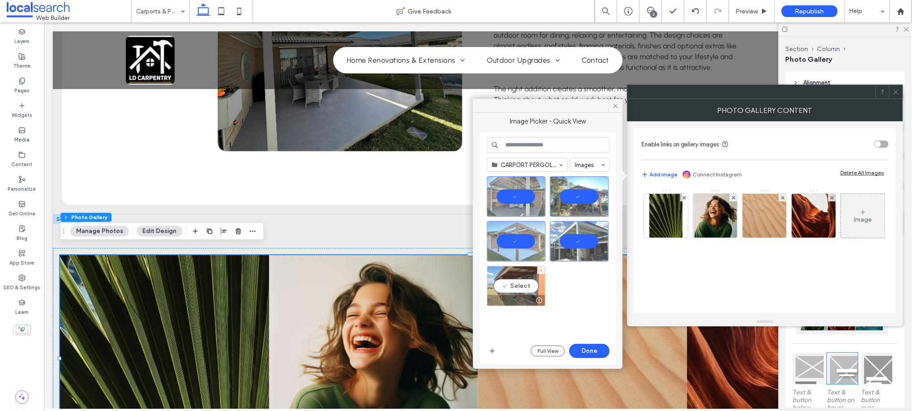
click at [517, 290] on div "Select" at bounding box center [516, 286] width 59 height 40
click at [593, 349] on button "Done" at bounding box center [589, 351] width 40 height 14
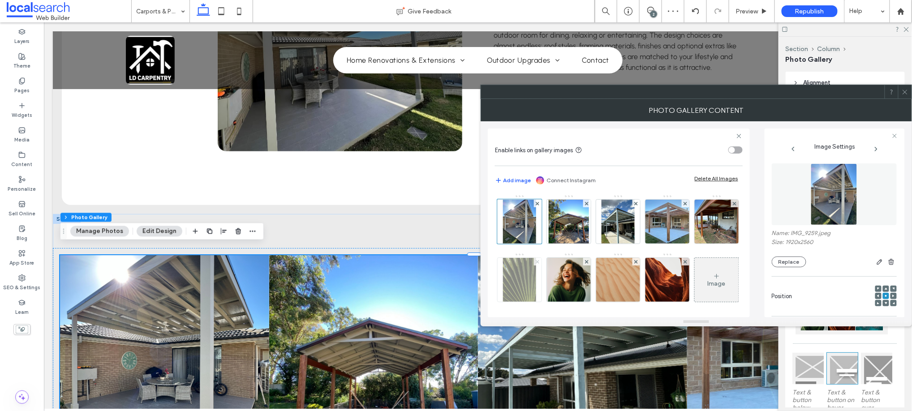
click at [539, 262] on use at bounding box center [538, 262] width 4 height 4
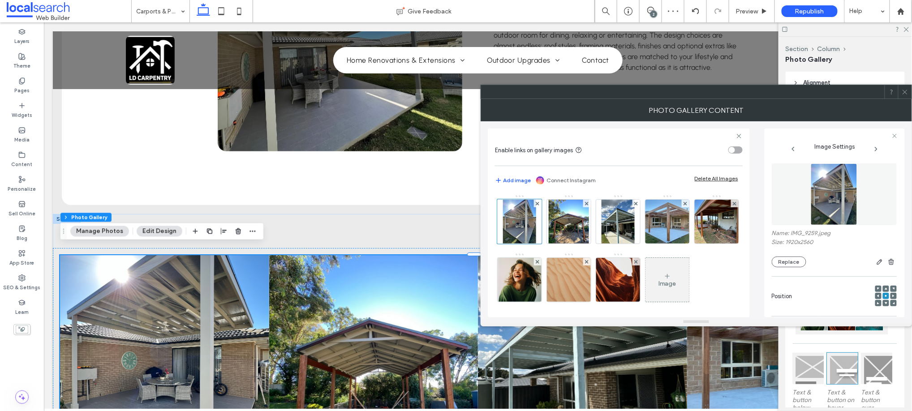
click at [539, 262] on use at bounding box center [538, 262] width 4 height 4
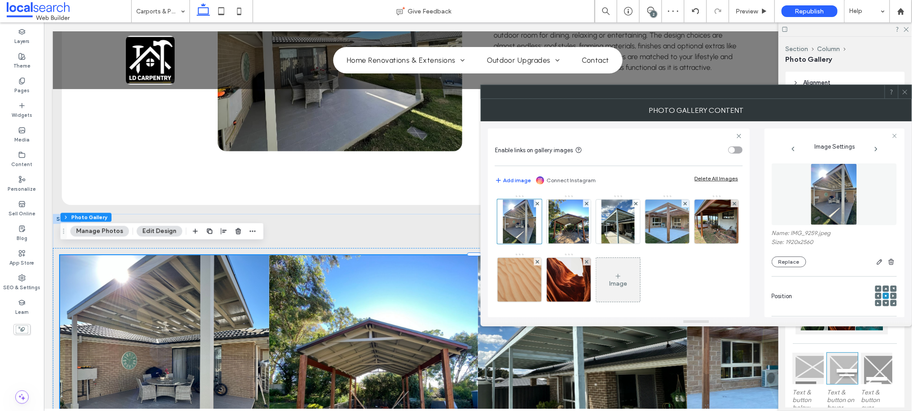
click at [539, 262] on use at bounding box center [538, 262] width 4 height 4
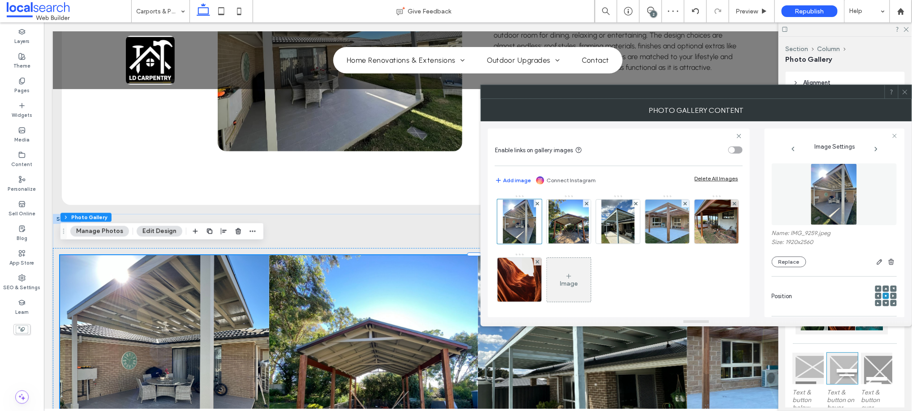
click at [539, 262] on use at bounding box center [538, 262] width 4 height 4
click at [904, 90] on icon at bounding box center [905, 92] width 7 height 7
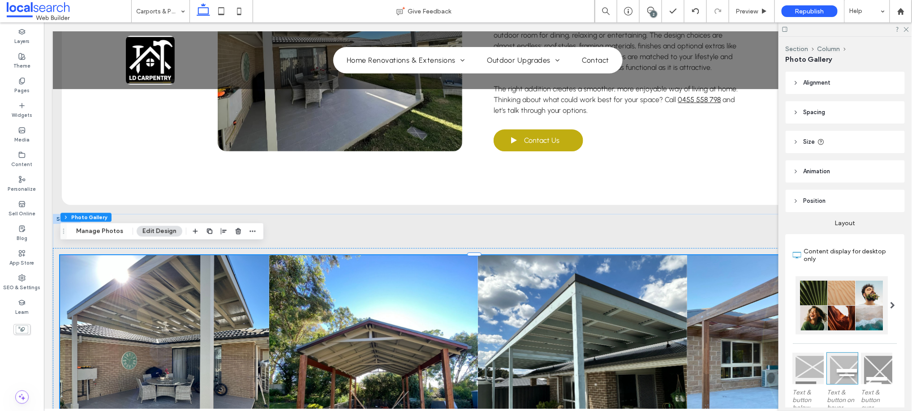
click at [855, 305] on div at bounding box center [842, 305] width 92 height 58
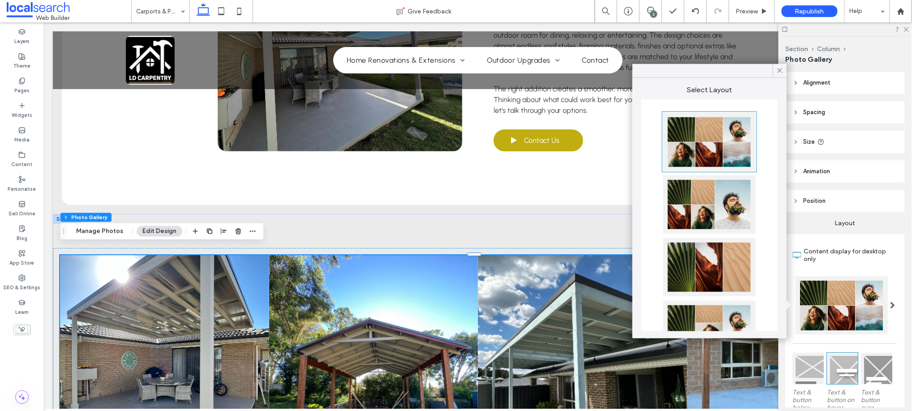
click at [700, 317] on div at bounding box center [709, 330] width 92 height 58
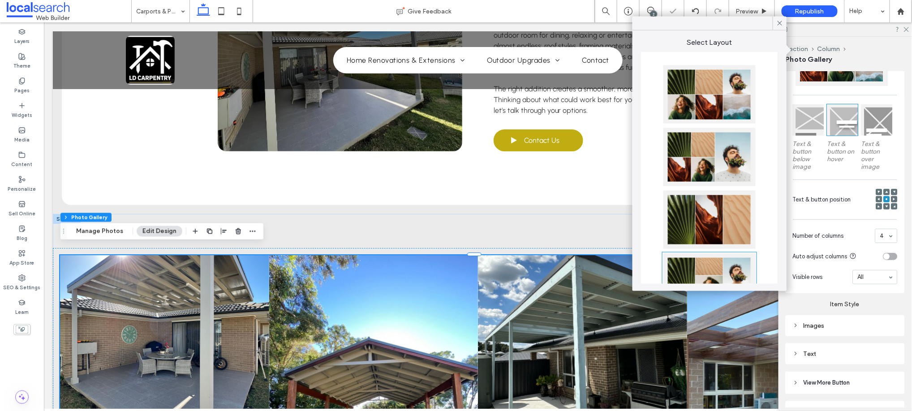
scroll to position [296, 0]
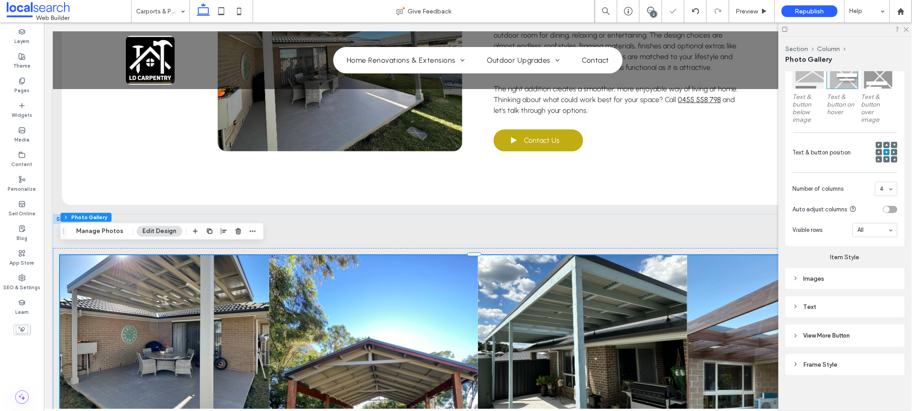
click at [811, 276] on div "Images" at bounding box center [845, 279] width 105 height 8
drag, startPoint x: 874, startPoint y: 298, endPoint x: 879, endPoint y: 300, distance: 4.8
click at [879, 300] on input "***" at bounding box center [886, 303] width 22 height 12
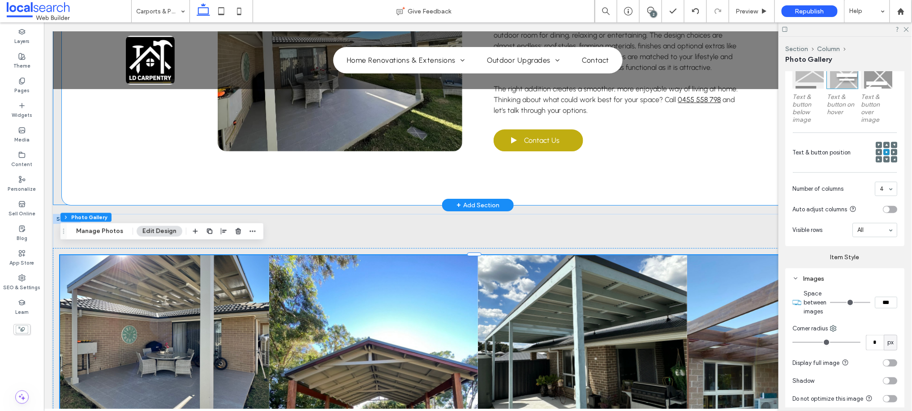
type input "***"
type input "*"
click at [734, 167] on div "Designed to Suit Your Lifestyle No two homes, or families, are the same, which …" at bounding box center [478, 43] width 538 height 323
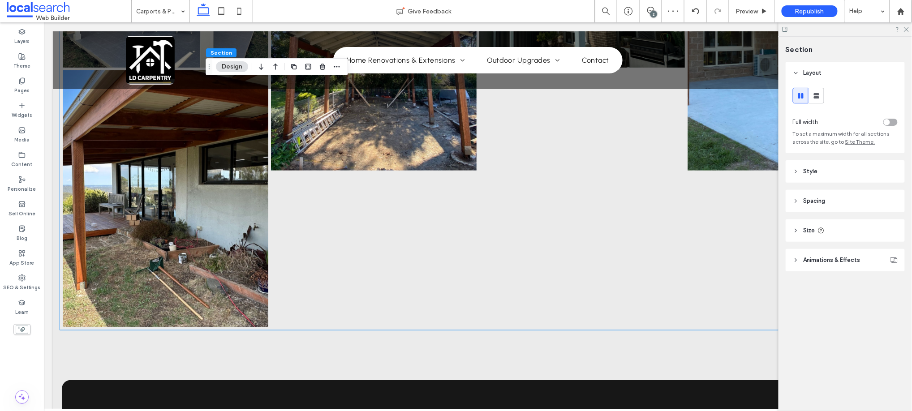
scroll to position [1543, 0]
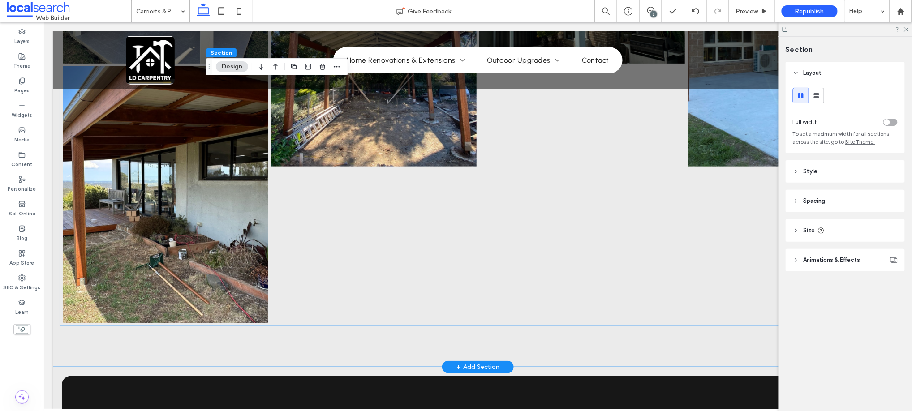
click at [736, 111] on link at bounding box center [790, 37] width 206 height 257
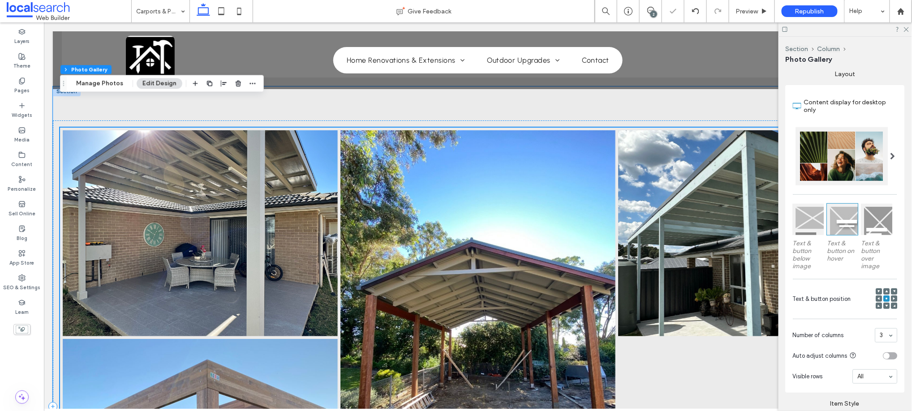
scroll to position [1294, 0]
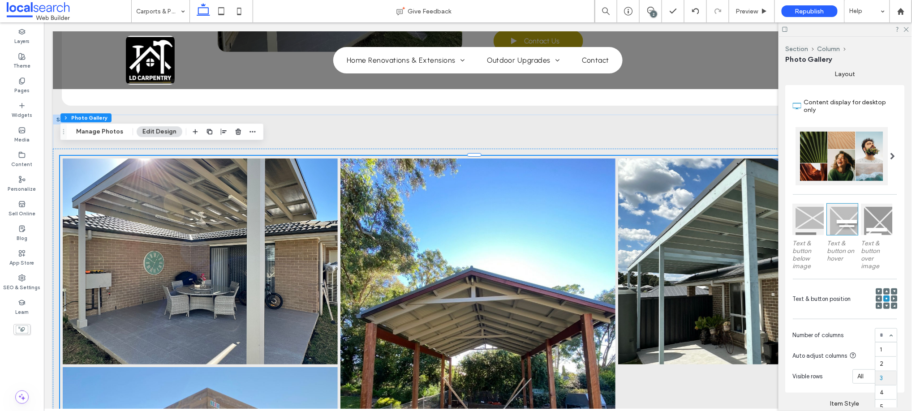
click at [886, 331] on div "1 2 3 4 5 6" at bounding box center [886, 335] width 22 height 14
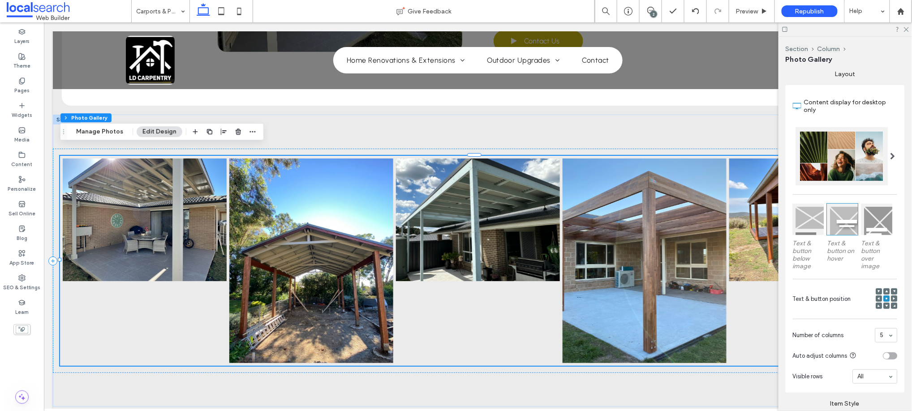
click at [884, 150] on div at bounding box center [893, 156] width 18 height 58
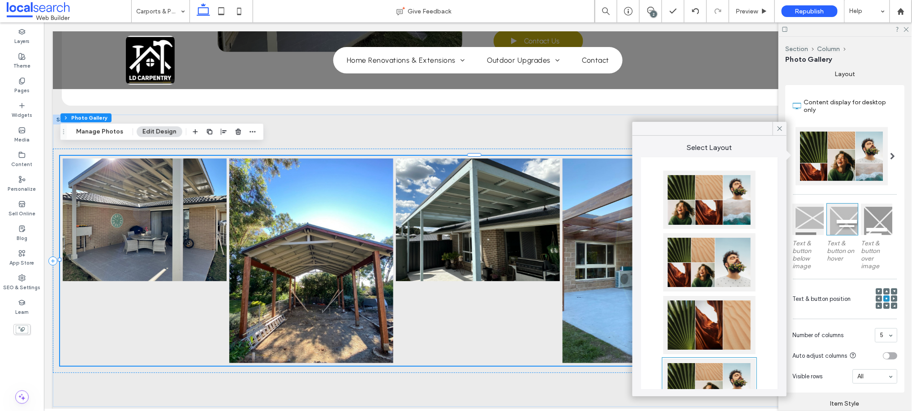
click at [713, 202] on div at bounding box center [709, 200] width 92 height 58
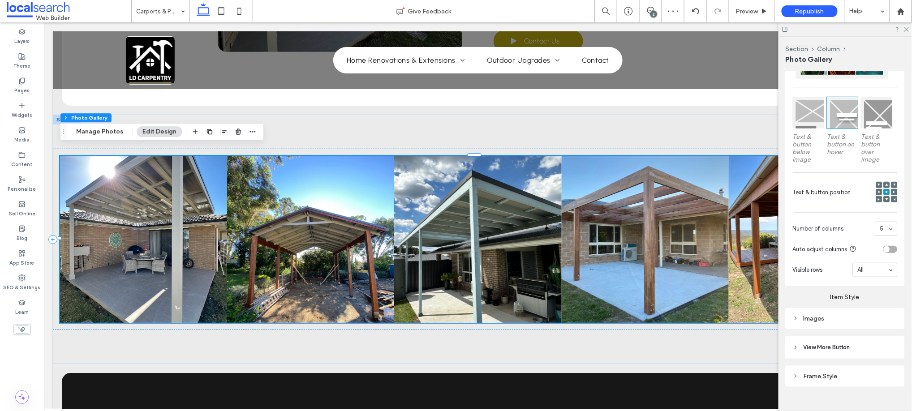
scroll to position [267, 0]
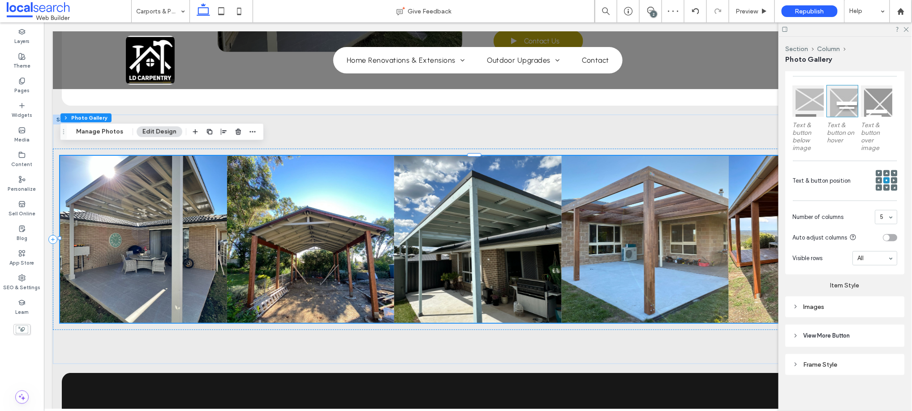
click at [816, 307] on div "Images" at bounding box center [845, 307] width 105 height 8
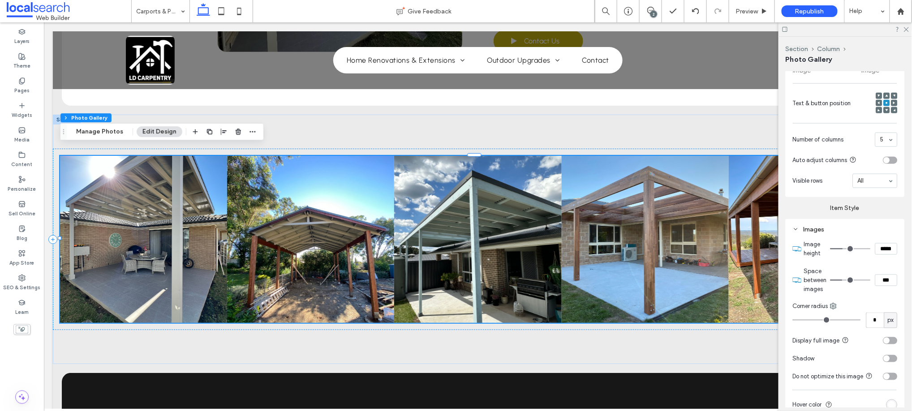
scroll to position [367, 0]
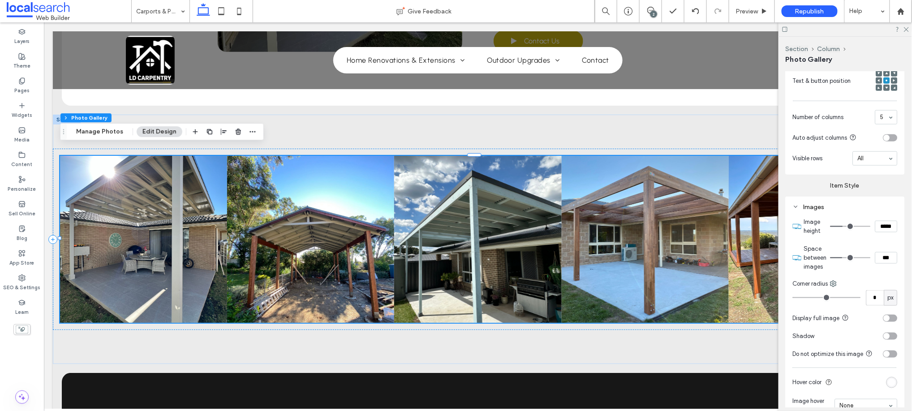
click at [841, 258] on input "range" at bounding box center [850, 258] width 40 height 1
drag, startPoint x: 843, startPoint y: 249, endPoint x: 852, endPoint y: 248, distance: 9.1
click at [852, 248] on section "Space between images ***" at bounding box center [851, 258] width 94 height 36
type input "*"
type input "***"
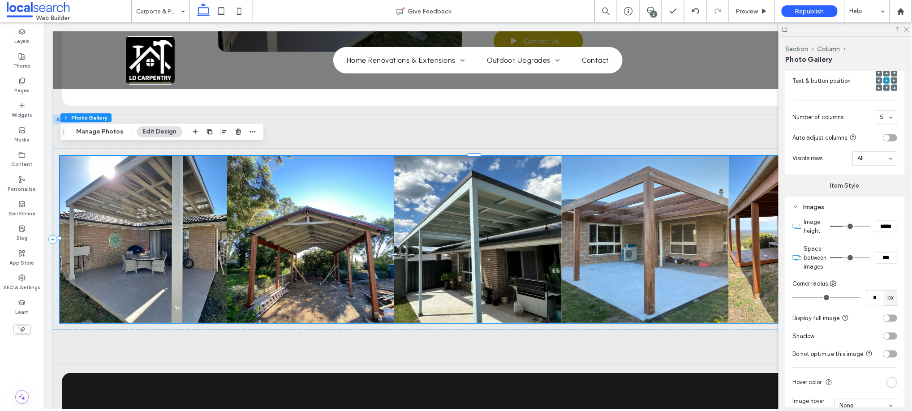
type input "**"
type input "****"
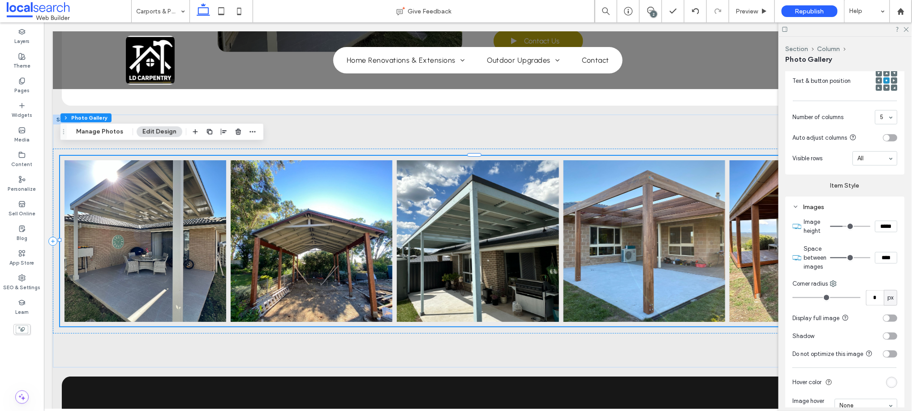
type input "*"
type input "***"
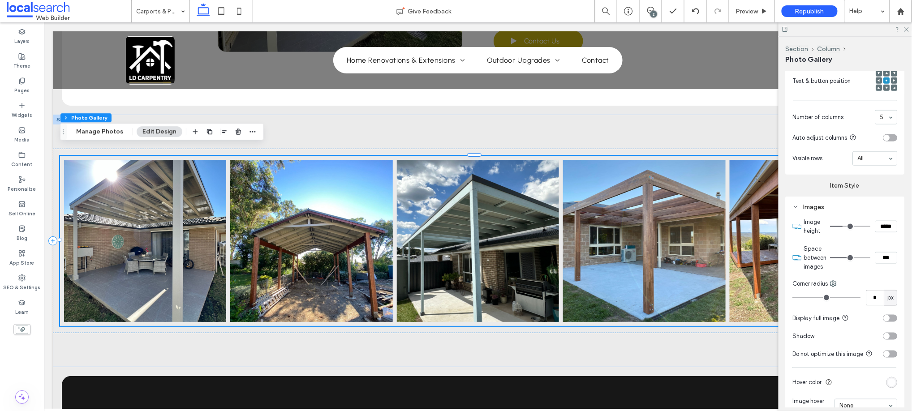
type input "*"
type input "***"
type input "*"
type input "***"
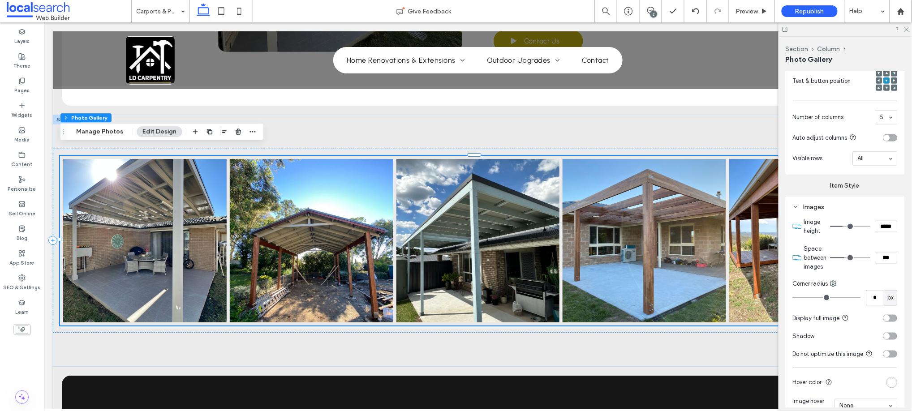
type input "*"
click at [844, 258] on input "range" at bounding box center [850, 258] width 40 height 1
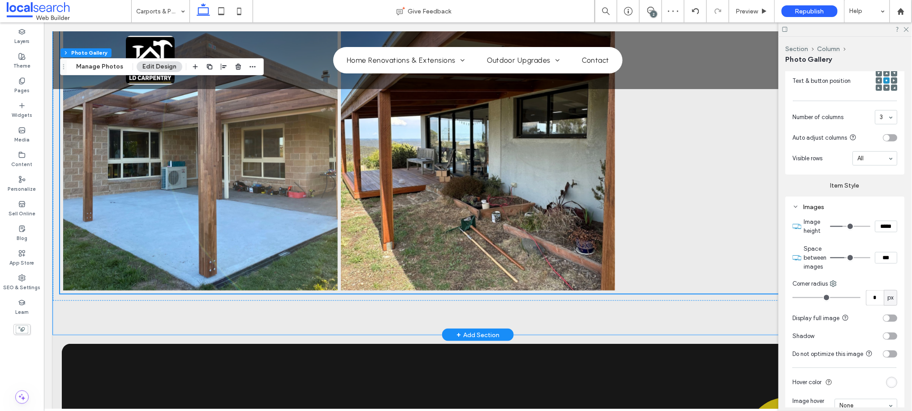
scroll to position [1742, 0]
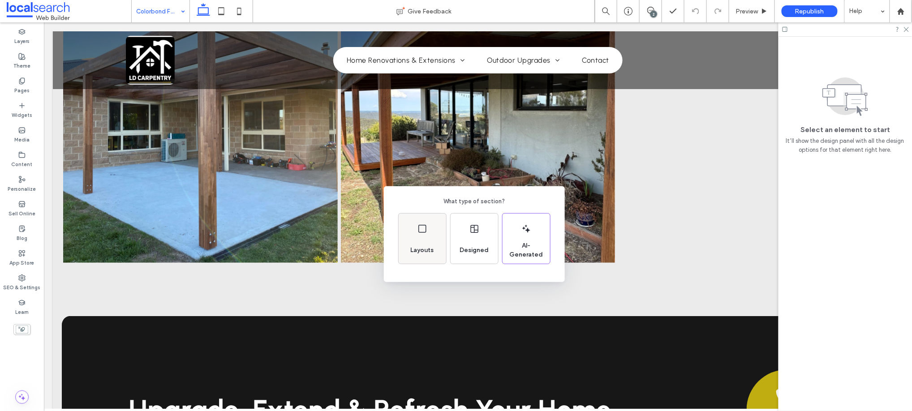
click at [428, 248] on span "Layouts" at bounding box center [422, 250] width 30 height 9
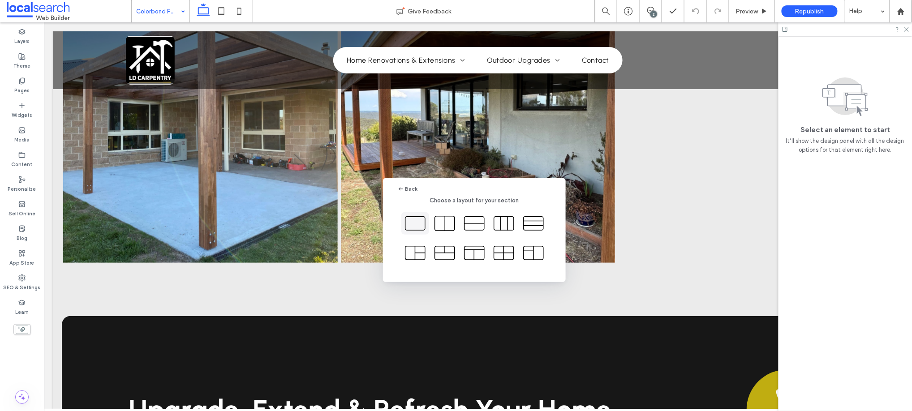
click at [422, 219] on icon at bounding box center [415, 223] width 22 height 22
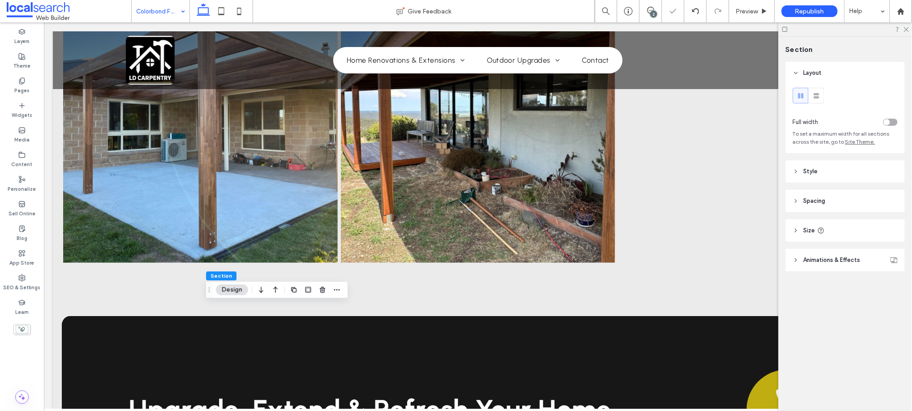
click at [892, 119] on div "toggle" at bounding box center [890, 122] width 14 height 7
click at [22, 106] on icon at bounding box center [21, 105] width 7 height 7
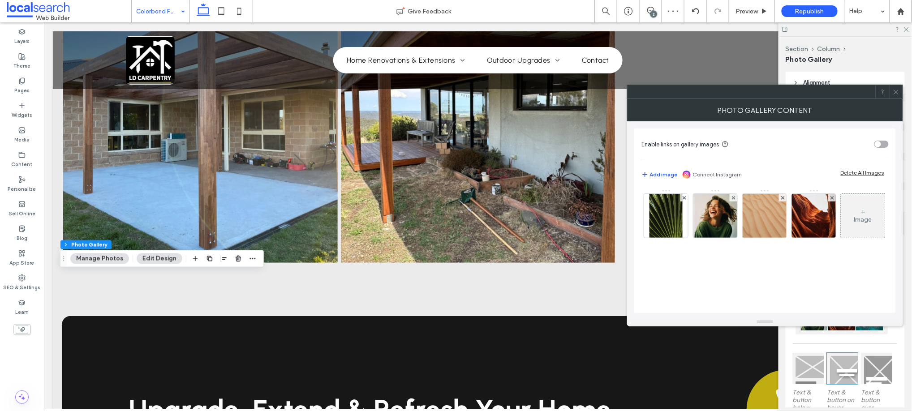
click at [661, 180] on button "Add image" at bounding box center [659, 174] width 36 height 11
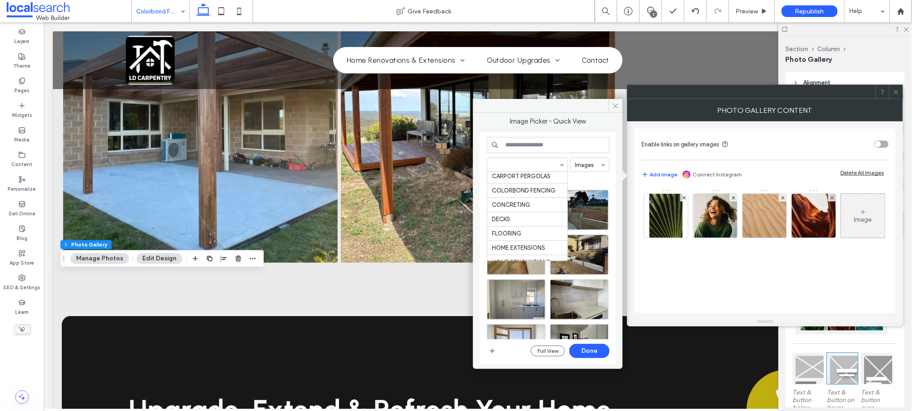
scroll to position [99, 0]
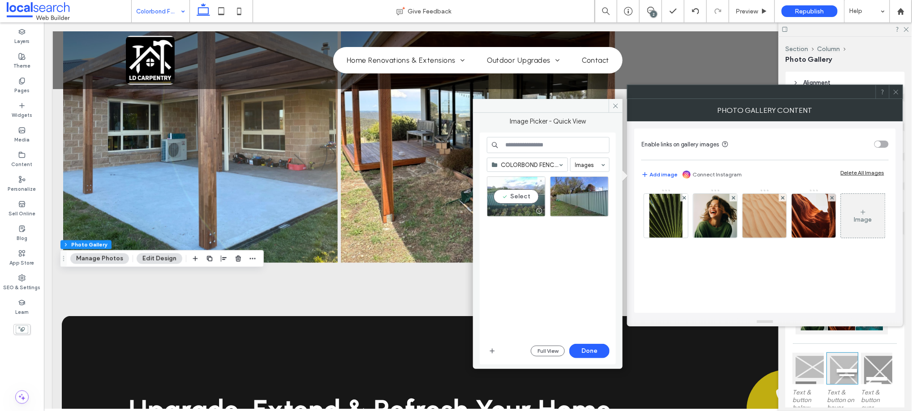
click at [511, 191] on div "Select" at bounding box center [516, 196] width 59 height 40
click at [572, 194] on div "Select" at bounding box center [579, 196] width 59 height 40
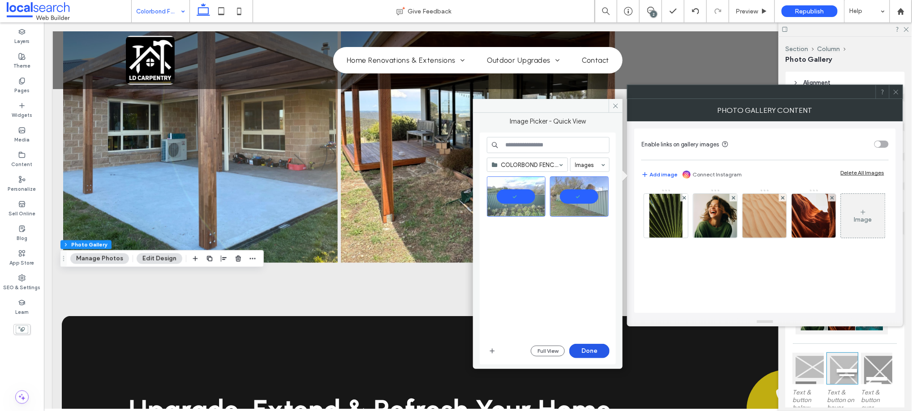
click at [593, 347] on button "Done" at bounding box center [589, 351] width 40 height 14
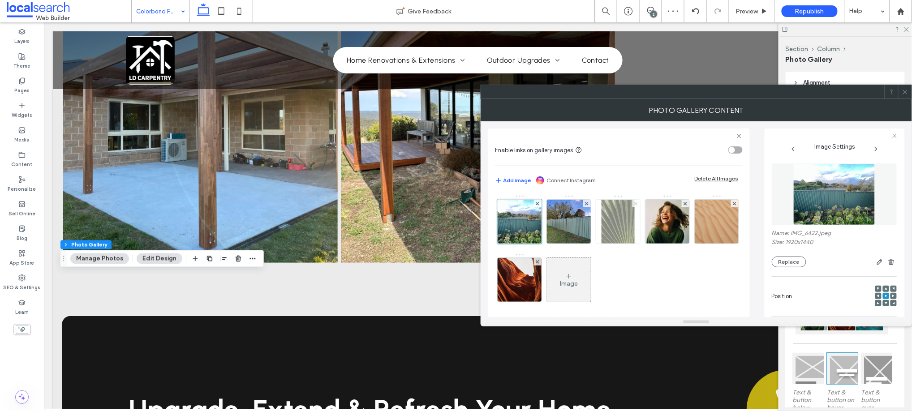
click at [635, 203] on icon at bounding box center [636, 204] width 4 height 4
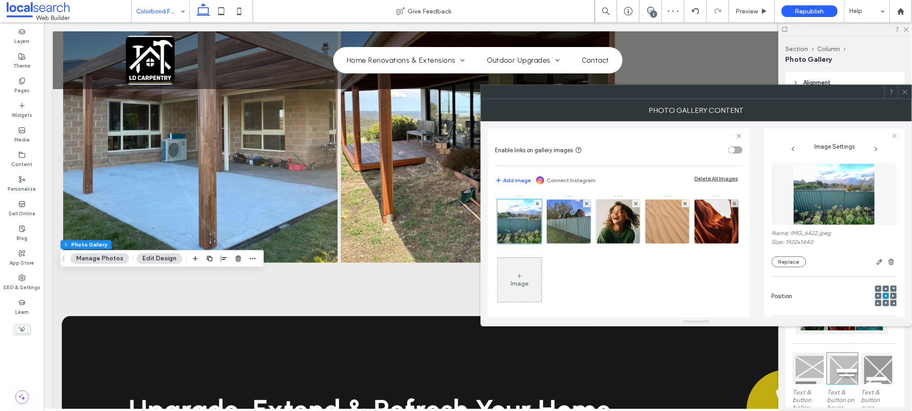
click at [635, 203] on icon at bounding box center [636, 204] width 4 height 4
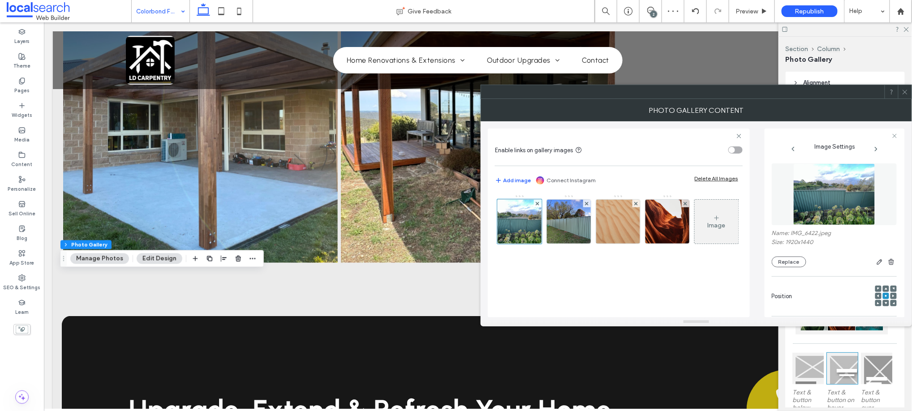
click at [635, 203] on icon at bounding box center [636, 204] width 4 height 4
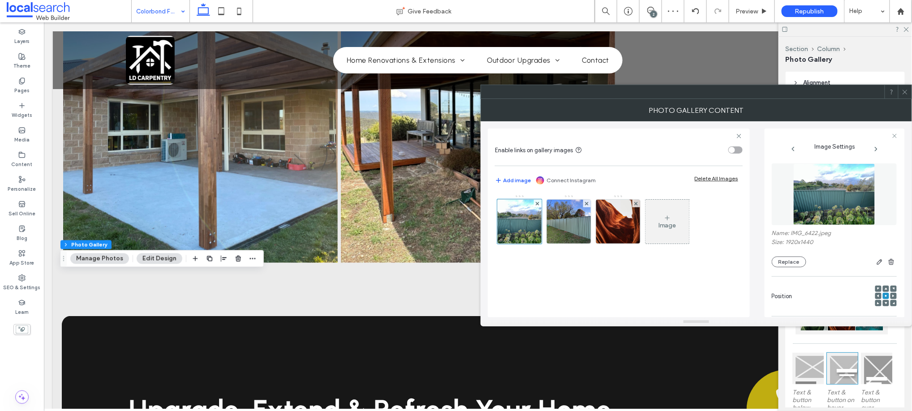
click at [635, 203] on icon at bounding box center [636, 204] width 4 height 4
click at [903, 89] on icon at bounding box center [905, 92] width 7 height 7
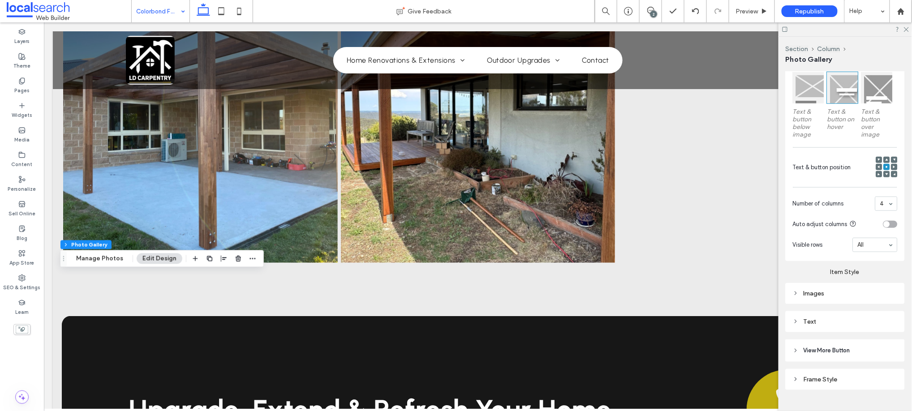
scroll to position [296, 0]
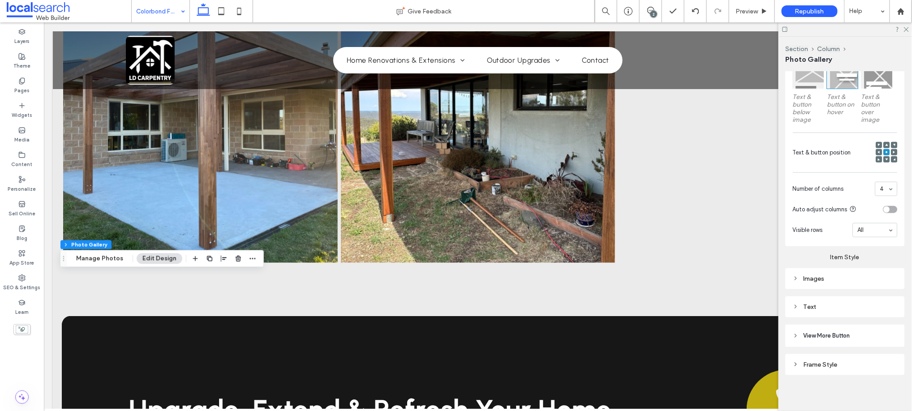
click at [810, 275] on div "Images" at bounding box center [845, 279] width 105 height 8
type input "*"
type input "***"
type input "*"
type input "***"
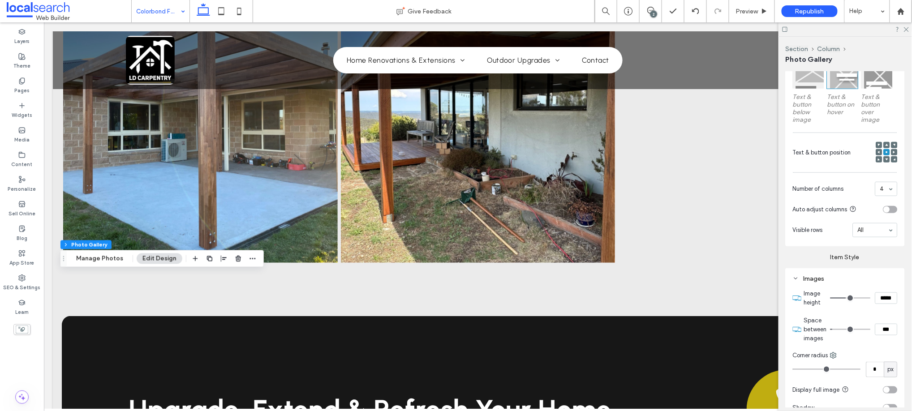
type input "*"
type input "***"
type input "*"
type input "***"
type input "*"
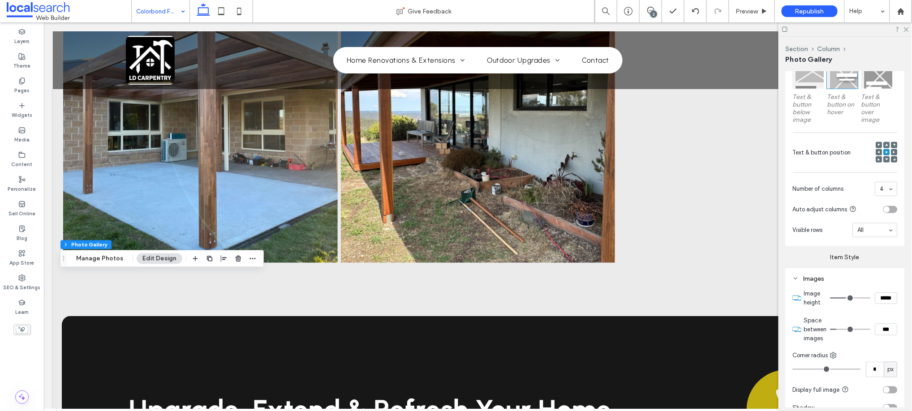
type input "***"
type input "*"
type input "***"
type input "*"
type input "***"
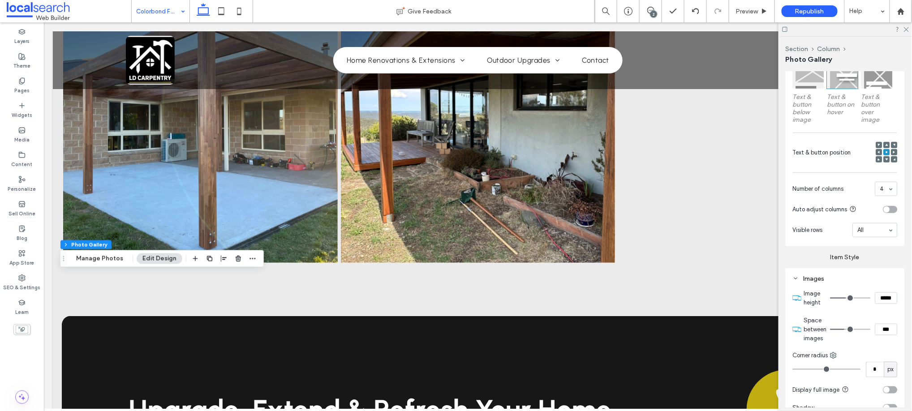
drag, startPoint x: 835, startPoint y: 325, endPoint x: 845, endPoint y: 322, distance: 10.3
type input "*"
click at [845, 329] on input "range" at bounding box center [850, 329] width 40 height 1
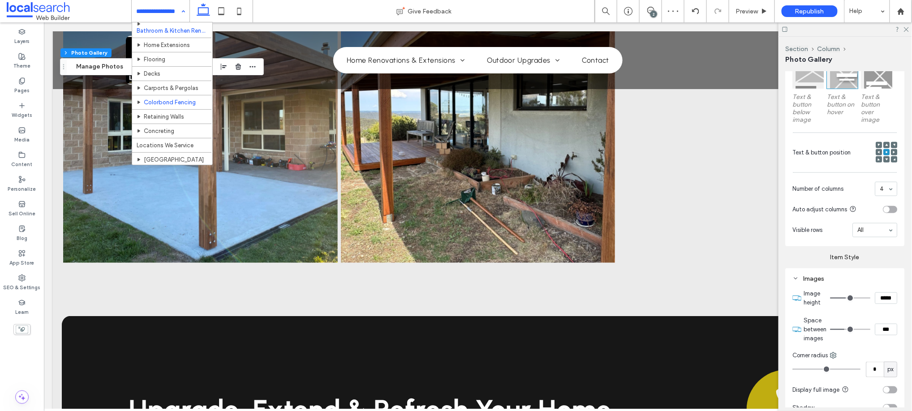
scroll to position [50, 0]
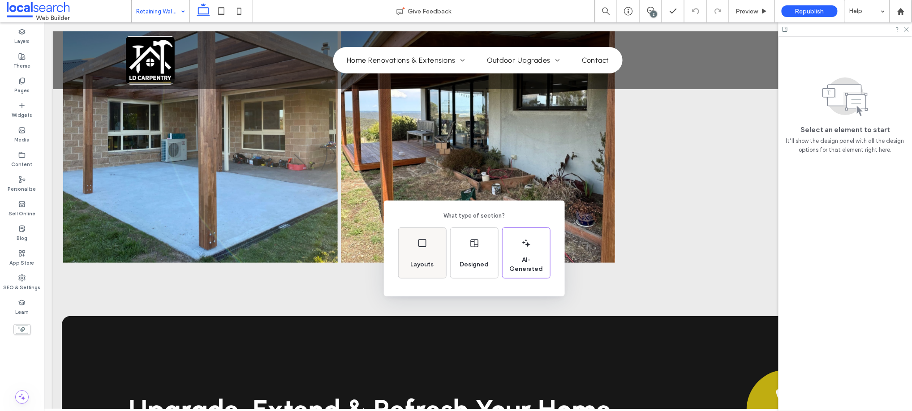
click at [421, 248] on icon at bounding box center [422, 243] width 11 height 11
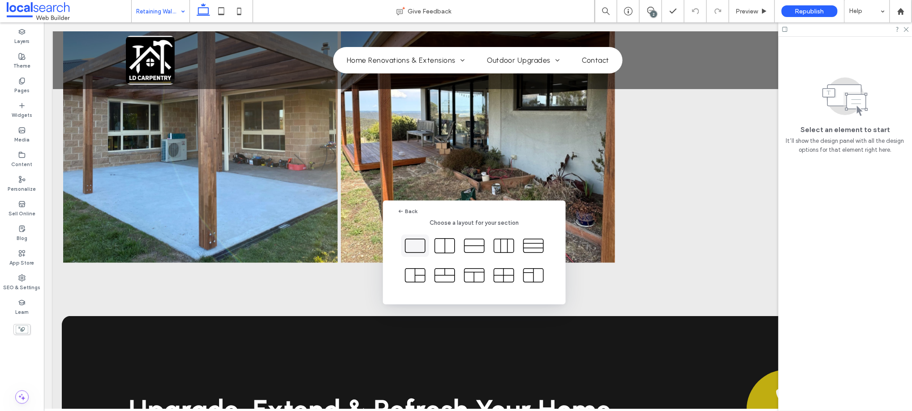
click at [420, 243] on icon at bounding box center [415, 246] width 22 height 22
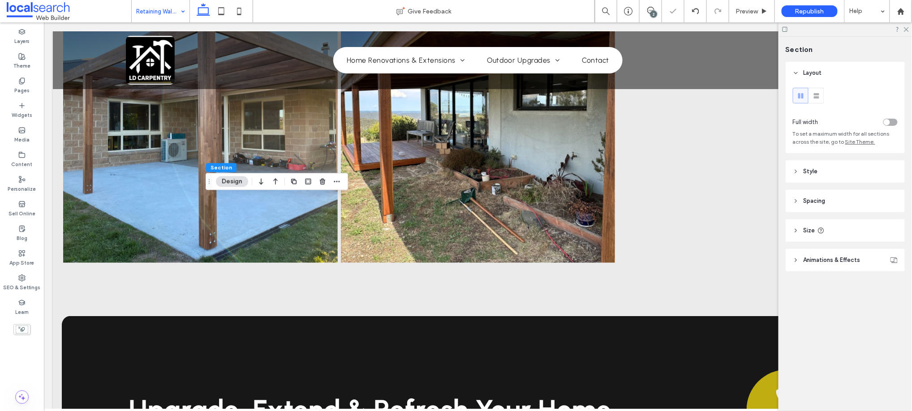
click at [890, 119] on div "toggle" at bounding box center [890, 122] width 14 height 7
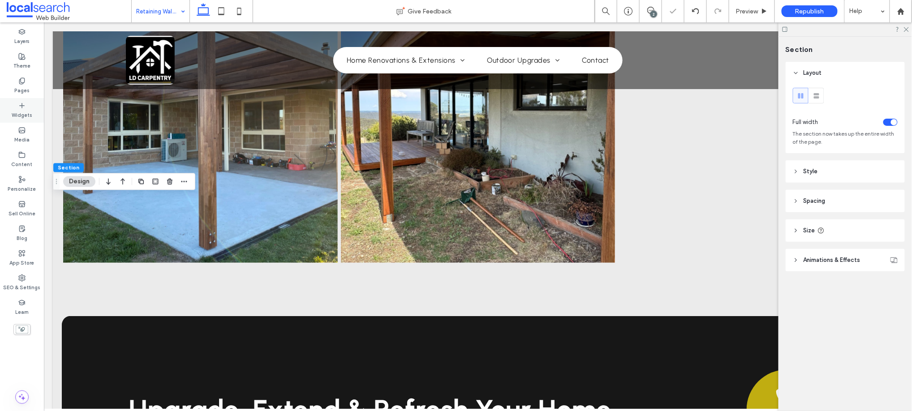
click at [14, 107] on div "Widgets" at bounding box center [22, 110] width 44 height 25
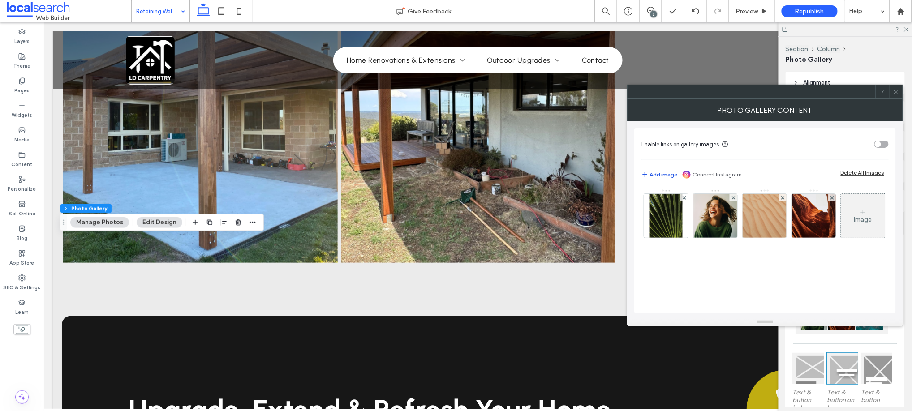
click at [663, 169] on button "Add image" at bounding box center [659, 174] width 36 height 11
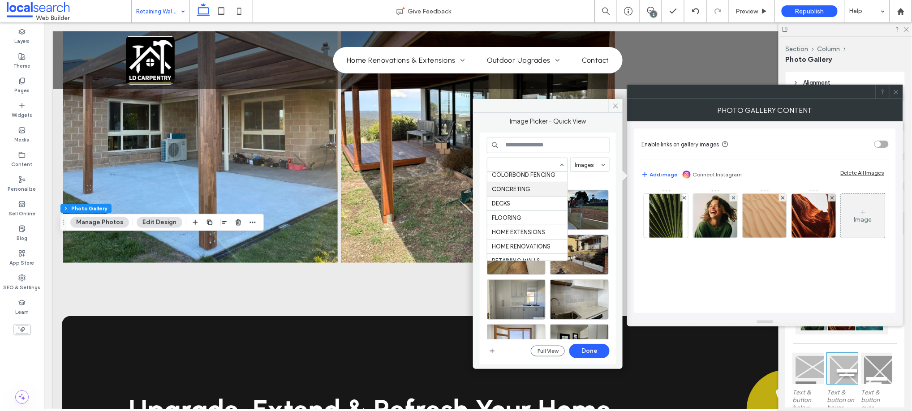
scroll to position [122, 0]
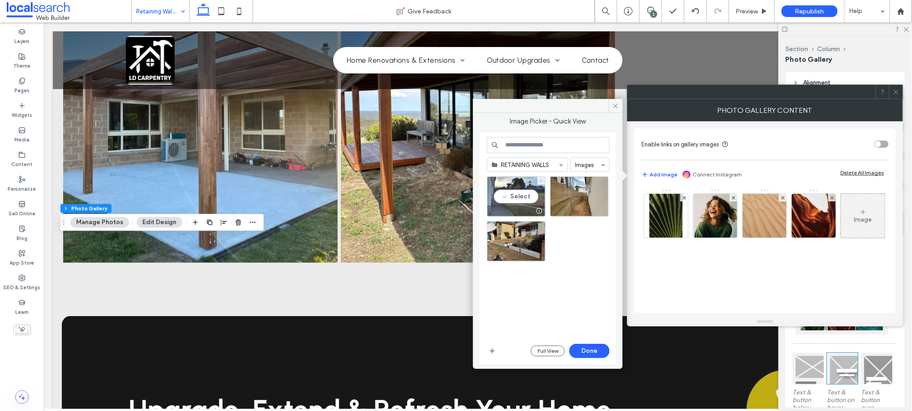
click at [517, 194] on div "Select" at bounding box center [516, 196] width 59 height 40
click at [574, 199] on div "Select" at bounding box center [579, 196] width 59 height 40
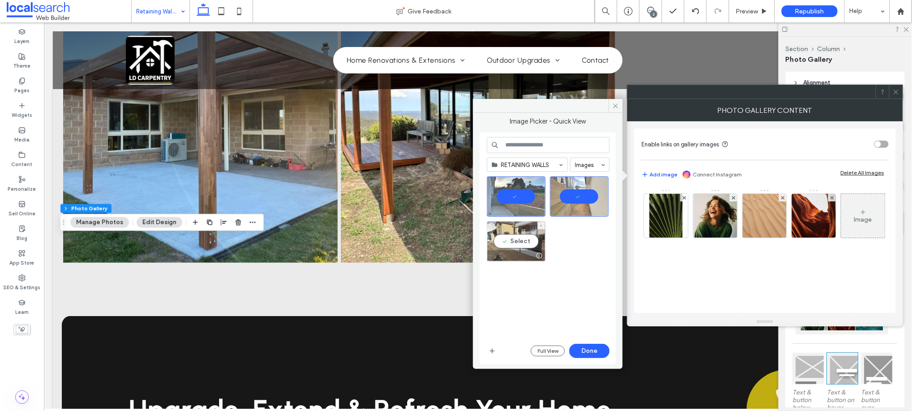
click at [523, 245] on div "Select" at bounding box center [516, 241] width 59 height 40
click at [592, 348] on button "Done" at bounding box center [589, 351] width 40 height 14
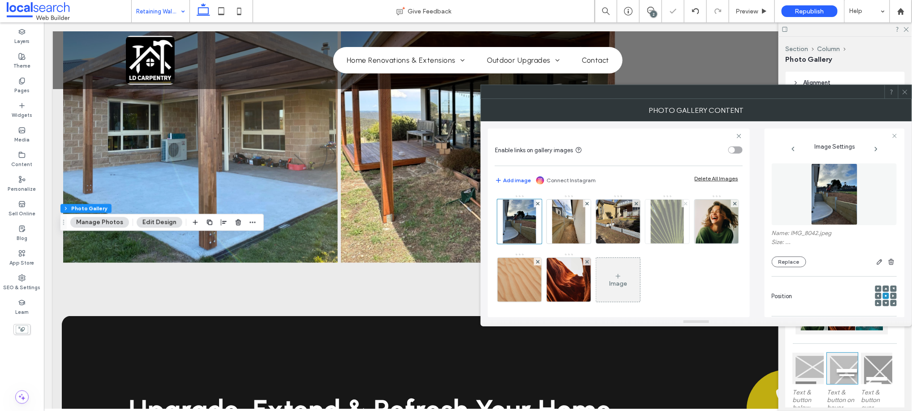
click at [687, 204] on icon at bounding box center [686, 204] width 4 height 4
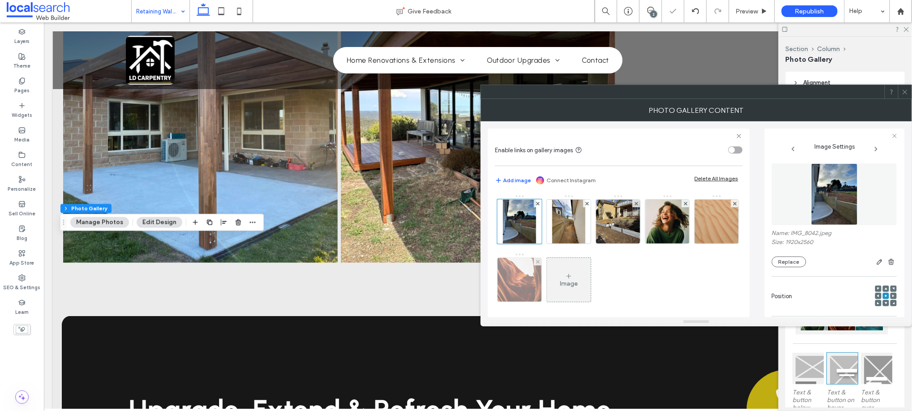
click at [542, 261] on div at bounding box center [538, 262] width 8 height 8
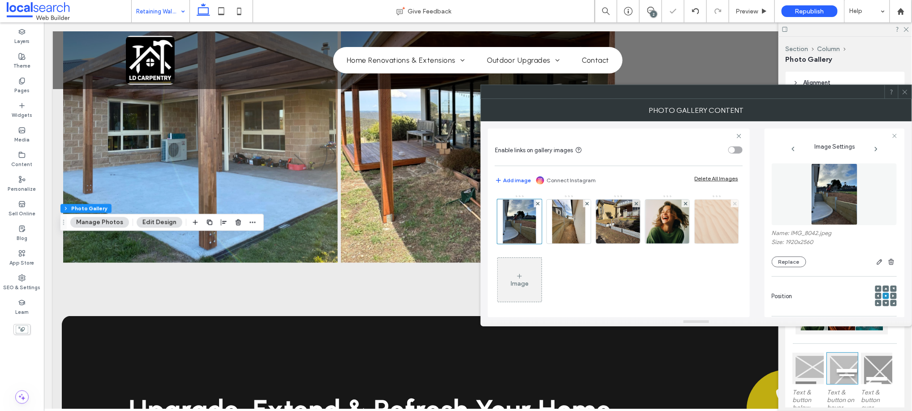
click at [733, 205] on use at bounding box center [735, 204] width 4 height 4
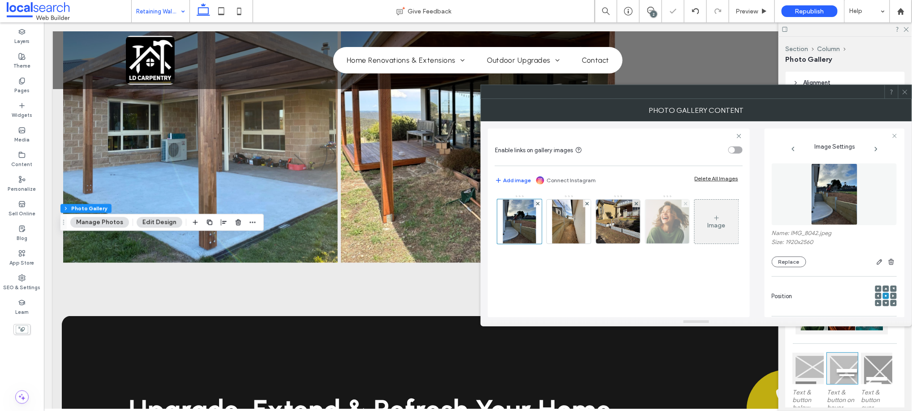
click at [685, 203] on use at bounding box center [686, 204] width 4 height 4
click at [908, 90] on div at bounding box center [904, 91] width 13 height 13
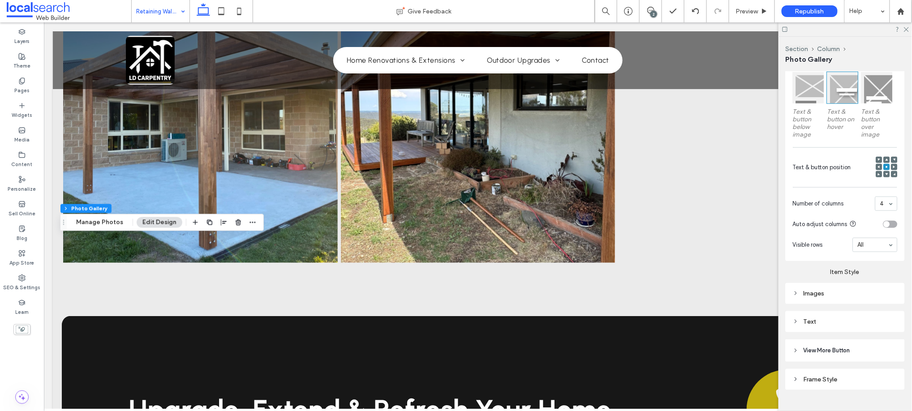
scroll to position [296, 0]
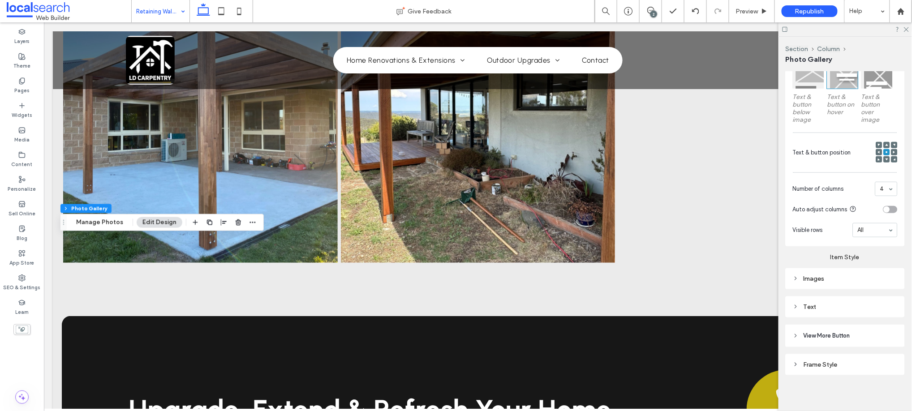
click at [803, 275] on div "Images" at bounding box center [845, 279] width 105 height 8
type input "*"
type input "***"
type input "*"
type input "***"
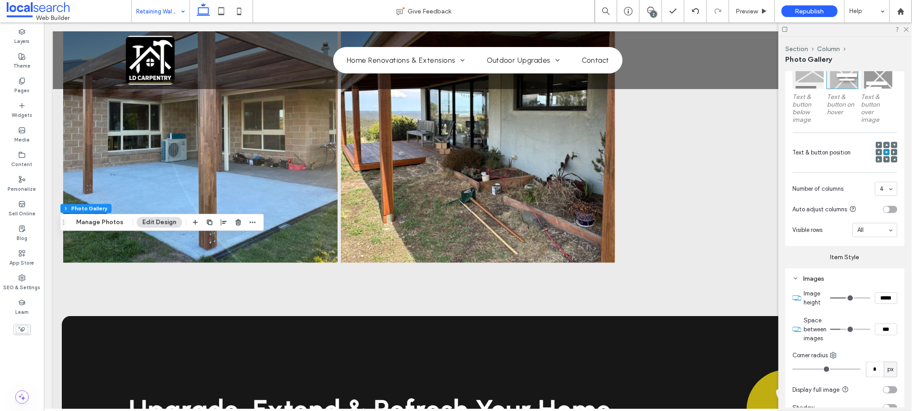
type input "*"
type input "***"
type input "*"
type input "***"
drag, startPoint x: 836, startPoint y: 327, endPoint x: 844, endPoint y: 324, distance: 8.5
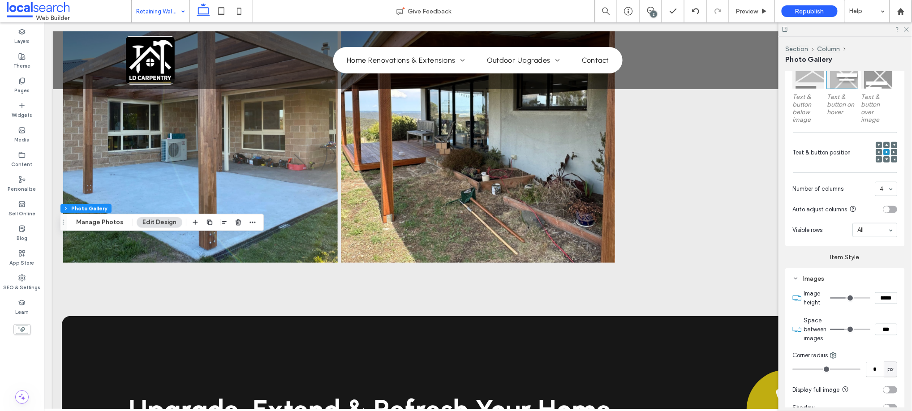
type input "*"
click at [844, 329] on input "range" at bounding box center [850, 329] width 40 height 1
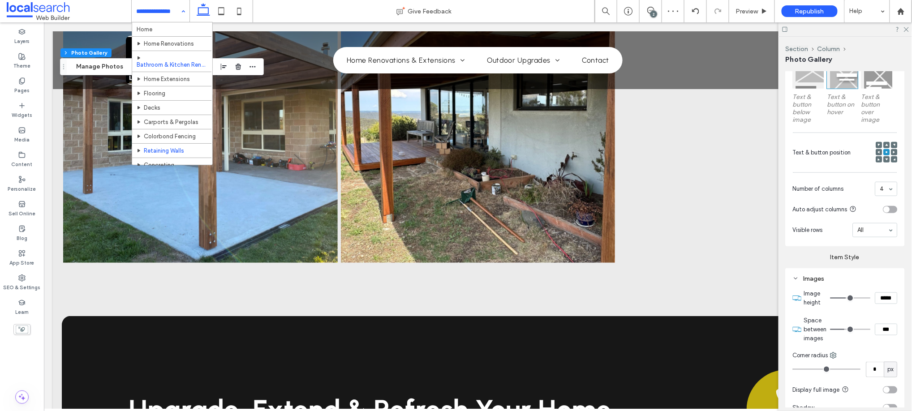
scroll to position [50, 0]
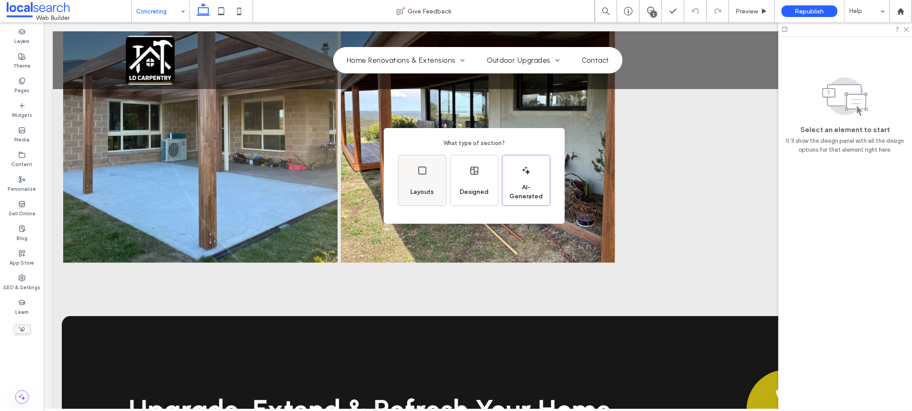
click at [418, 172] on icon at bounding box center [422, 170] width 11 height 11
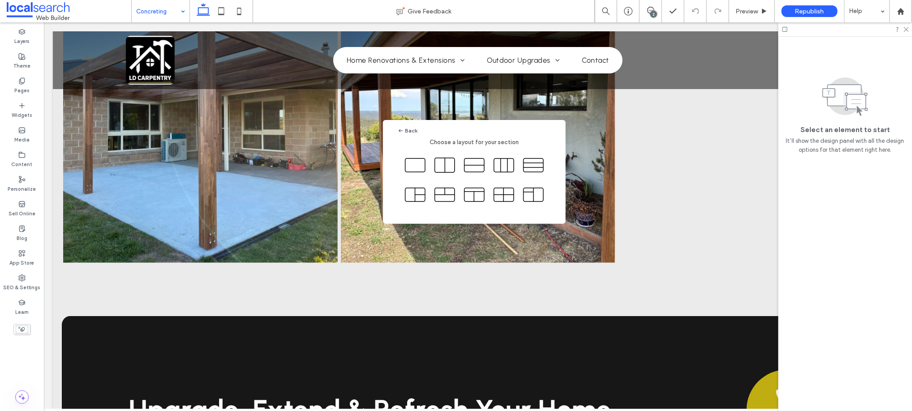
click at [413, 173] on icon at bounding box center [415, 165] width 22 height 22
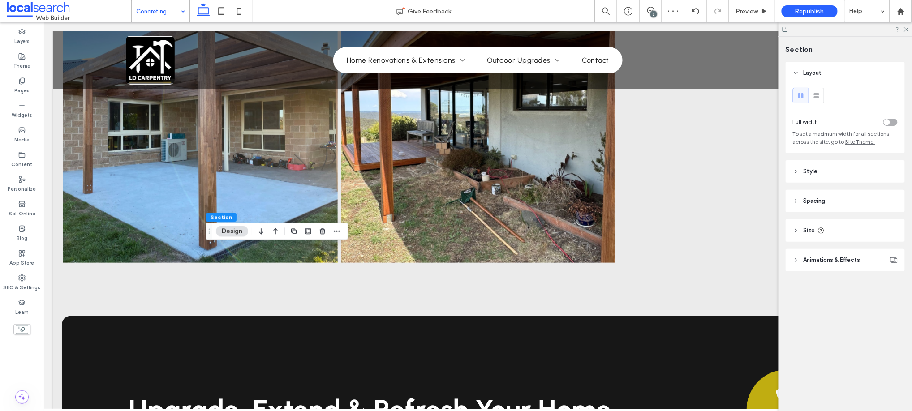
click at [893, 120] on div "toggle" at bounding box center [890, 122] width 14 height 7
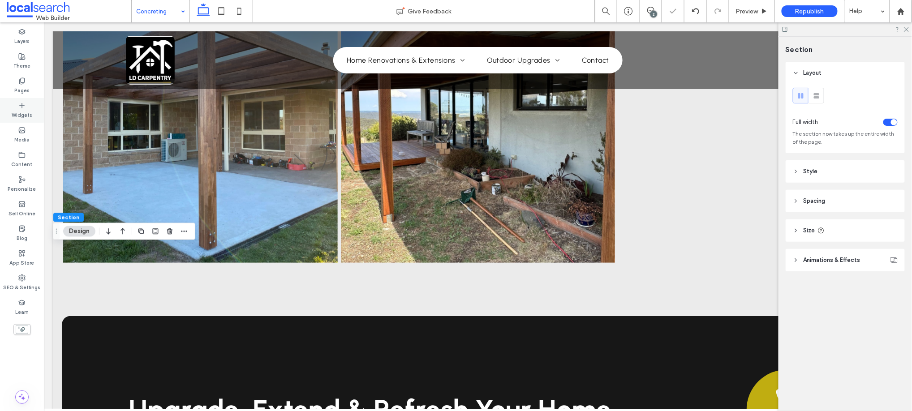
click at [21, 105] on use at bounding box center [22, 105] width 4 height 4
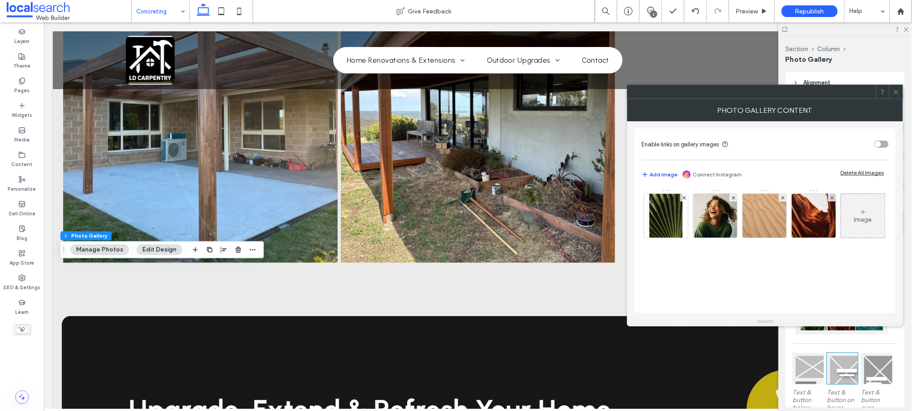
click at [669, 173] on button "Add image" at bounding box center [659, 174] width 36 height 11
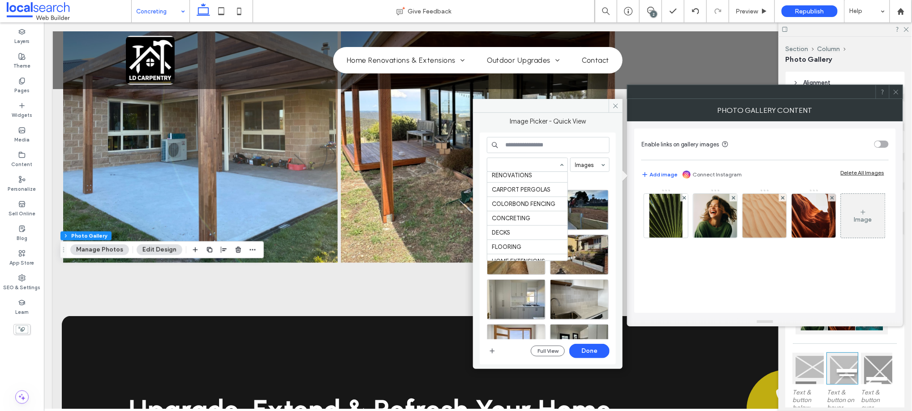
scroll to position [99, 0]
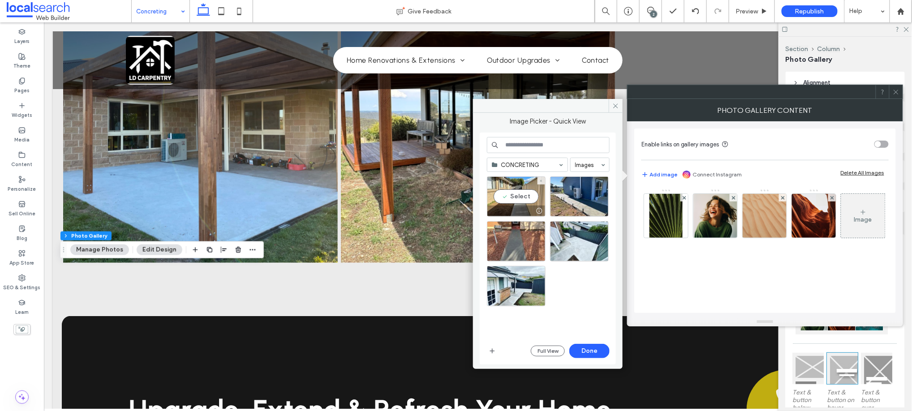
click at [520, 200] on div "Select" at bounding box center [516, 196] width 59 height 40
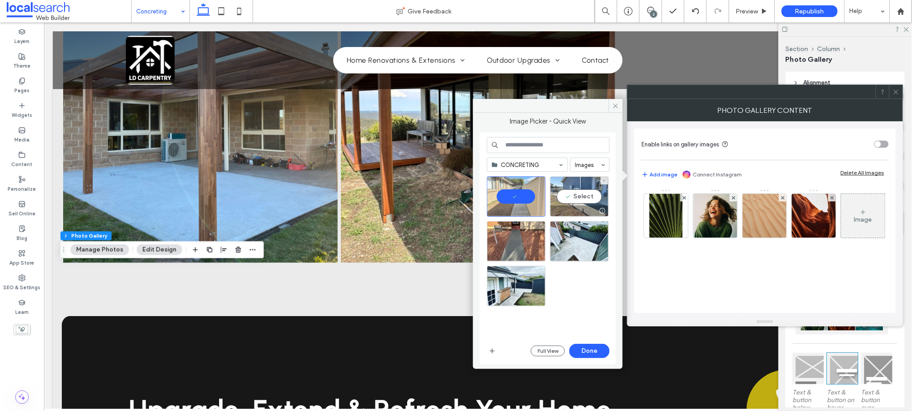
click at [586, 200] on div "Select" at bounding box center [579, 196] width 59 height 40
click at [577, 239] on div "Select" at bounding box center [579, 241] width 59 height 40
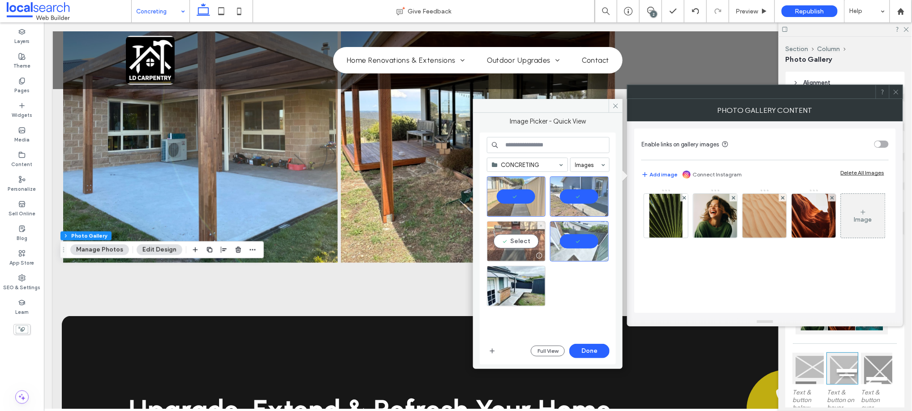
click at [525, 240] on div "Select" at bounding box center [516, 241] width 59 height 40
click at [513, 280] on div "Select" at bounding box center [516, 286] width 59 height 40
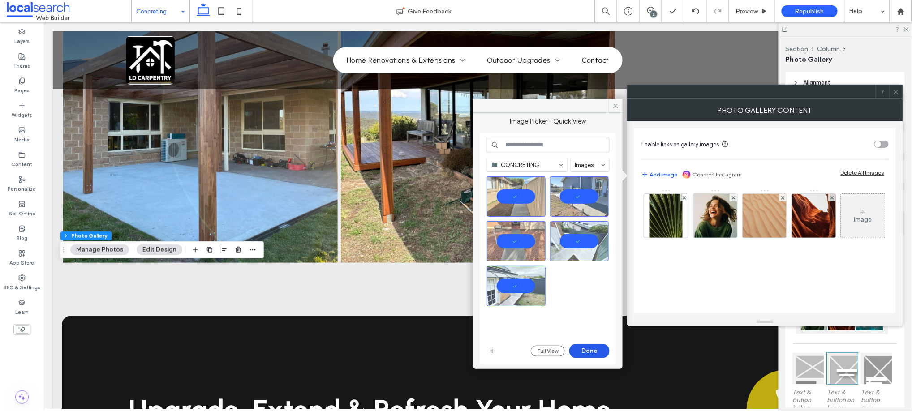
click at [589, 347] on button "Done" at bounding box center [589, 351] width 40 height 14
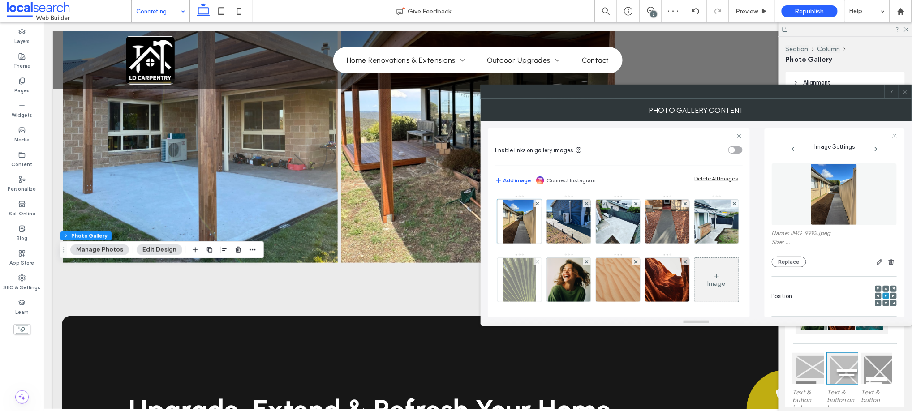
click at [539, 262] on icon at bounding box center [538, 262] width 4 height 4
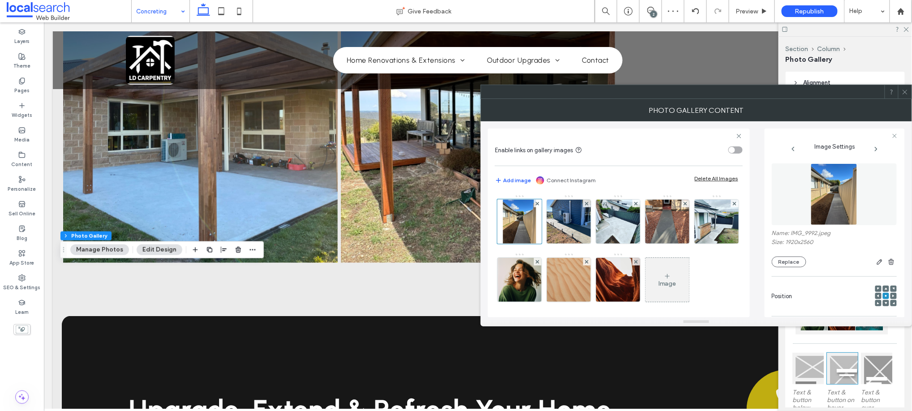
click at [539, 262] on icon at bounding box center [538, 262] width 4 height 4
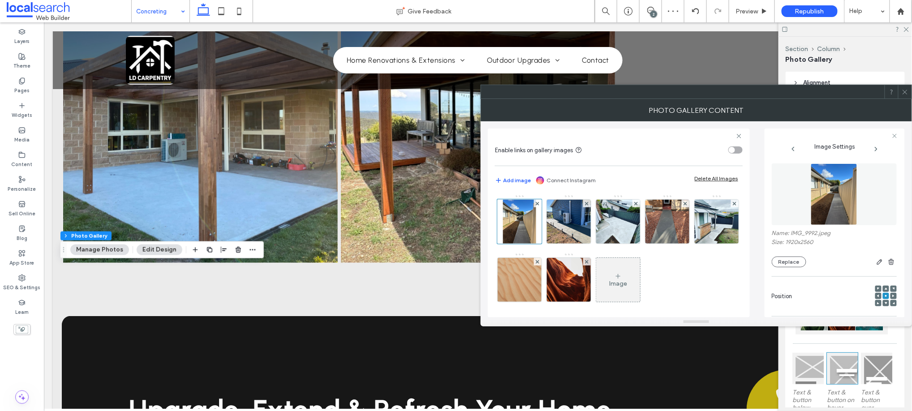
click at [539, 262] on icon at bounding box center [538, 262] width 4 height 4
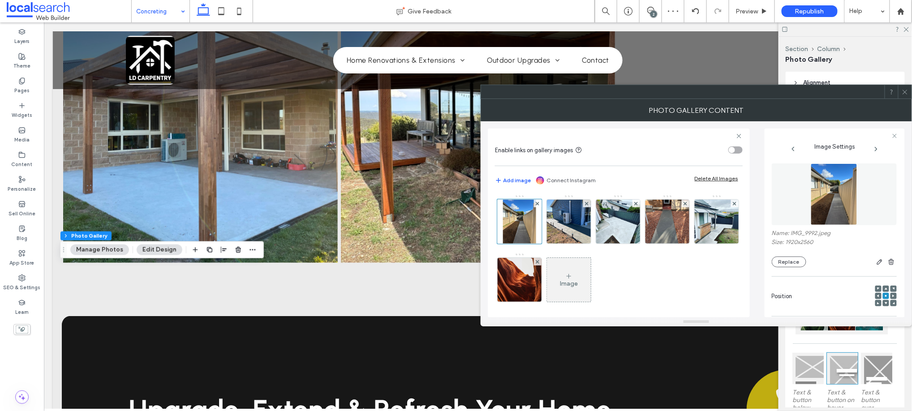
click at [539, 262] on icon at bounding box center [538, 262] width 4 height 4
click at [896, 344] on div "Content display for desktop only Text & button below image Text & button on hov…" at bounding box center [845, 388] width 119 height 308
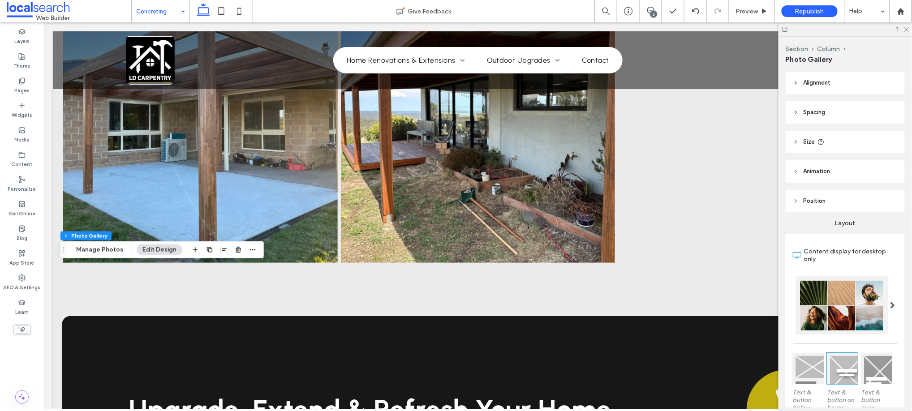
click at [877, 316] on div at bounding box center [842, 305] width 92 height 58
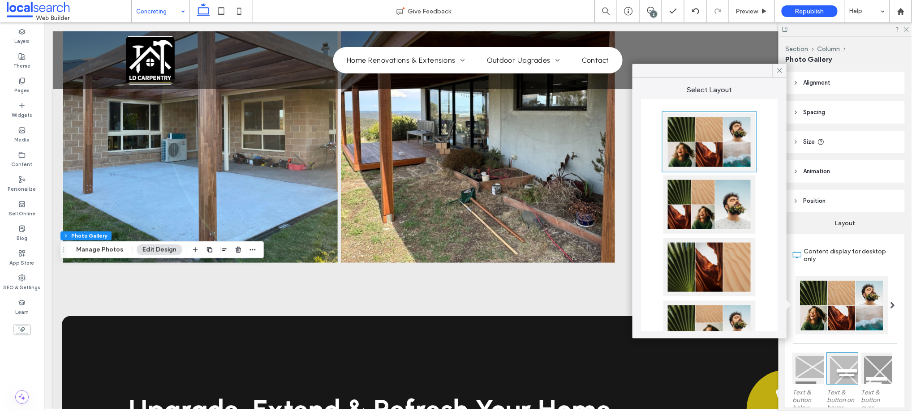
click at [701, 312] on div at bounding box center [709, 330] width 92 height 58
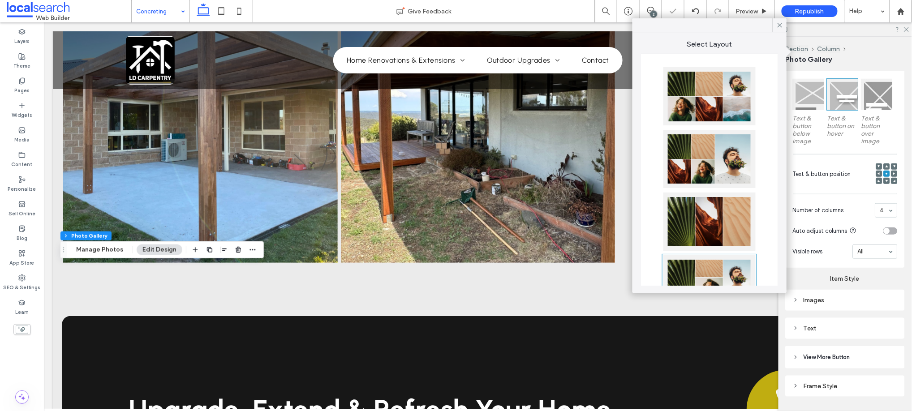
scroll to position [296, 0]
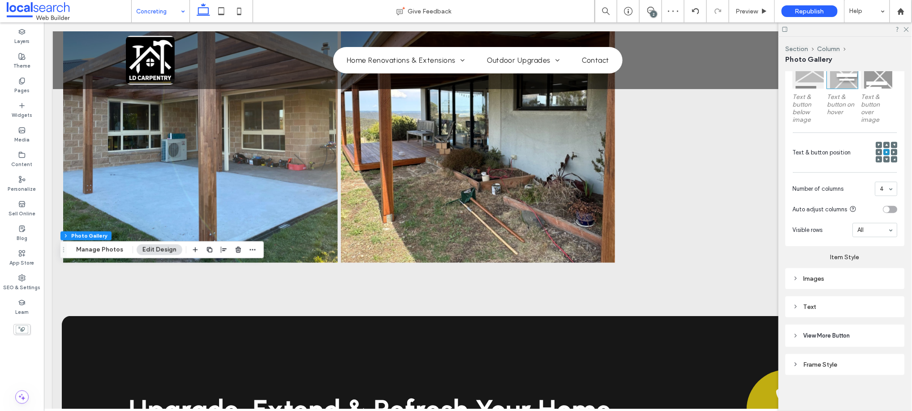
click at [842, 275] on div "Images" at bounding box center [845, 279] width 105 height 8
type input "*"
type input "***"
type input "*"
type input "***"
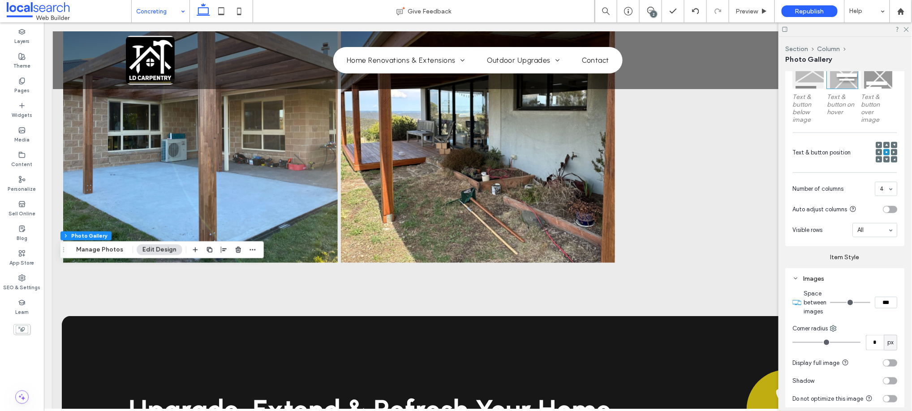
type input "*"
type input "***"
type input "*"
type input "***"
type input "*"
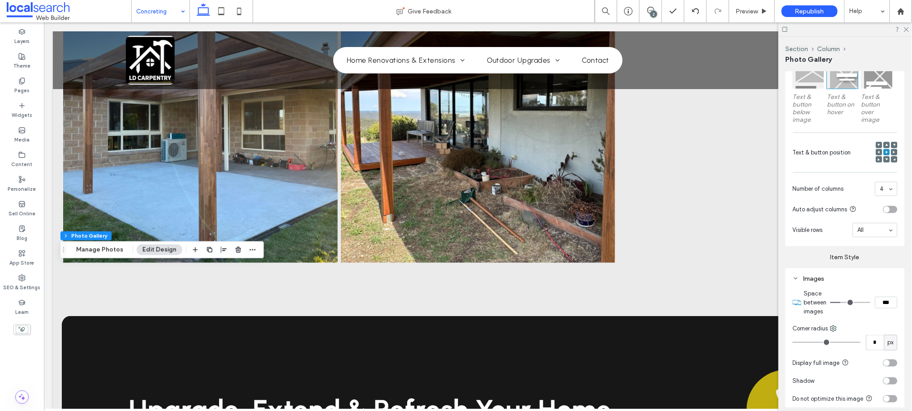
type input "***"
type input "*"
type input "***"
drag, startPoint x: 835, startPoint y: 299, endPoint x: 845, endPoint y: 299, distance: 9.4
type input "*"
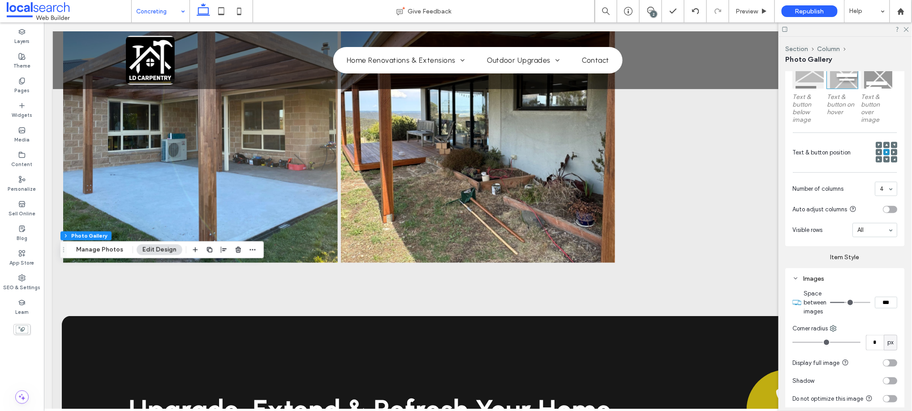
click at [845, 302] on input "range" at bounding box center [850, 302] width 40 height 1
click at [905, 31] on icon at bounding box center [906, 29] width 6 height 6
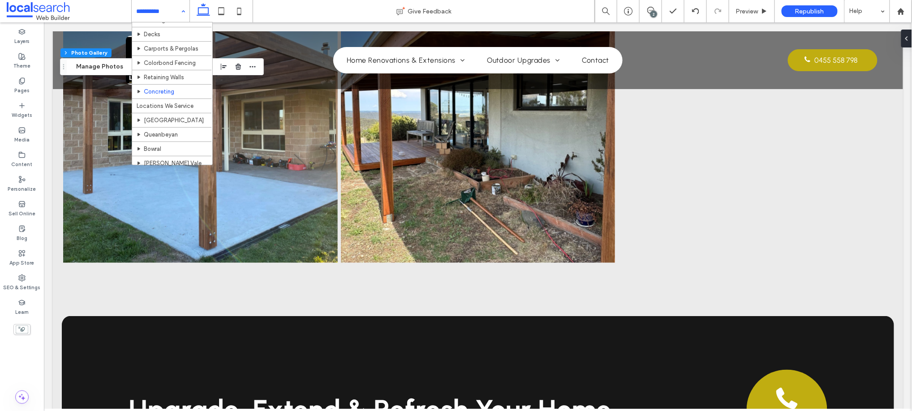
scroll to position [97, 0]
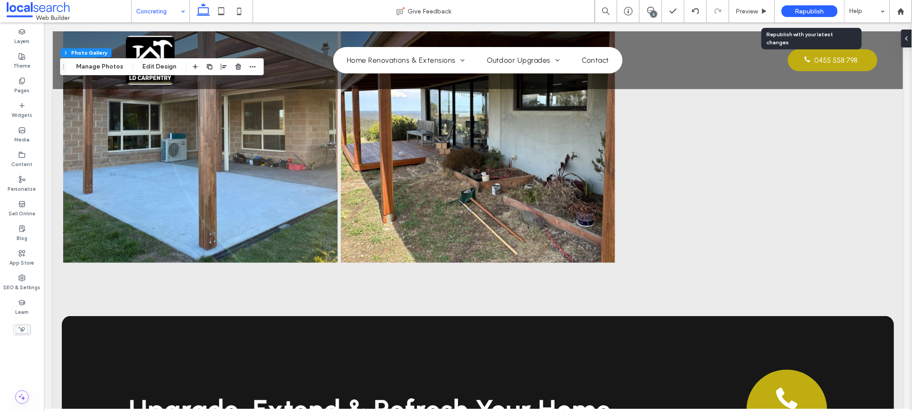
click at [813, 11] on span "Republish" at bounding box center [809, 12] width 29 height 8
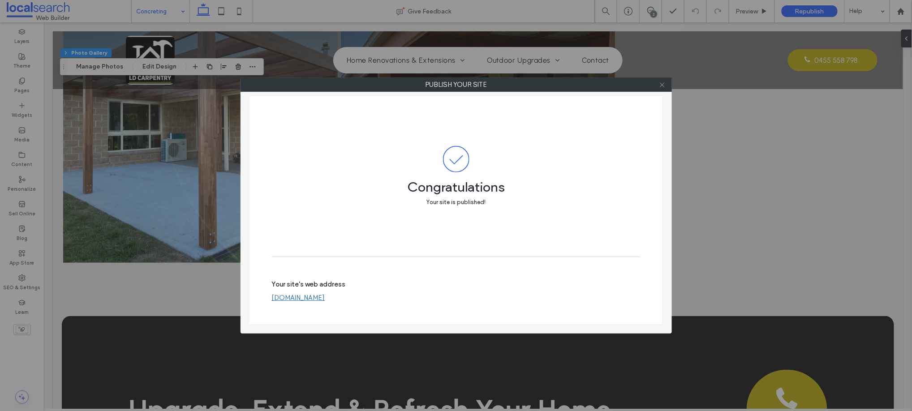
click at [659, 84] on icon at bounding box center [662, 85] width 7 height 7
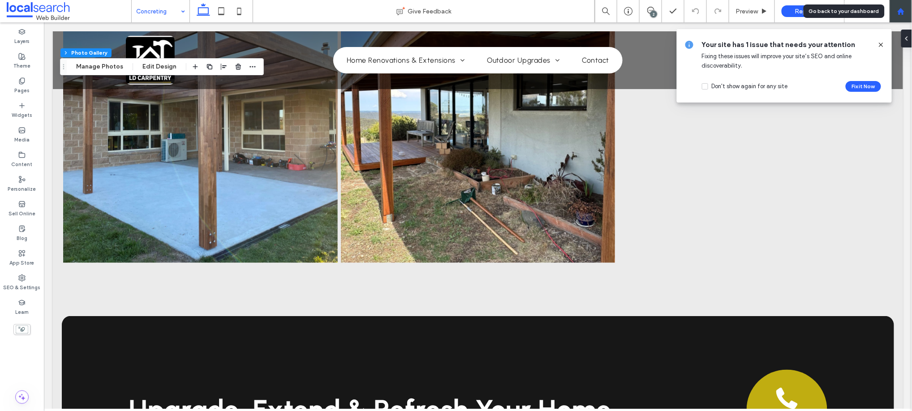
click at [896, 9] on div at bounding box center [901, 12] width 22 height 8
